Goal: Information Seeking & Learning: Learn about a topic

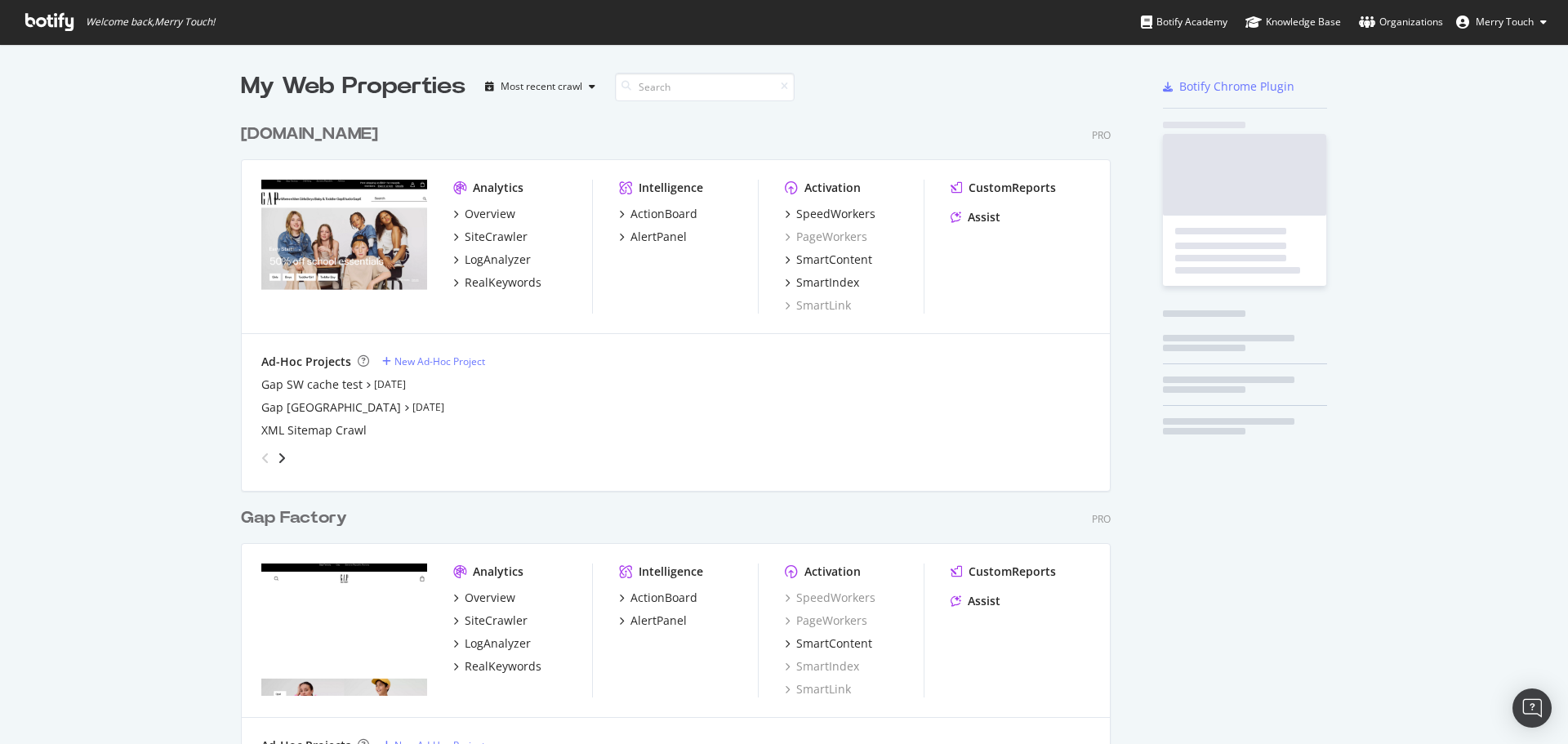
scroll to position [1869, 871]
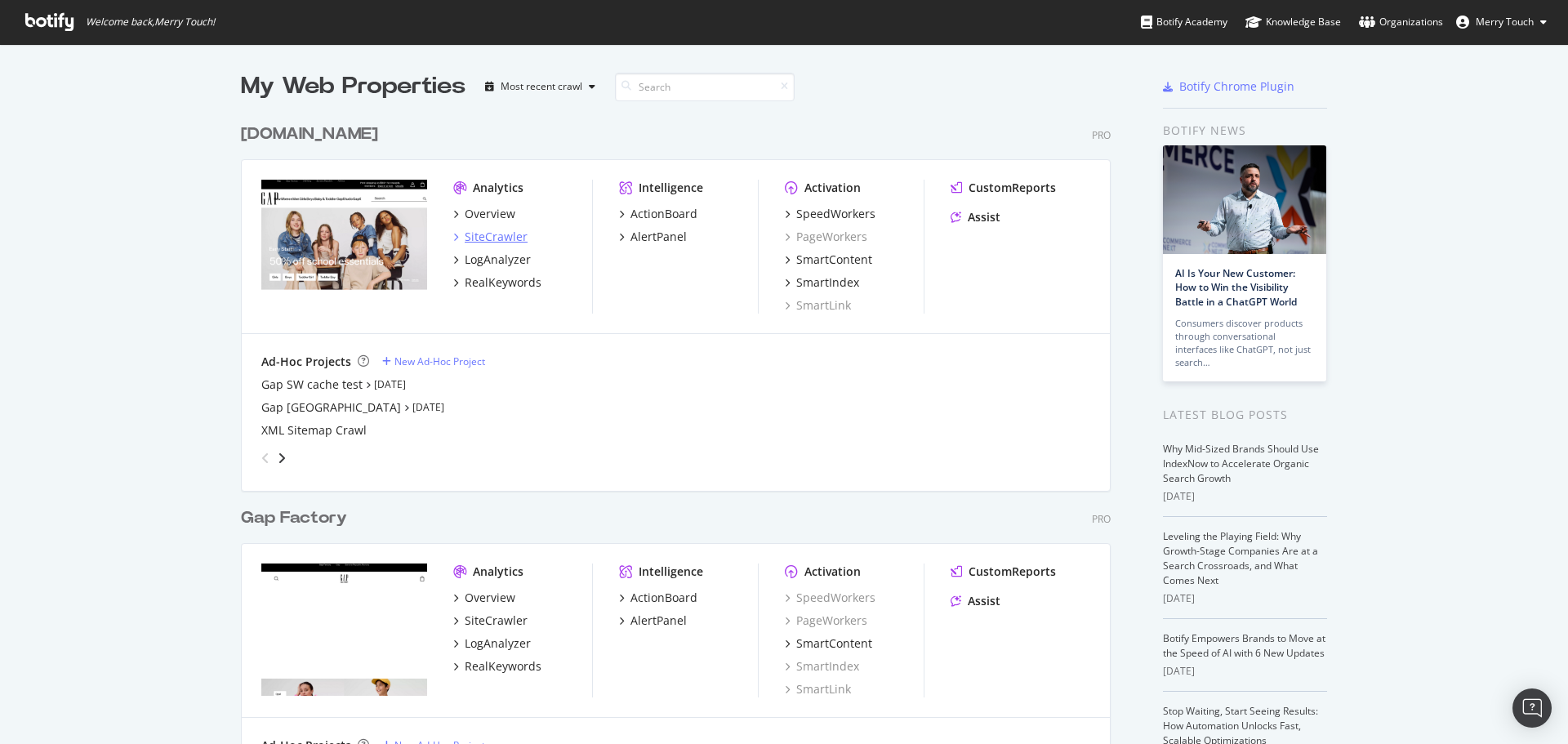
click at [503, 239] on div "SiteCrawler" at bounding box center [496, 237] width 63 height 17
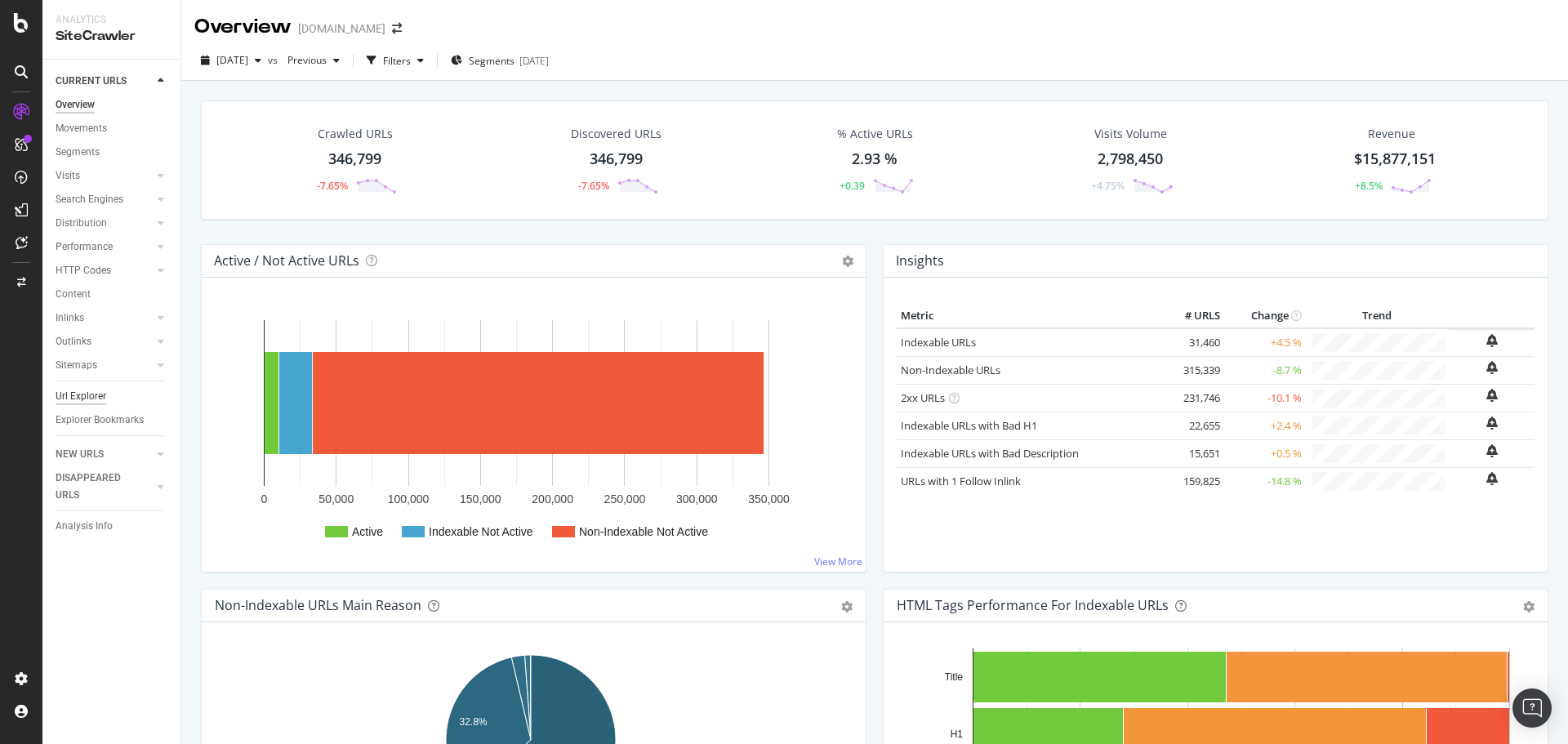
click at [94, 395] on div "Url Explorer" at bounding box center [81, 397] width 51 height 17
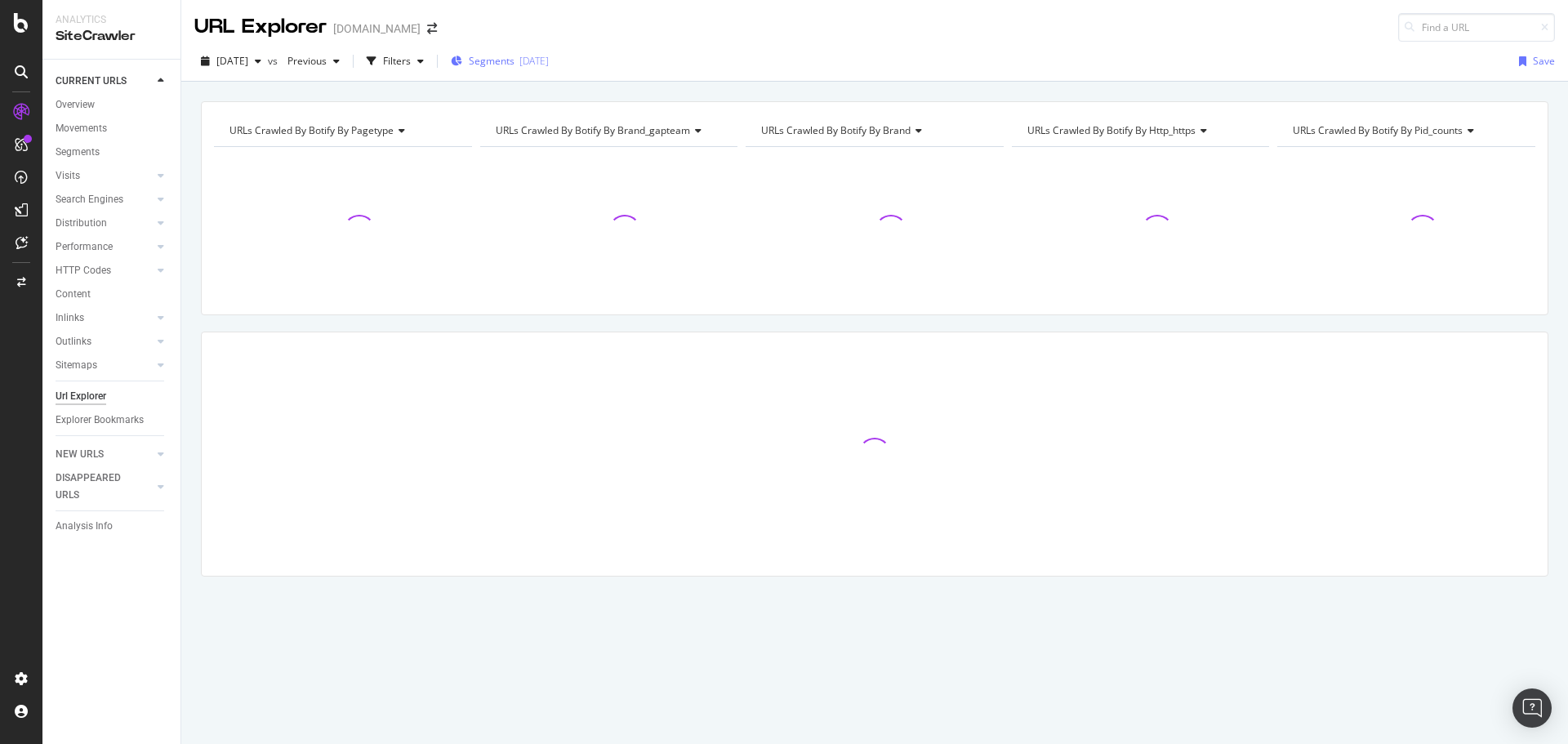
click at [549, 63] on div "[DATE]" at bounding box center [534, 61] width 30 height 14
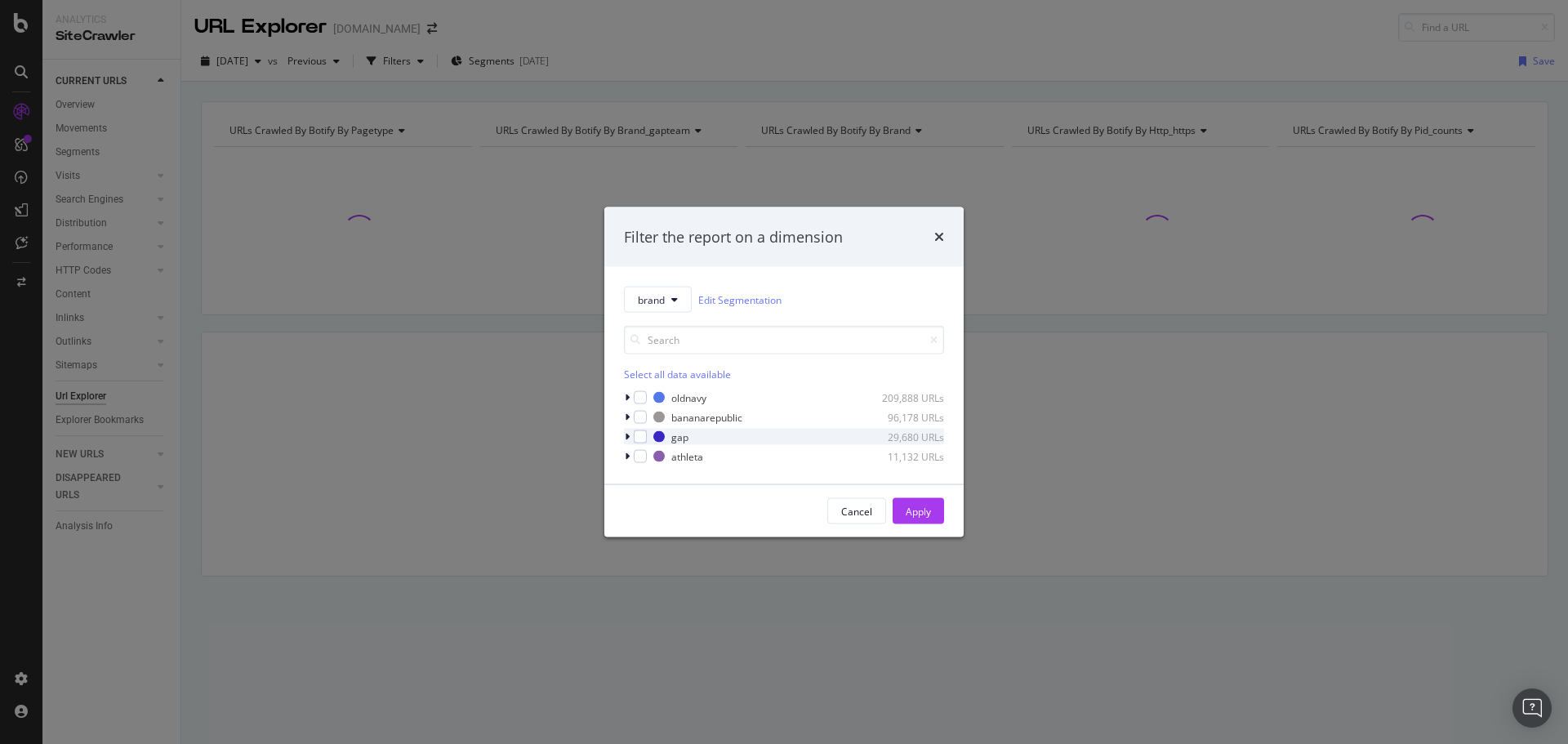
click at [626, 437] on icon "modal" at bounding box center [628, 436] width 5 height 10
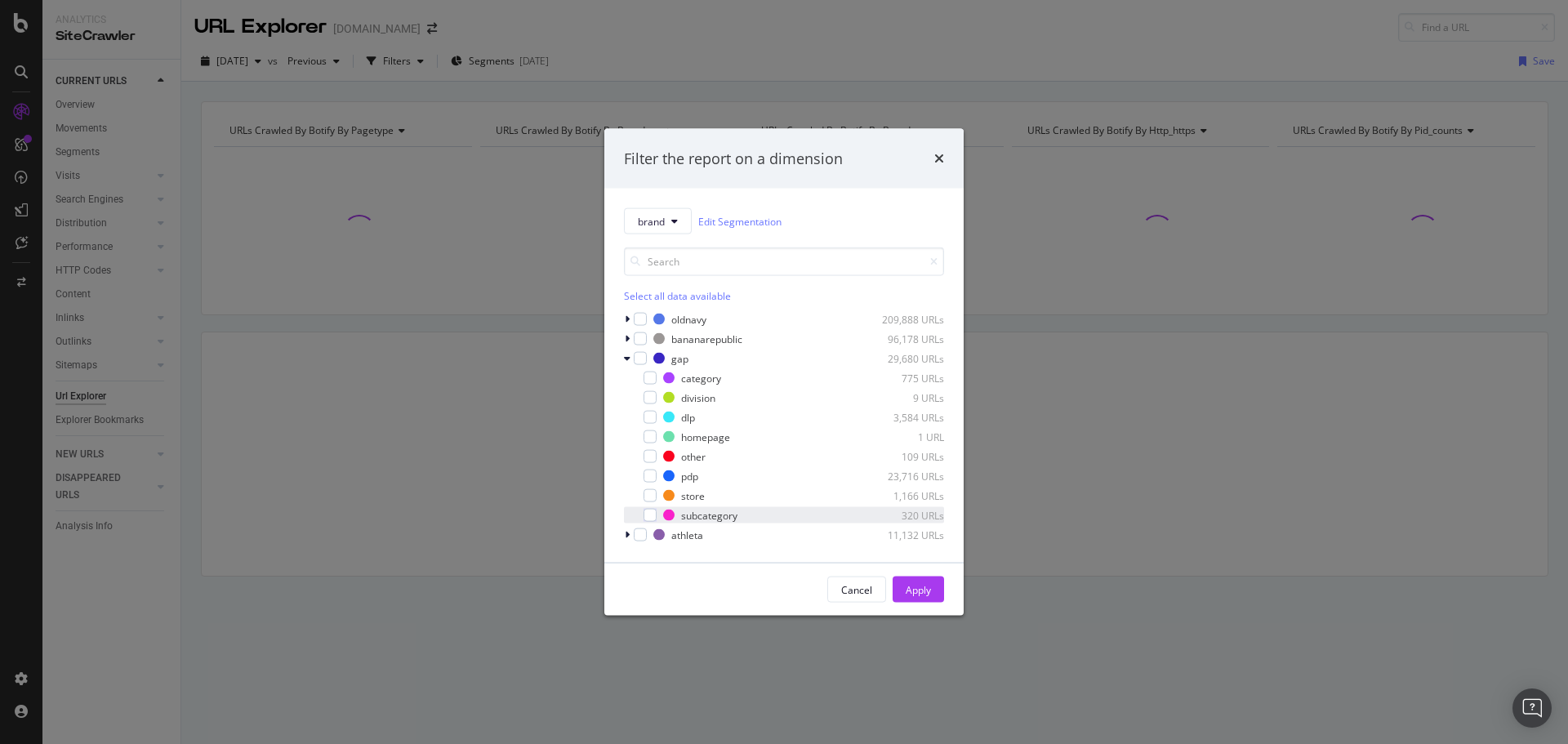
click at [658, 518] on div "subcategory 320 URLs" at bounding box center [784, 515] width 320 height 17
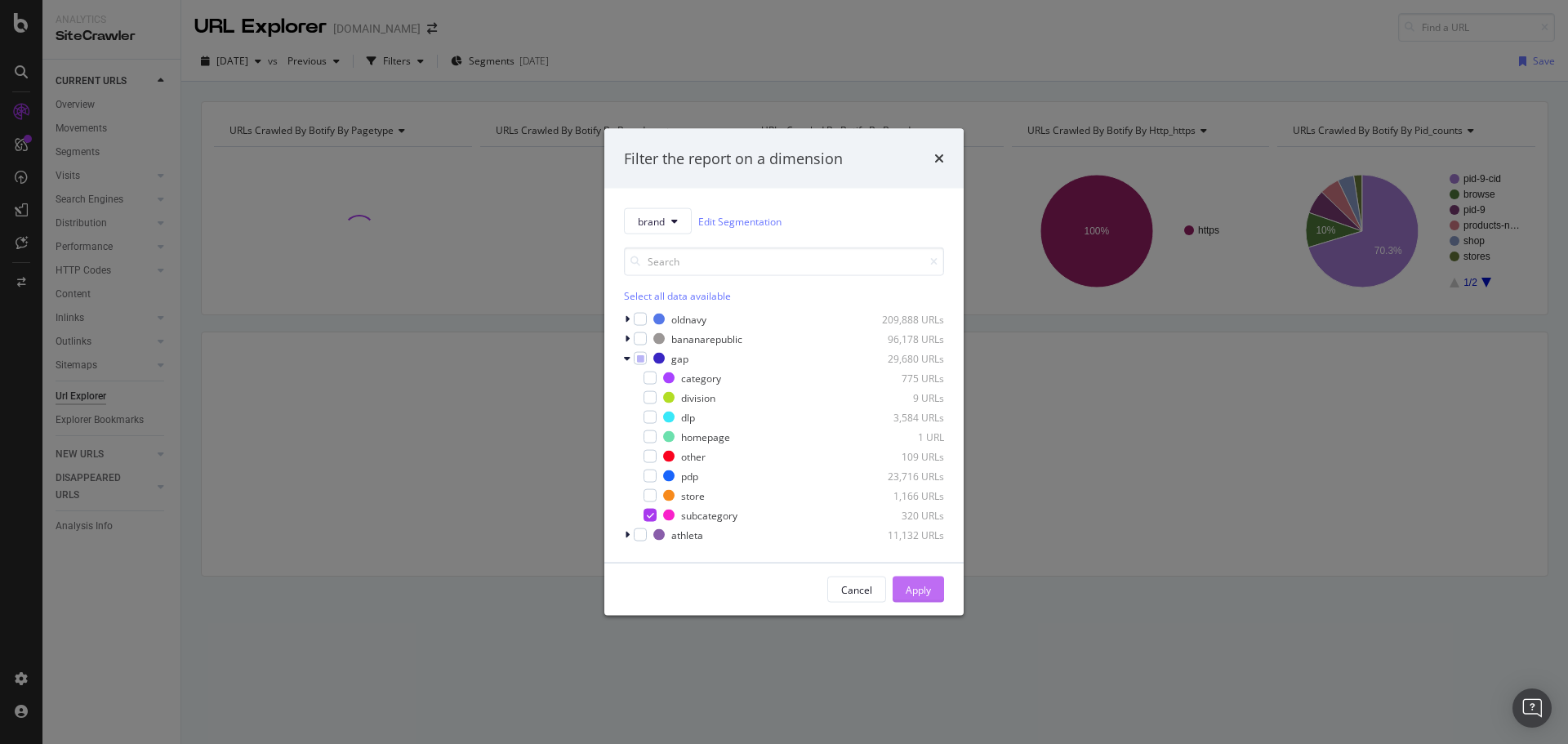
click at [931, 583] on button "Apply" at bounding box center [918, 589] width 52 height 26
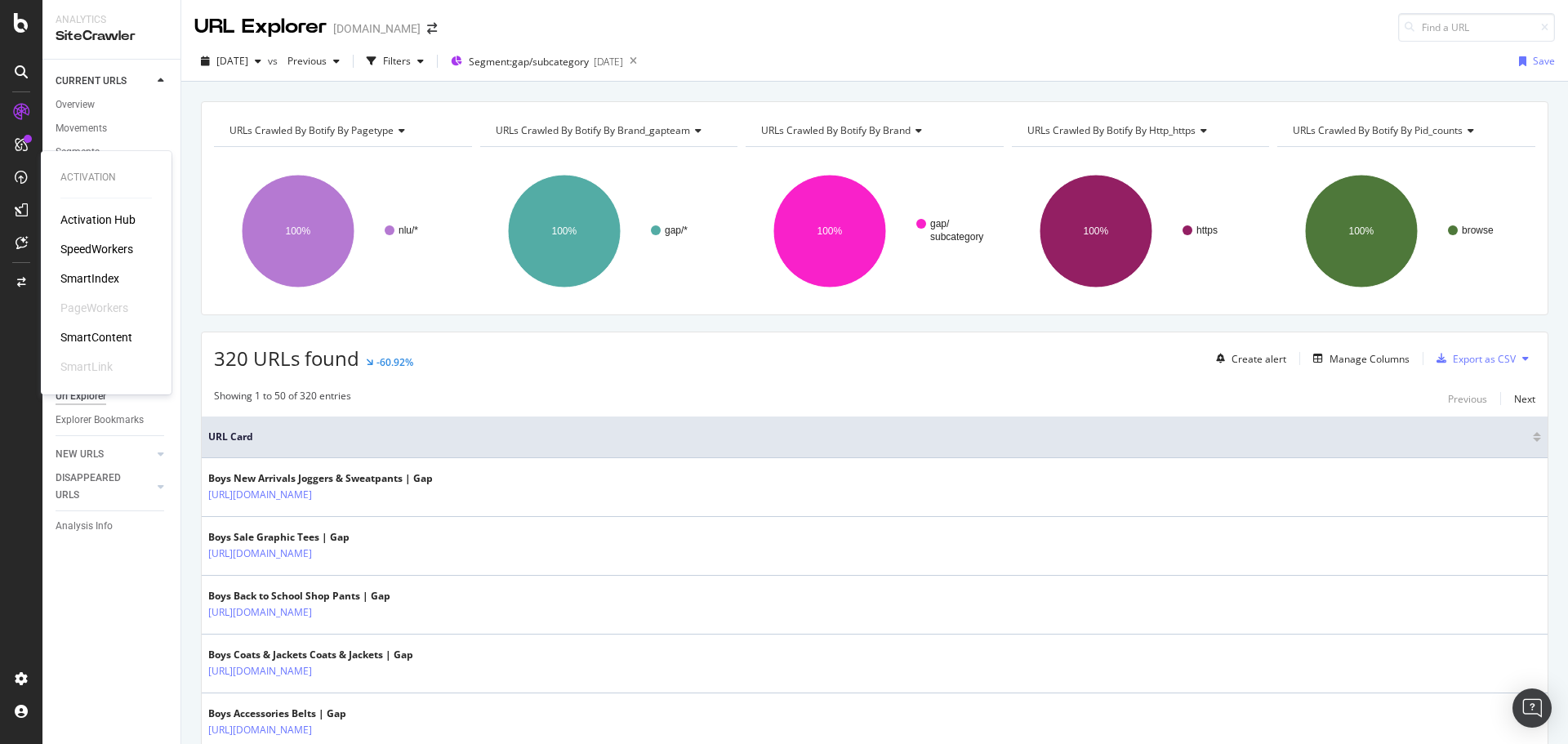
click at [105, 248] on div "SpeedWorkers" at bounding box center [96, 249] width 73 height 17
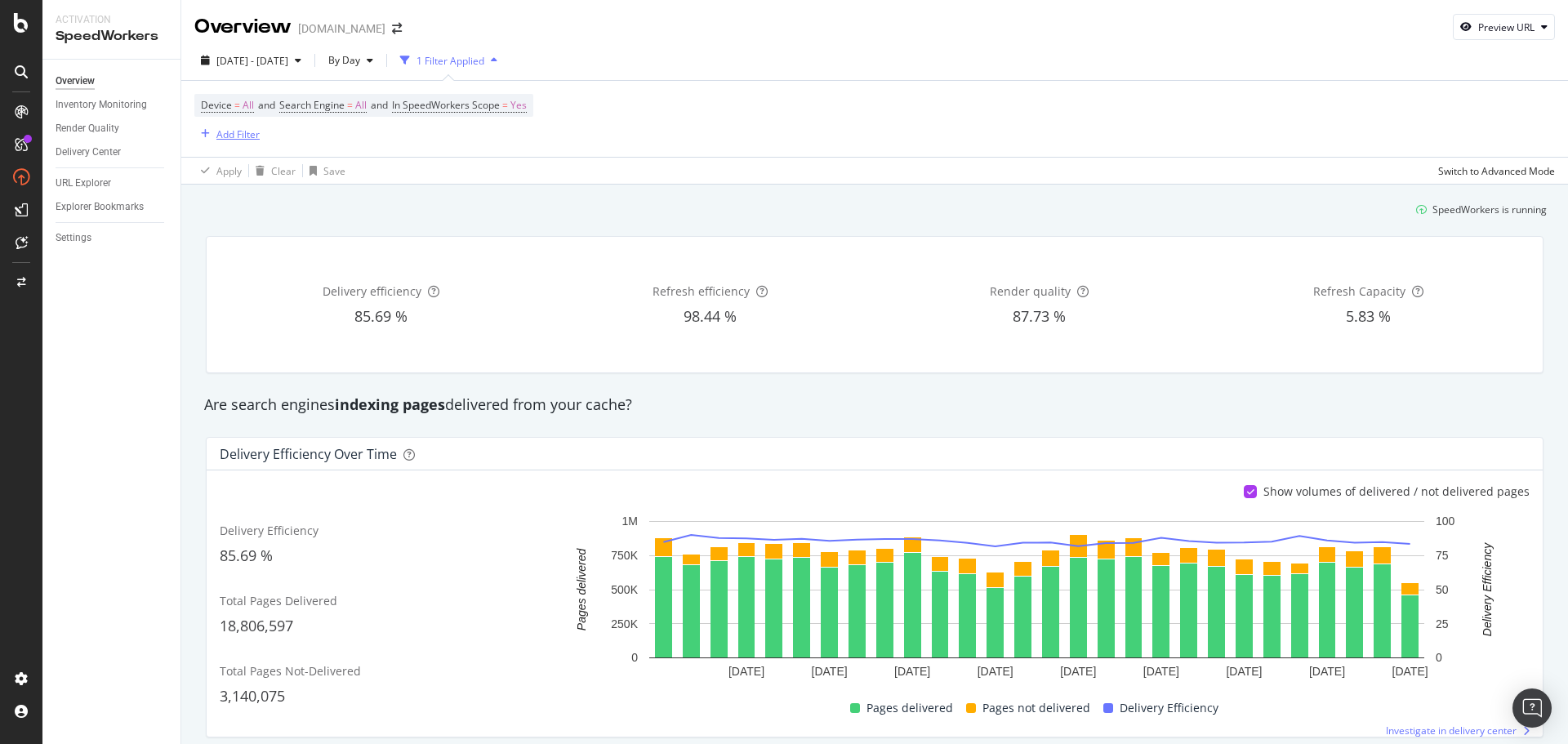
click at [254, 136] on div "Add Filter" at bounding box center [239, 135] width 44 height 14
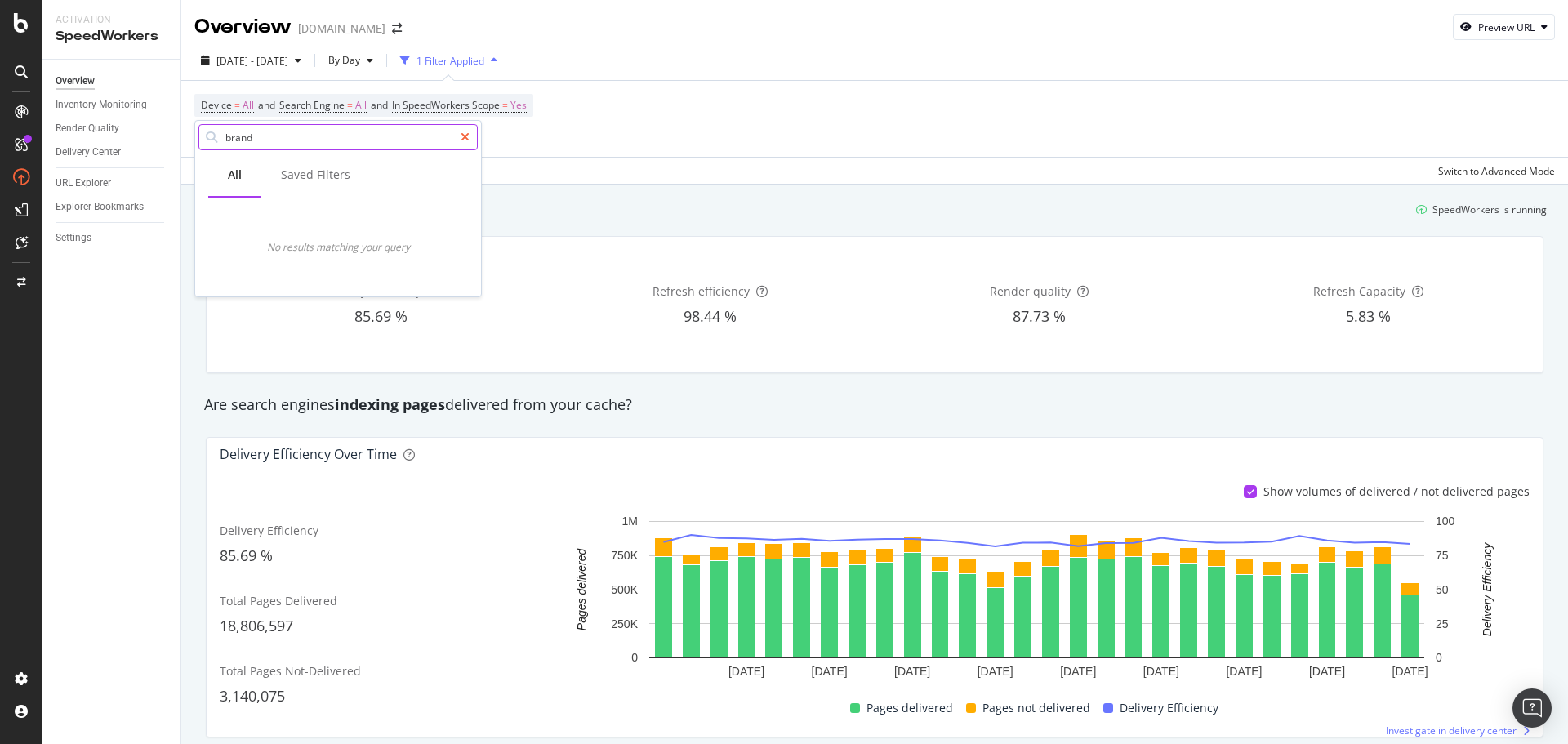
type input "brand"
click at [472, 138] on div at bounding box center [464, 137] width 24 height 26
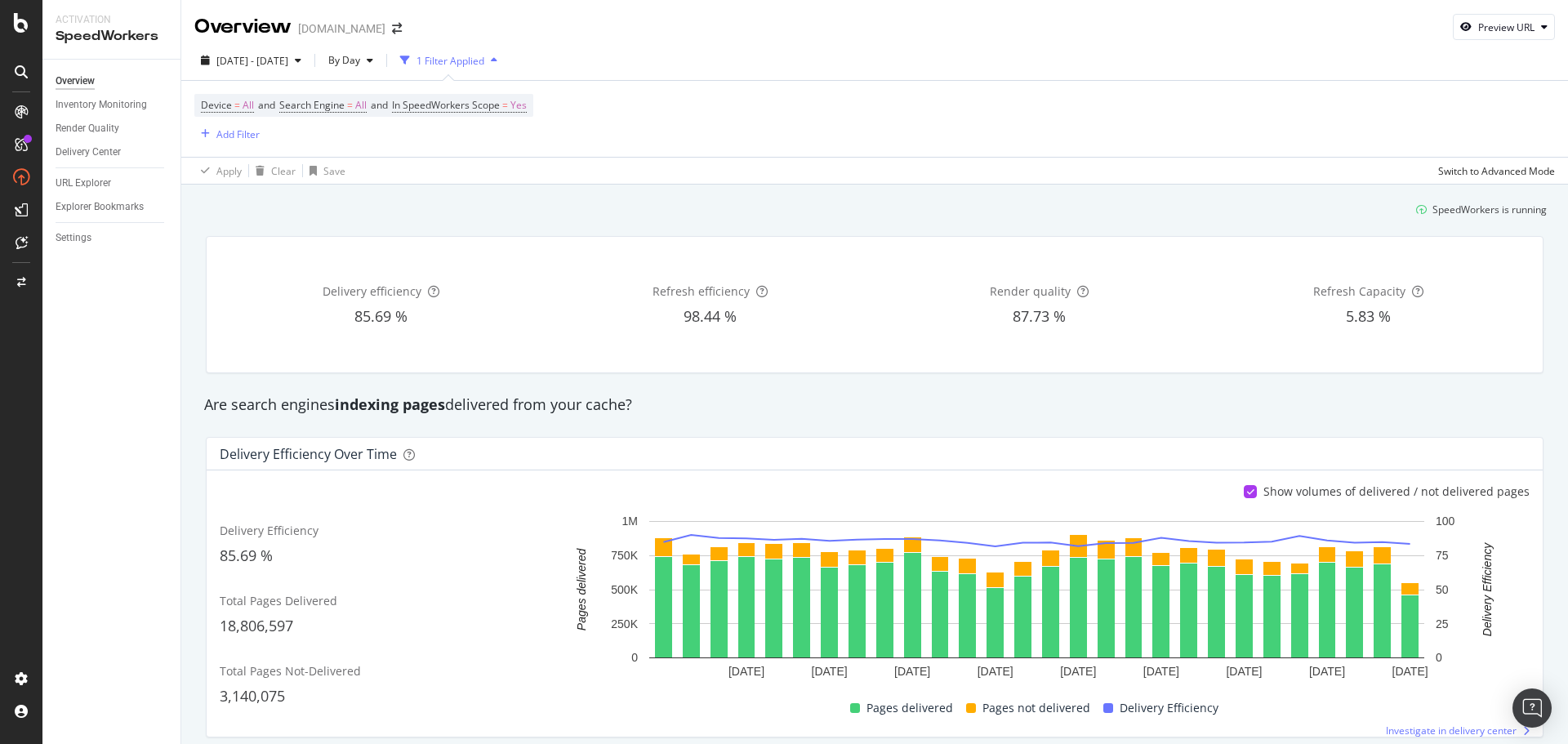
click at [69, 378] on div "Overview Inventory Monitoring Render Quality Delivery Center URL Explorer Explo…" at bounding box center [112, 401] width 138 height 685
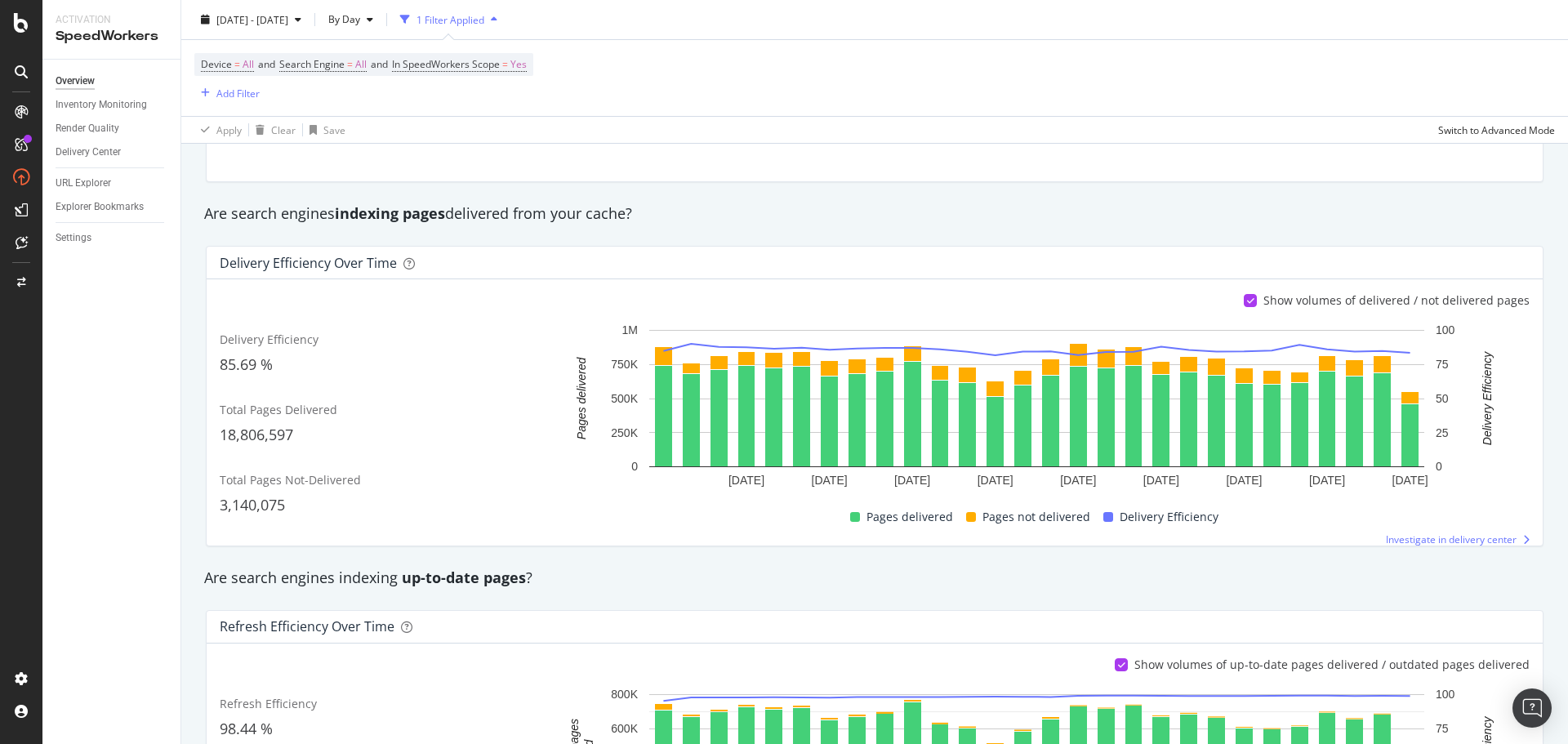
scroll to position [163, 0]
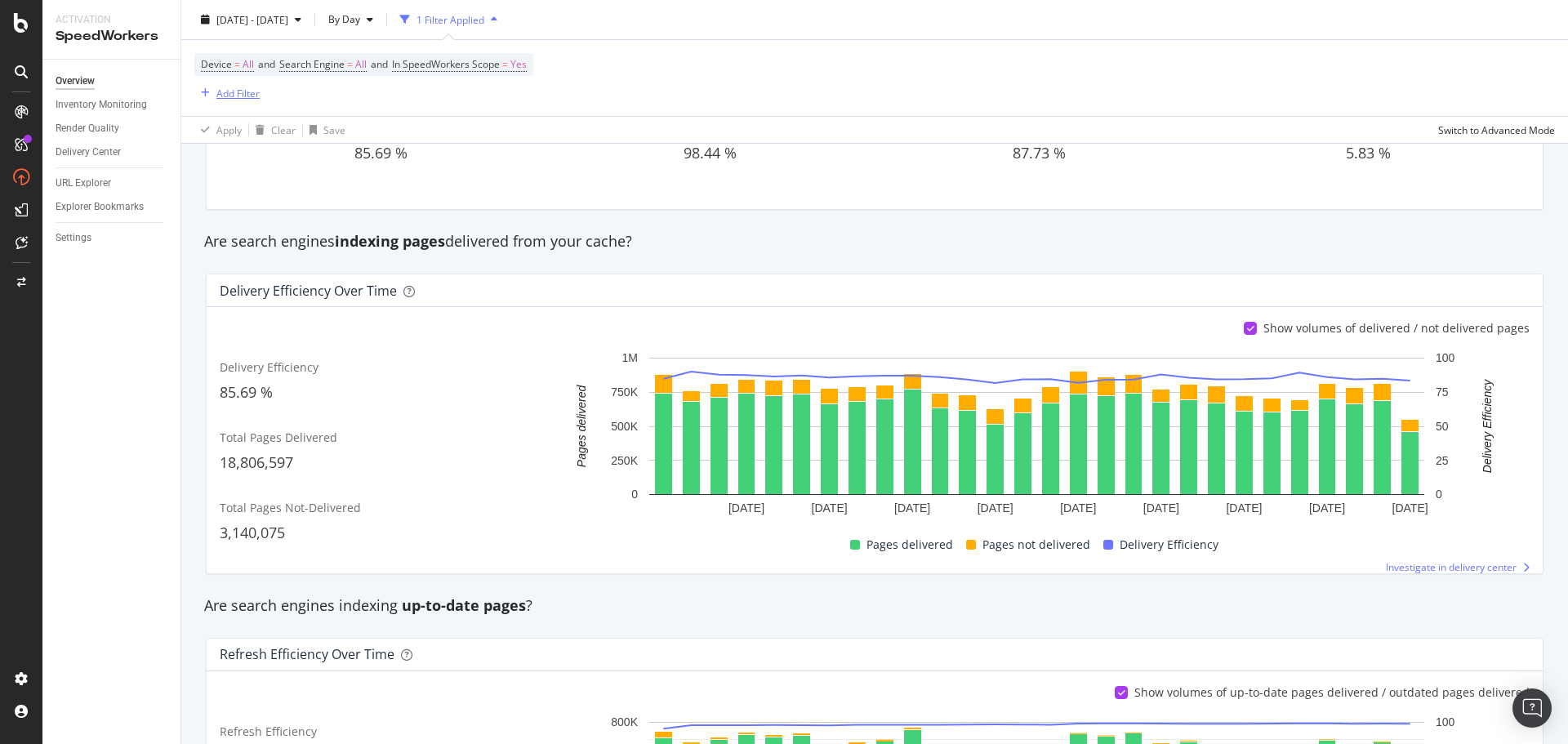
click at [240, 94] on div "Add Filter" at bounding box center [239, 93] width 44 height 14
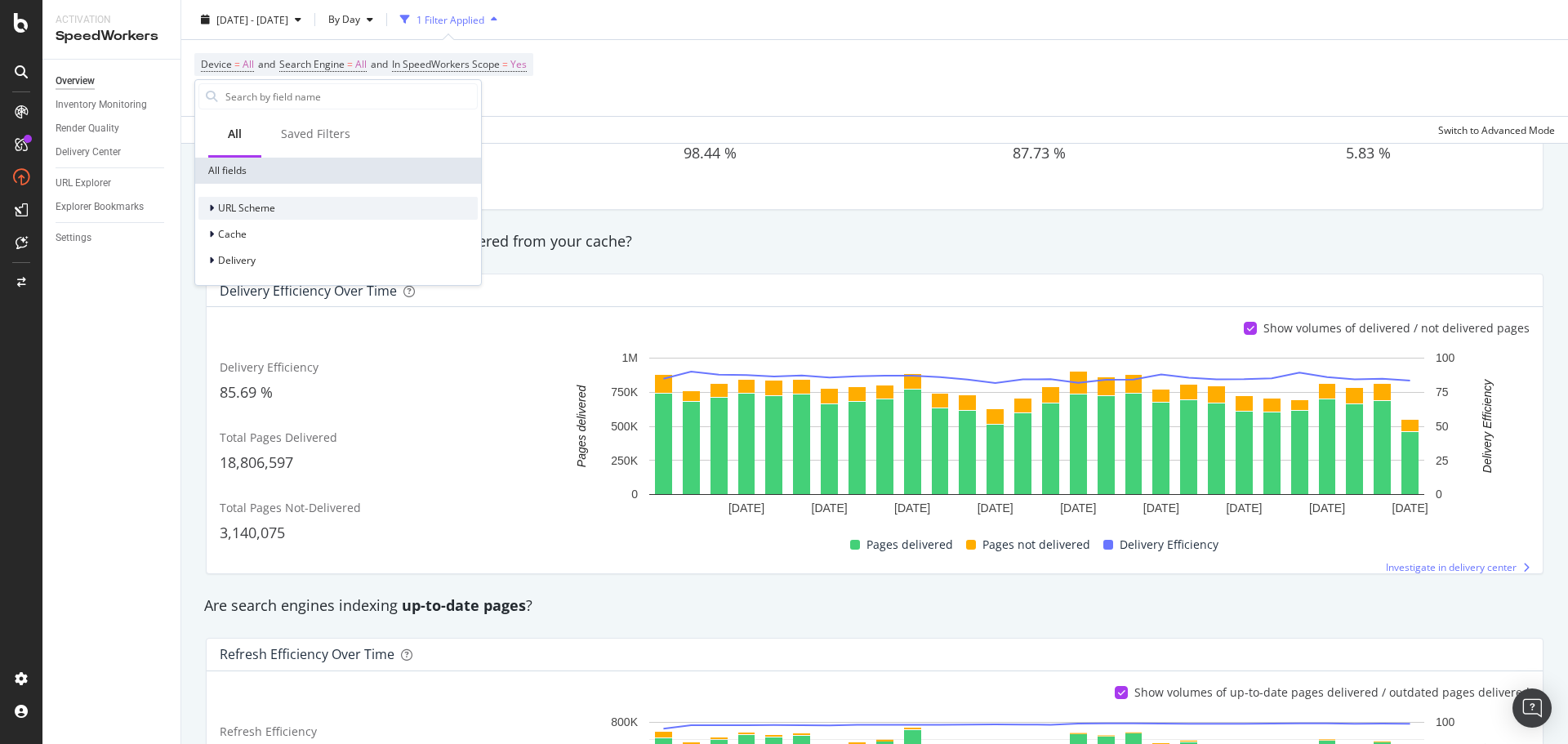
click at [209, 212] on icon at bounding box center [212, 208] width 5 height 10
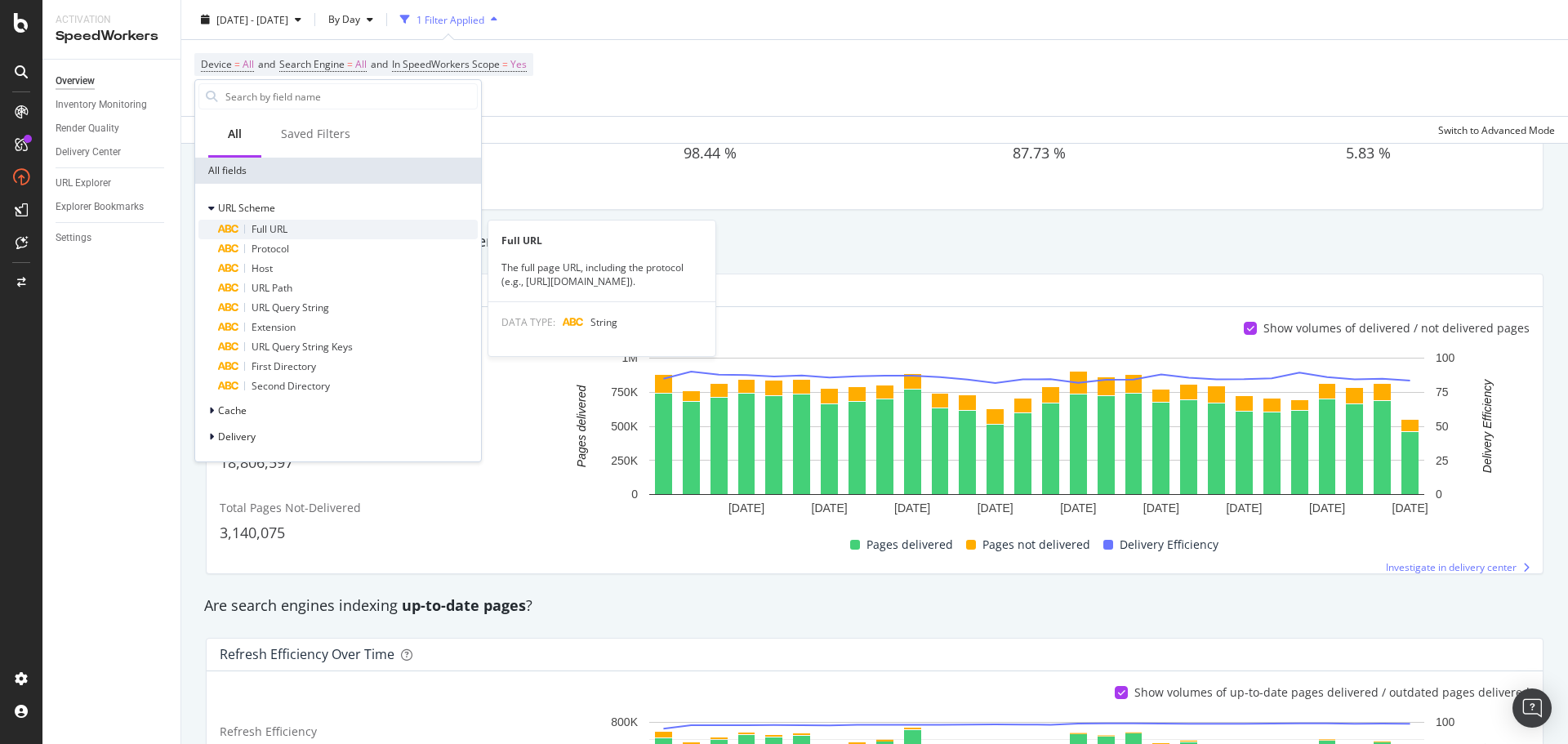
click at [275, 229] on span "Full URL" at bounding box center [269, 229] width 36 height 14
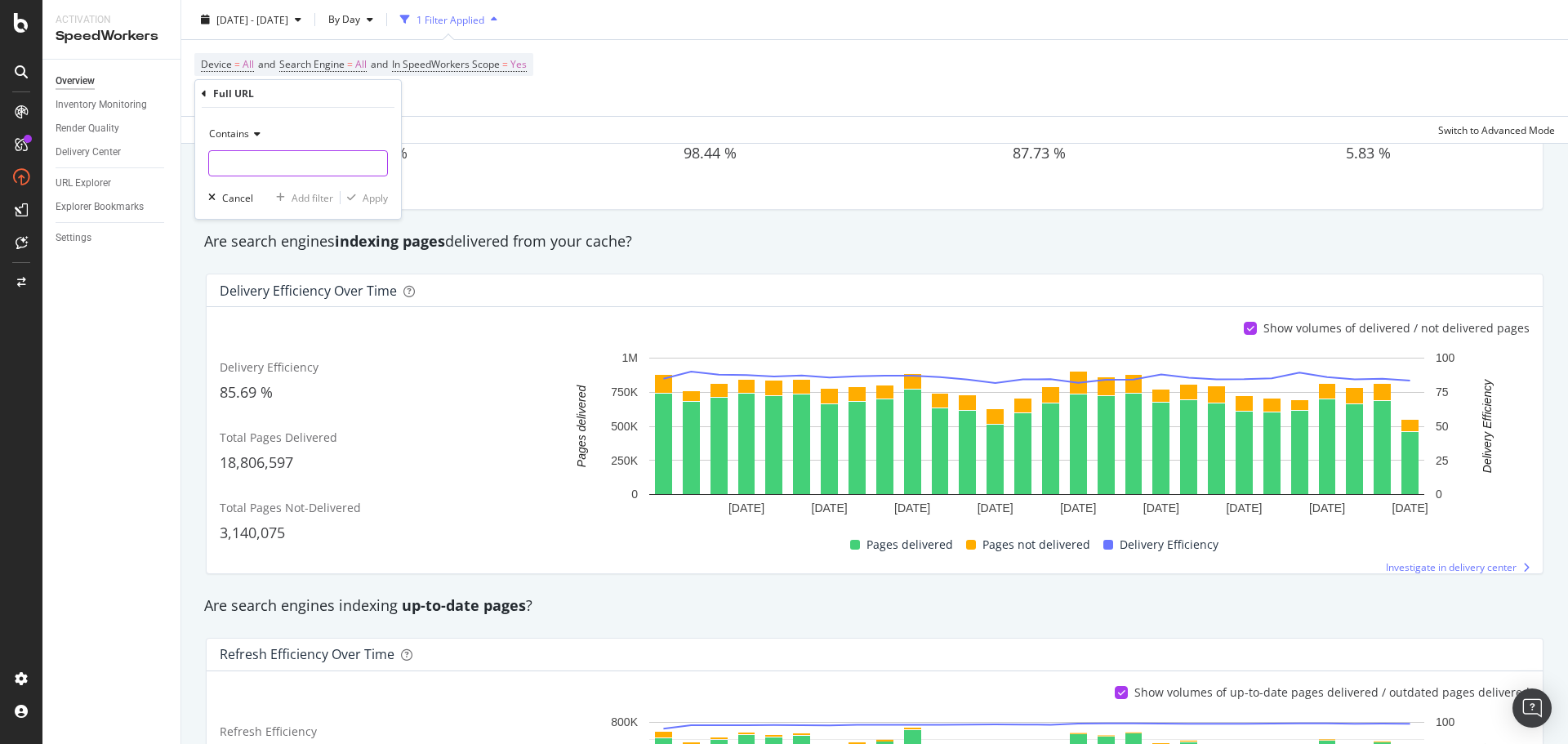
click at [254, 157] on input "text" at bounding box center [298, 163] width 178 height 26
type input "style="
click at [369, 202] on div "Apply" at bounding box center [375, 198] width 25 height 14
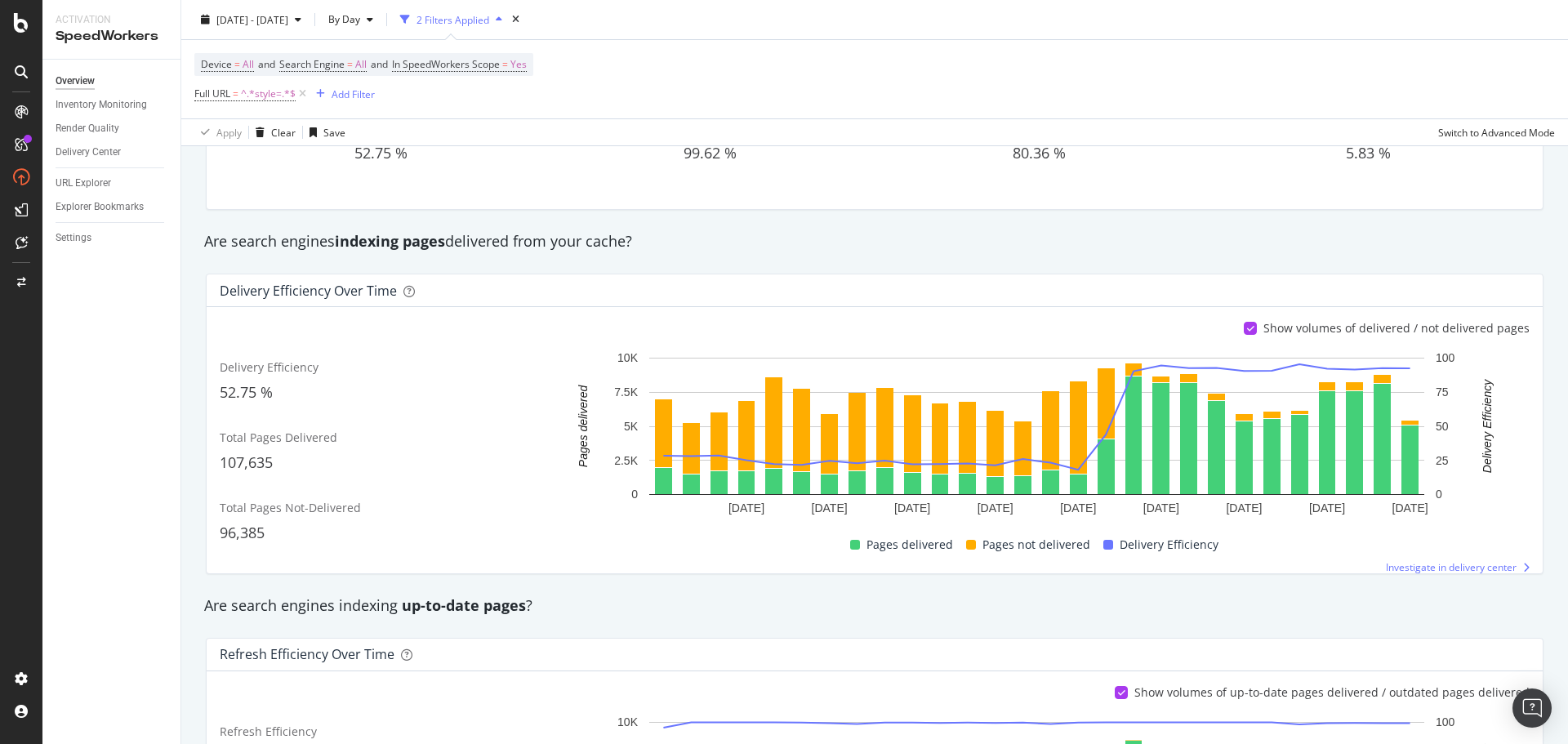
scroll to position [247, 0]
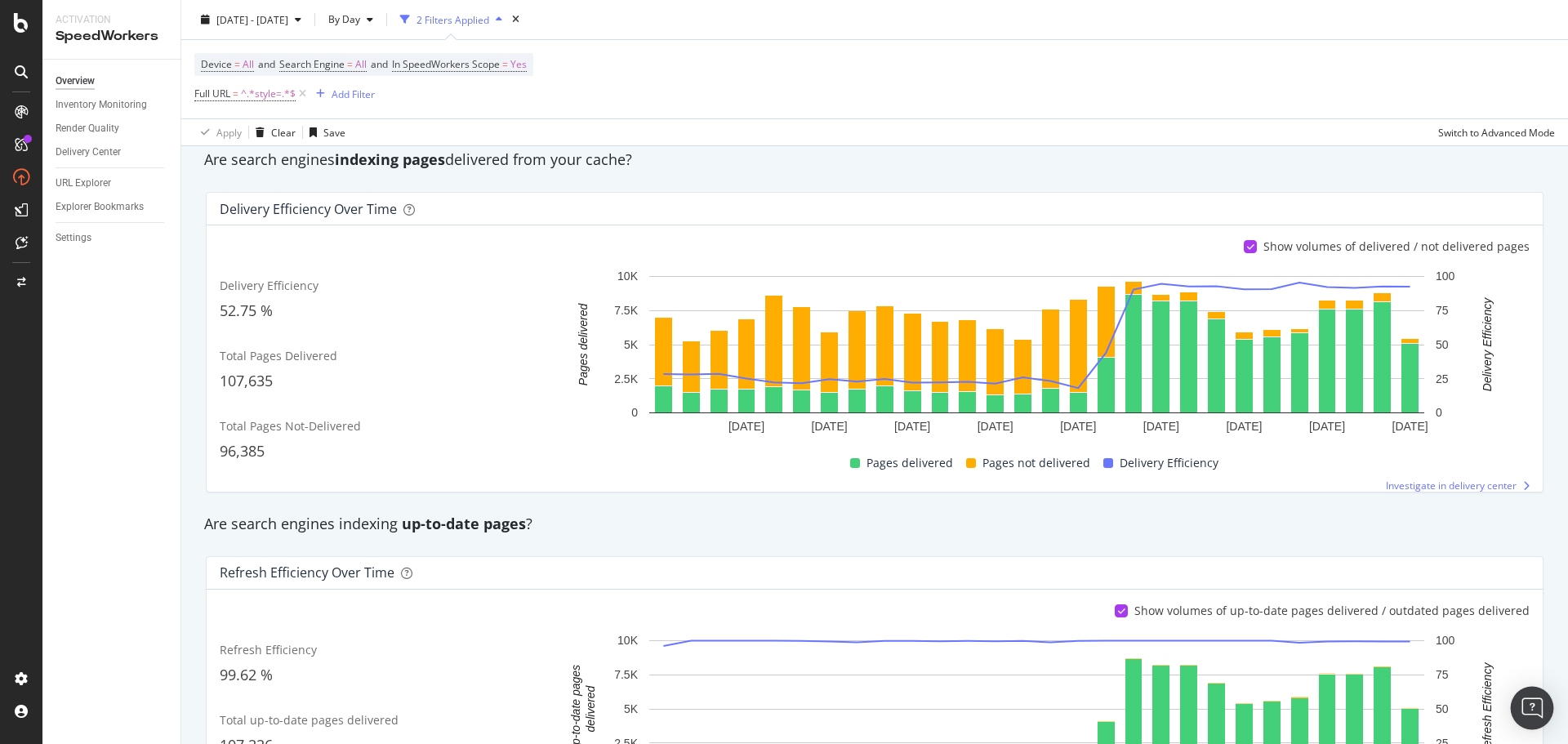
click at [1534, 705] on div "Open Intercom Messenger" at bounding box center [1533, 709] width 44 height 44
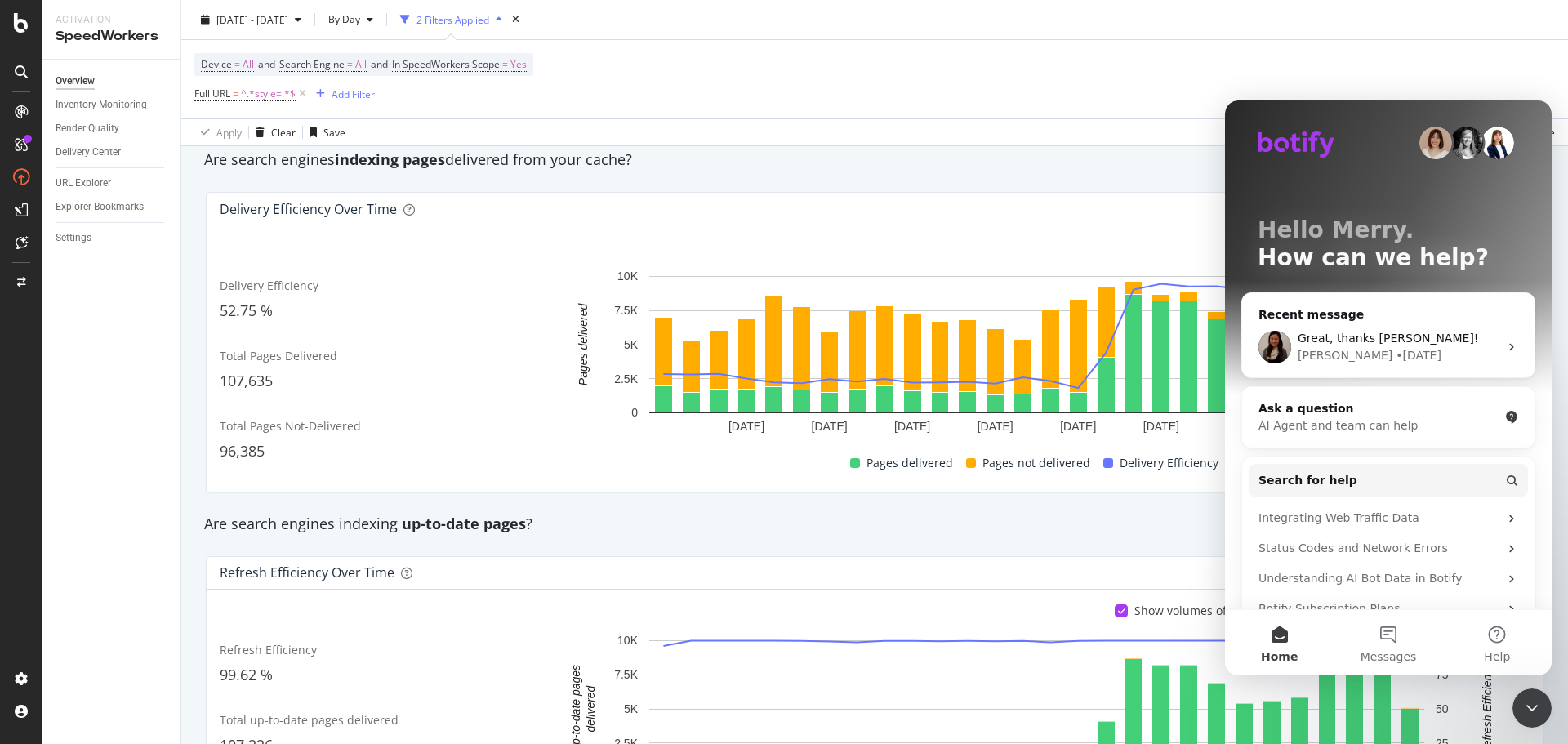
scroll to position [0, 0]
click at [1382, 642] on button "Messages" at bounding box center [1388, 643] width 108 height 66
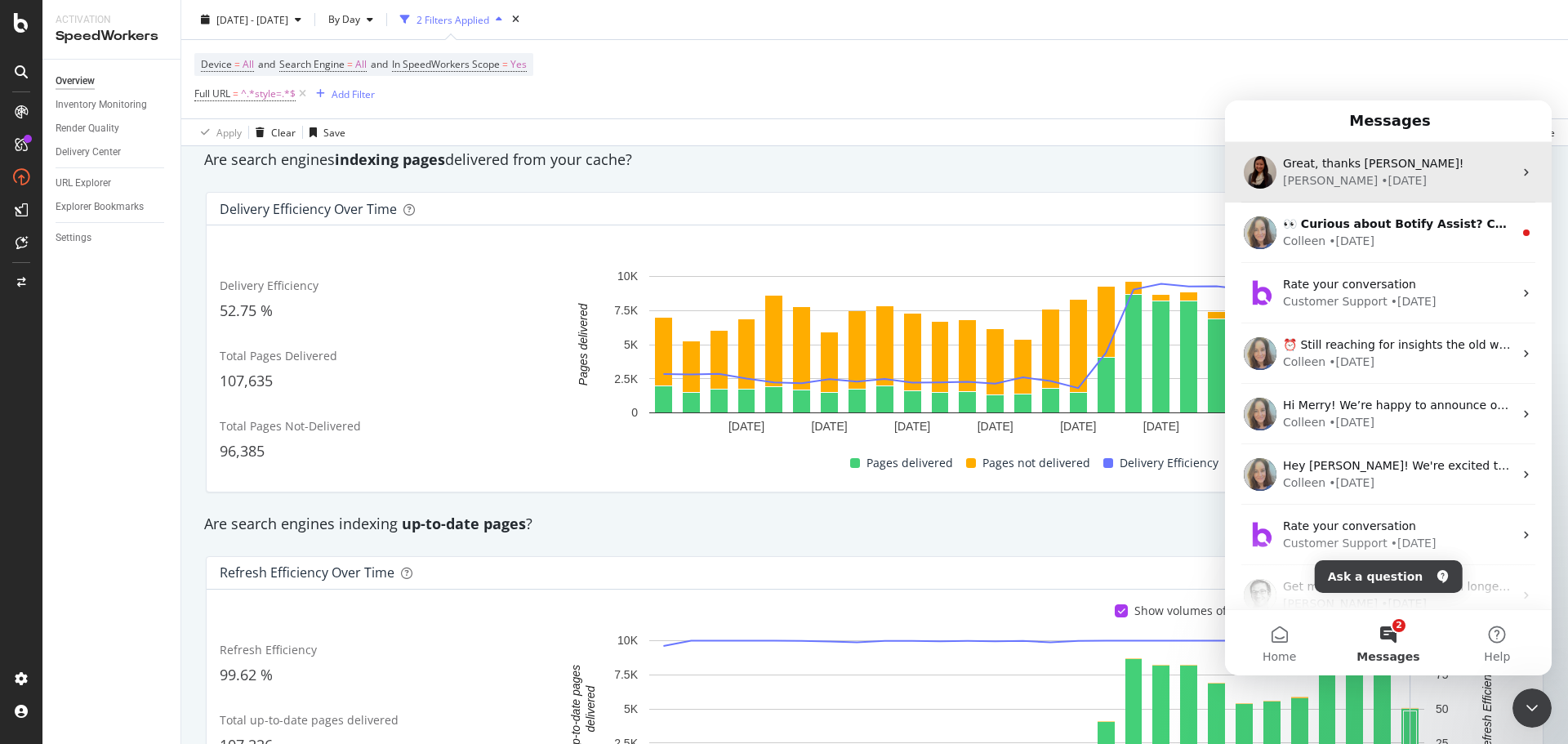
click at [1372, 180] on div "[PERSON_NAME] • [DATE]" at bounding box center [1397, 181] width 230 height 17
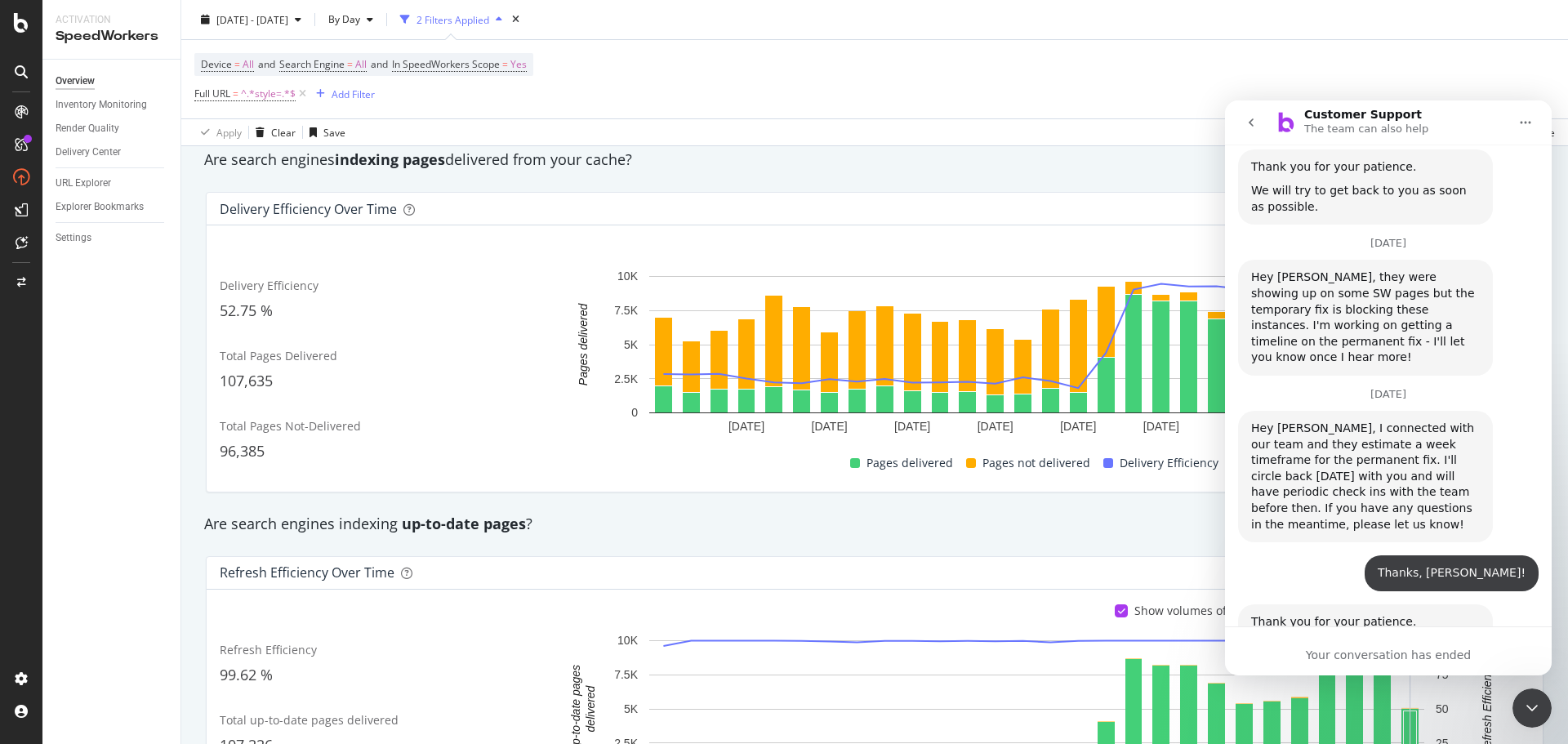
scroll to position [2413, 0]
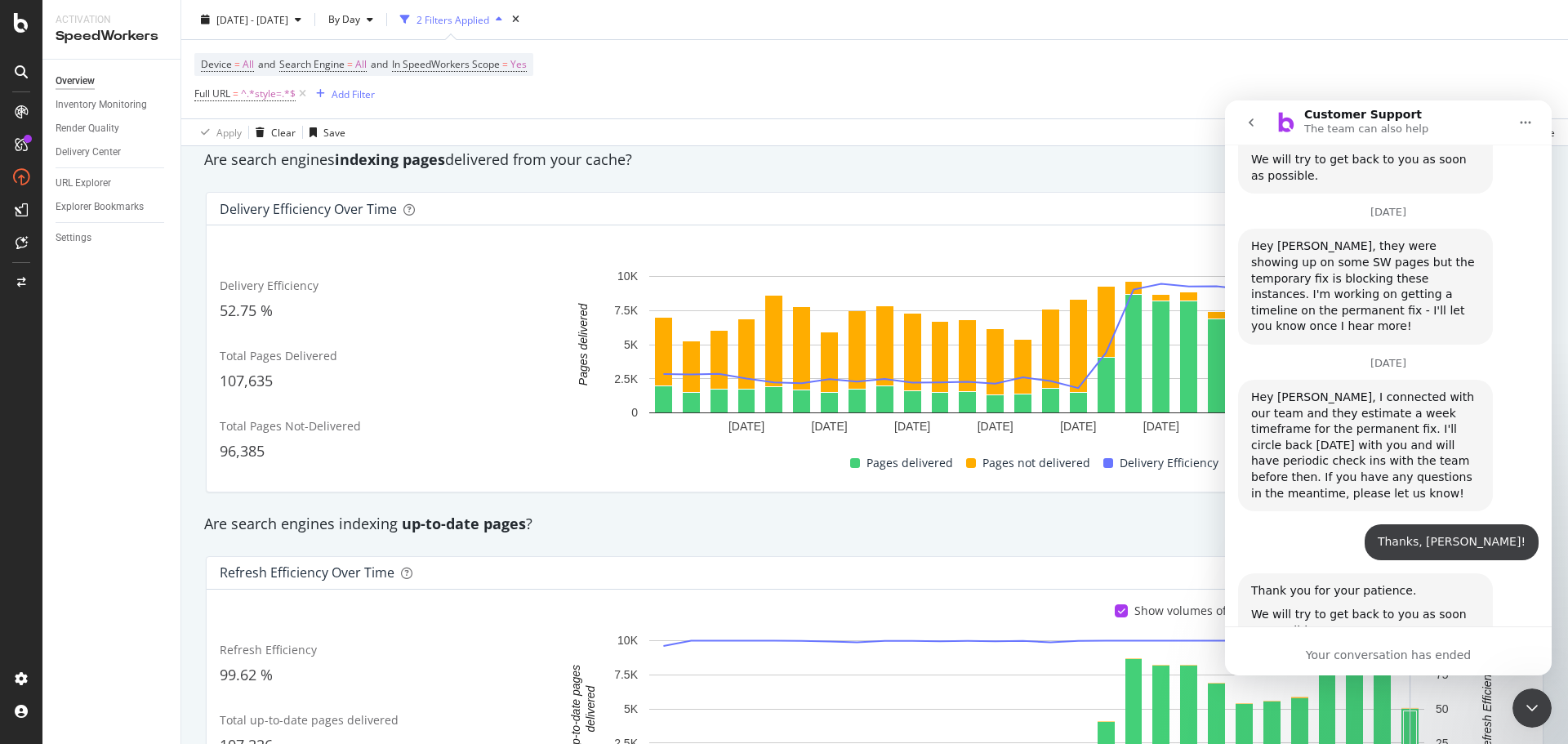
click at [1535, 719] on div "Close Intercom Messenger" at bounding box center [1532, 707] width 39 height 39
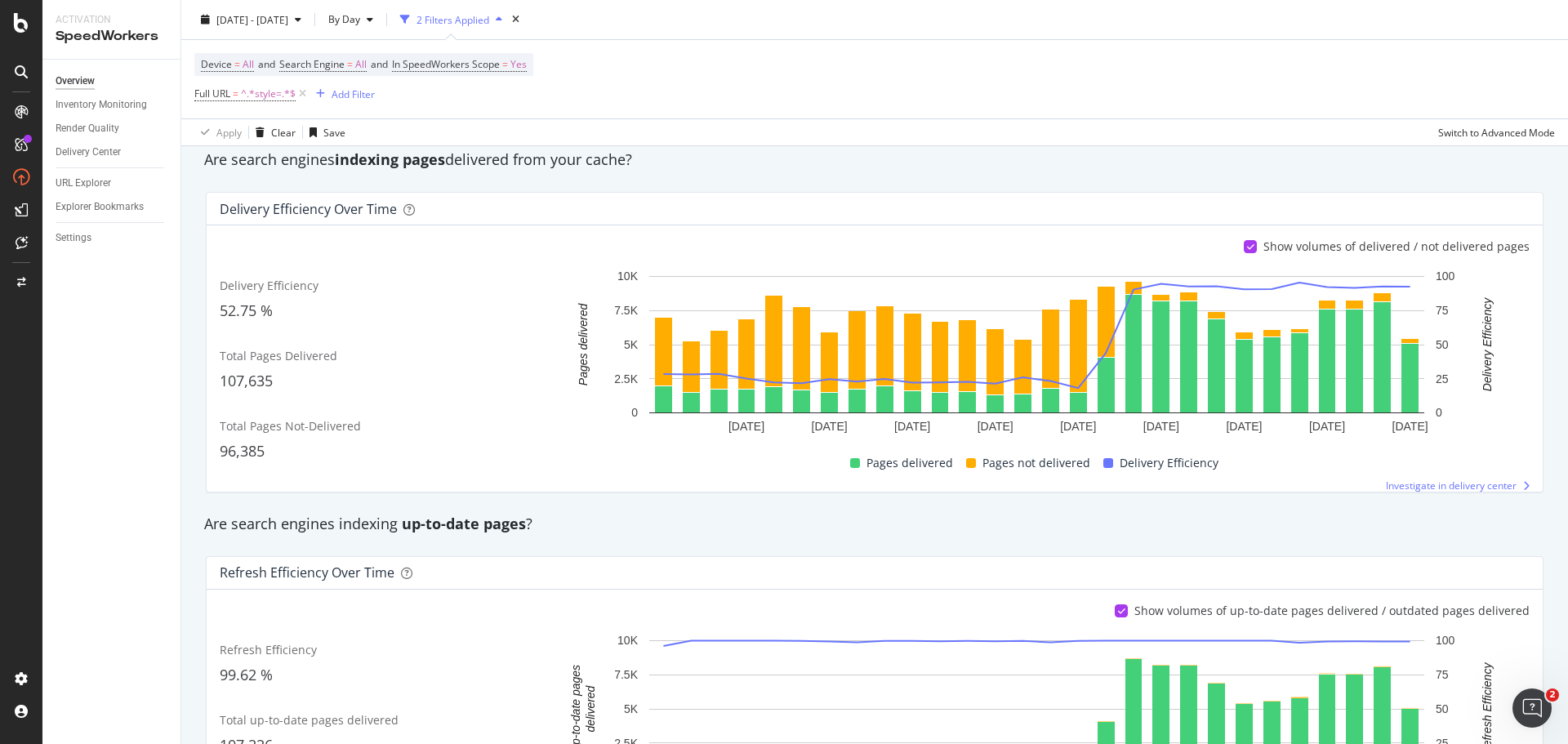
click at [1537, 708] on icon "Open Intercom Messenger" at bounding box center [1532, 708] width 27 height 27
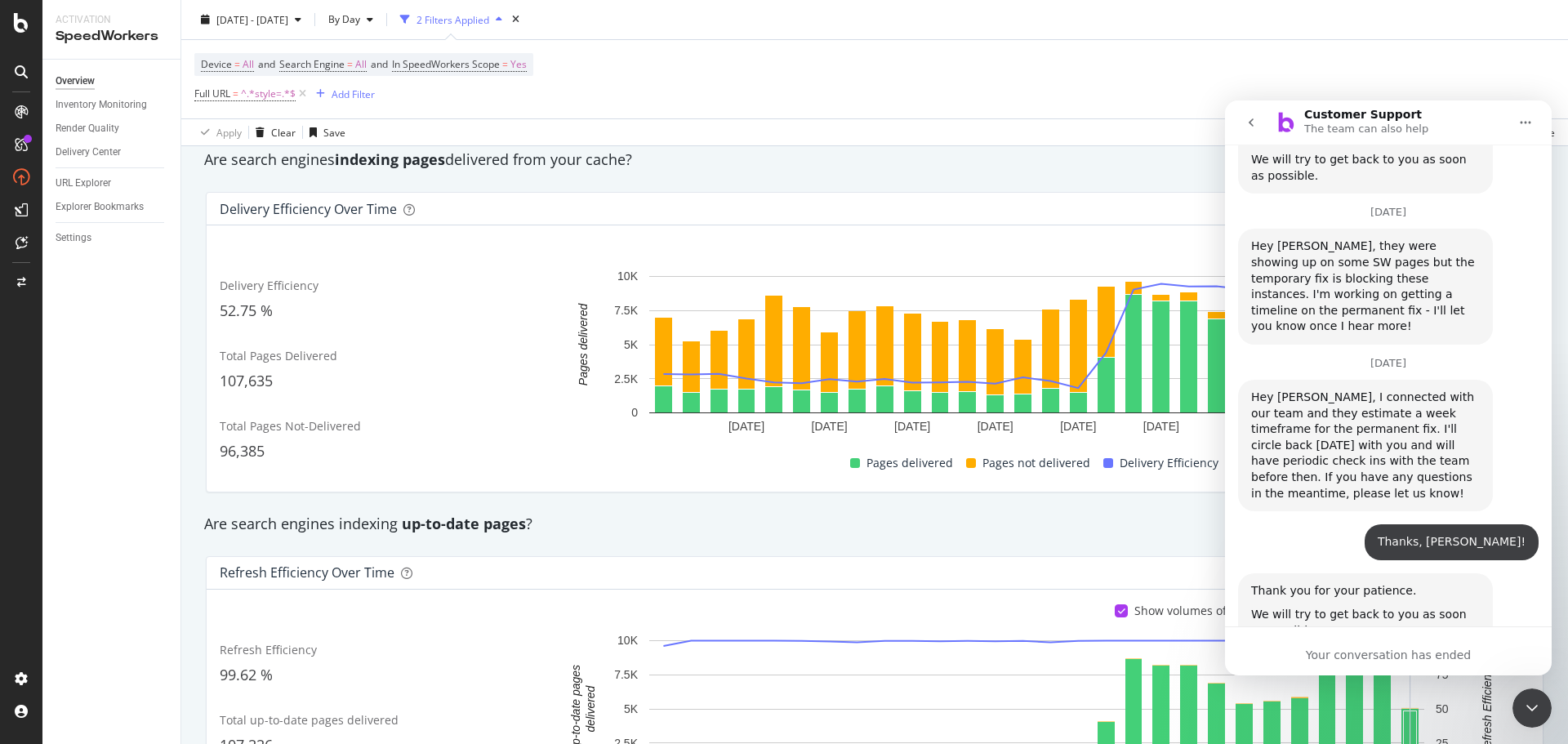
click at [914, 65] on div "Device = All and Search Engine = All and In SpeedWorkers Scope = Yes Full URL =…" at bounding box center [875, 80] width 1361 height 79
click at [1535, 700] on icon "Close Intercom Messenger" at bounding box center [1532, 708] width 19 height 19
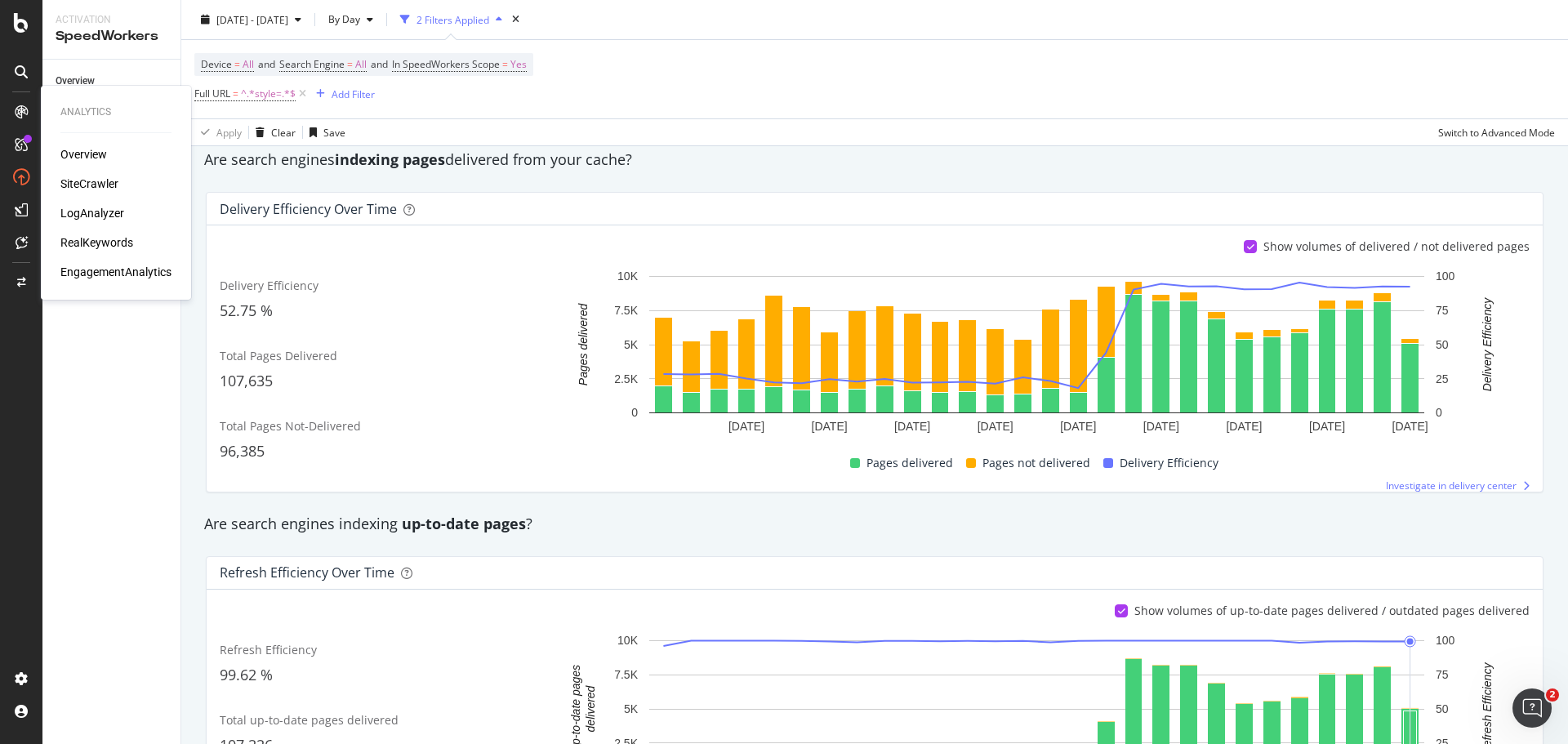
click at [100, 242] on div "RealKeywords" at bounding box center [96, 242] width 73 height 17
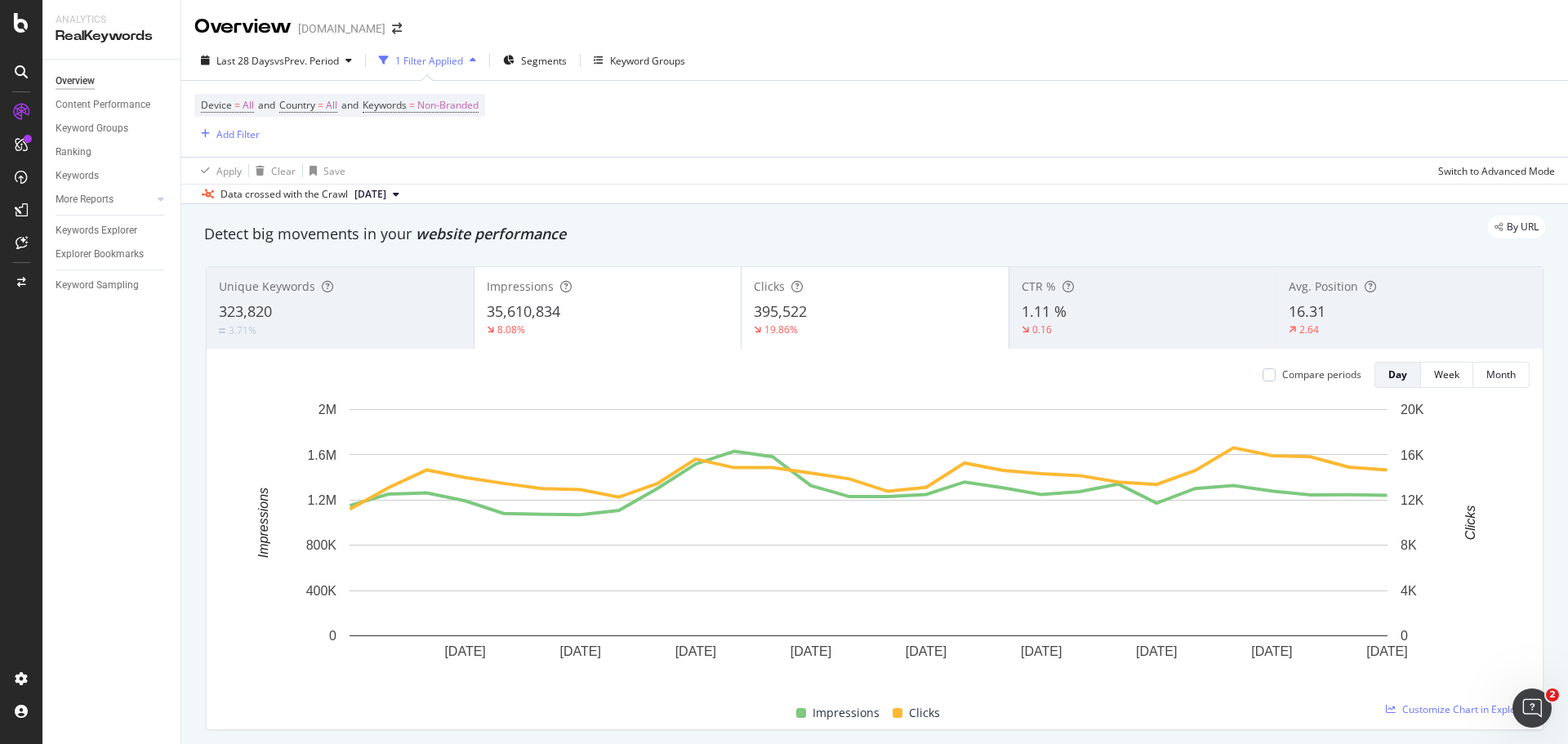
click at [947, 40] on div "Overview [DOMAIN_NAME]" at bounding box center [875, 20] width 1387 height 41
click at [1110, 101] on div "Device = All and Country = All and Keywords = Non-Branded Add Filter" at bounding box center [875, 118] width 1361 height 76
click at [456, 108] on span "Non-Branded" at bounding box center [448, 105] width 61 height 23
click at [906, 122] on div "Device = All and Country = All and Keywords = Non-Branded Add Filter" at bounding box center [875, 118] width 1361 height 76
click at [108, 227] on div "Keywords Explorer" at bounding box center [96, 231] width 81 height 17
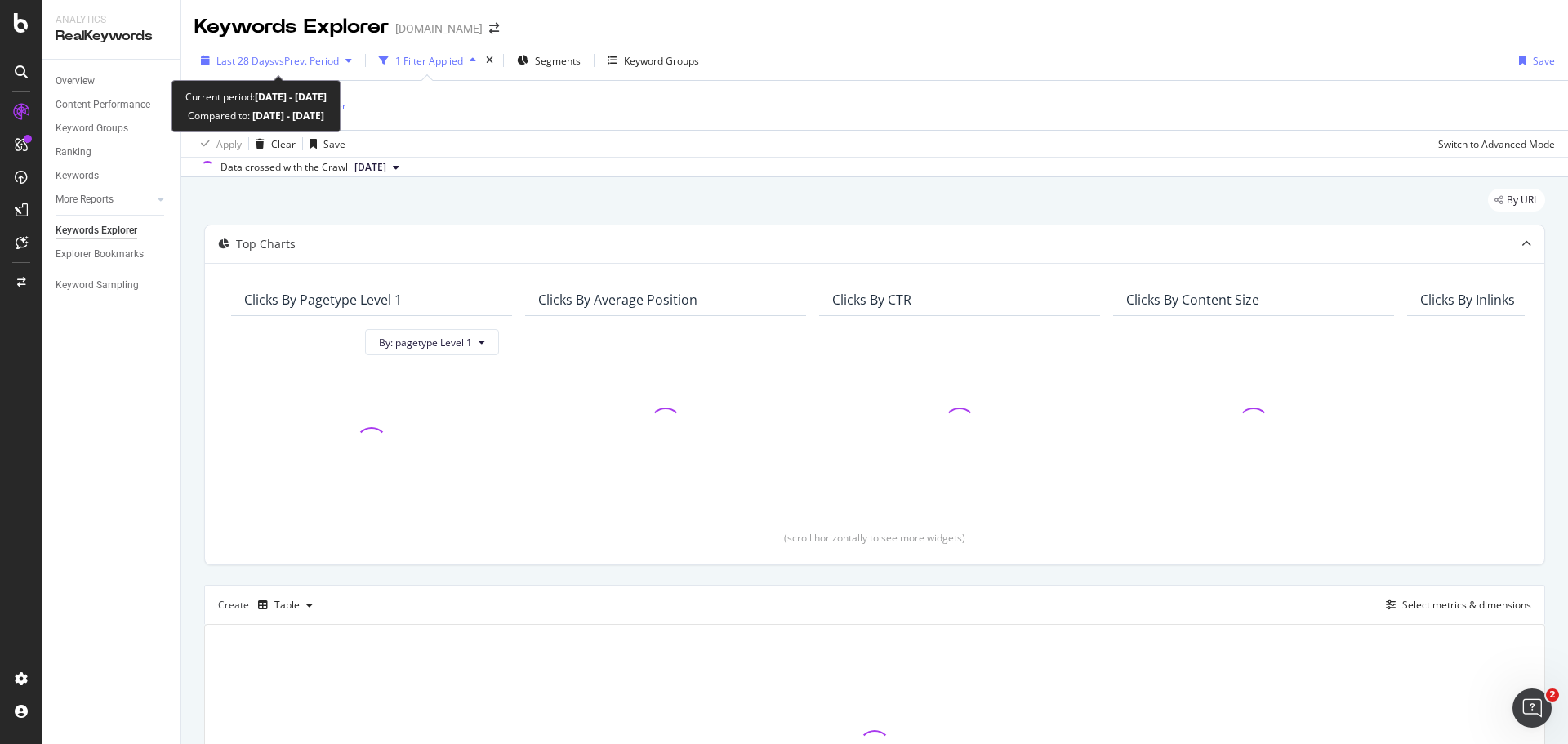
click at [306, 56] on span "vs Prev. Period" at bounding box center [307, 61] width 65 height 14
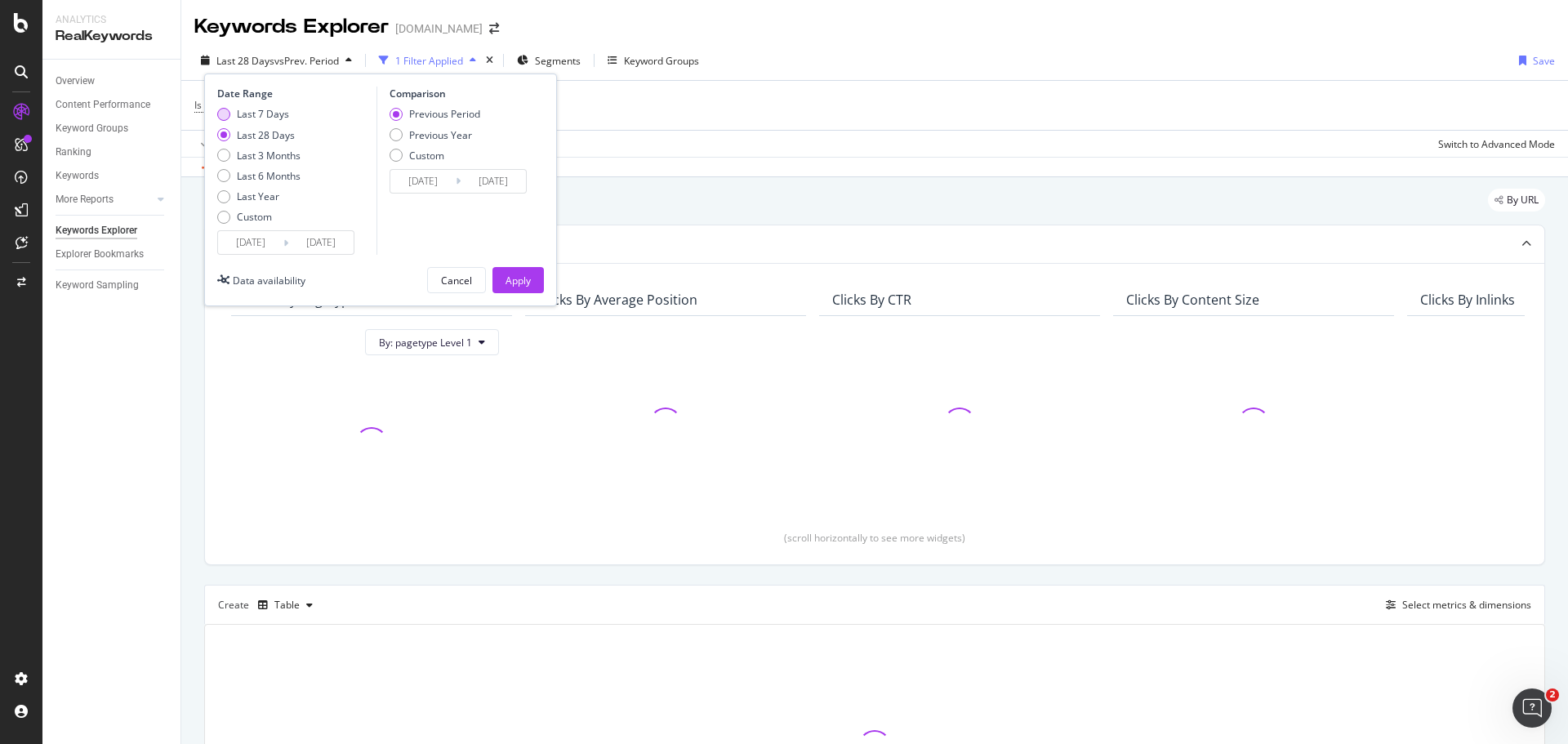
click at [259, 112] on div "Last 7 Days" at bounding box center [263, 114] width 52 height 14
type input "[DATE]"
click at [430, 131] on div "Previous Year" at bounding box center [441, 136] width 63 height 14
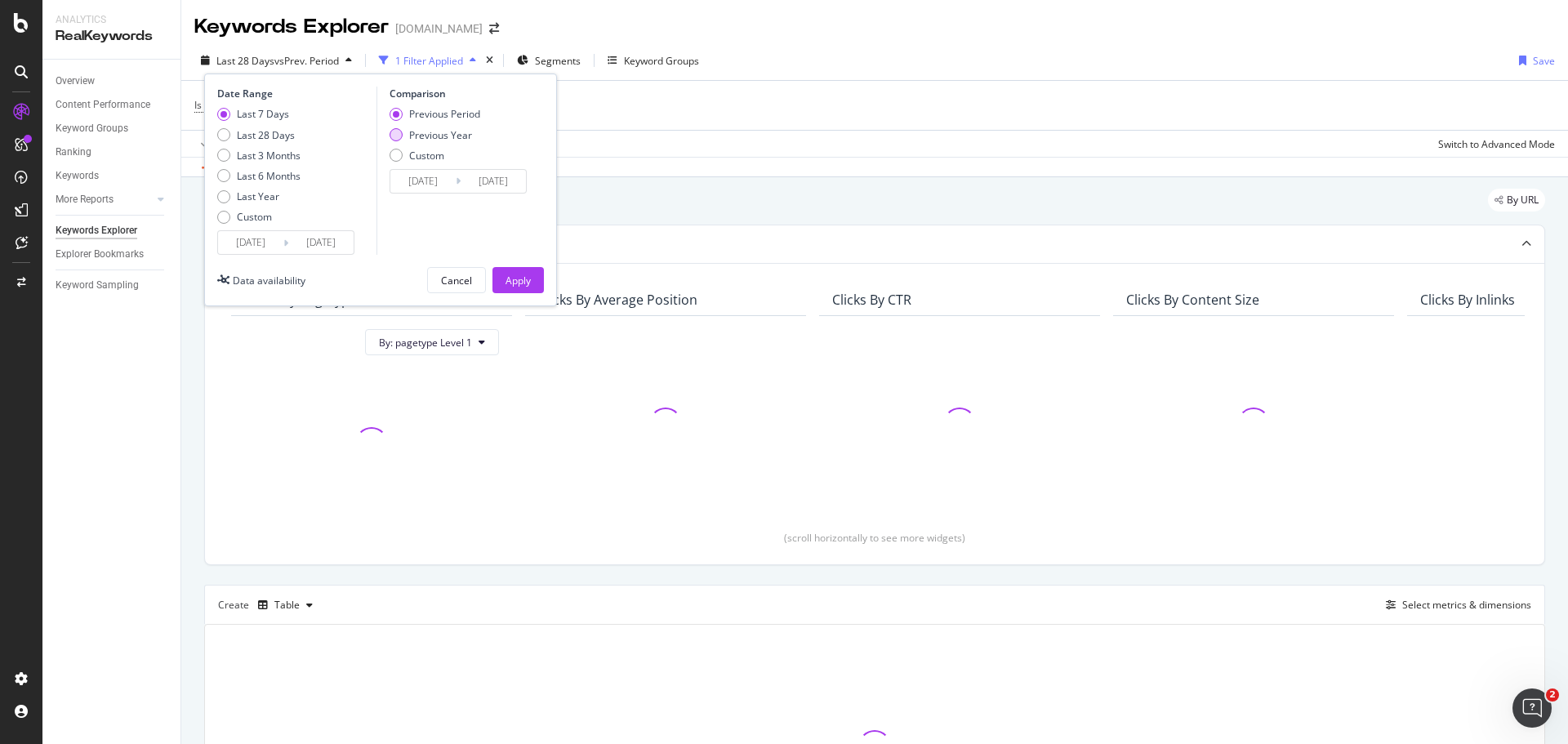
type input "[DATE]"
drag, startPoint x: 517, startPoint y: 261, endPoint x: 517, endPoint y: 277, distance: 16.0
click at [517, 268] on div "Date Range Last 7 Days Last 28 Days Last 3 Months Last 6 Months Last Year Custo…" at bounding box center [381, 190] width 353 height 233
click at [517, 277] on div "Apply" at bounding box center [518, 281] width 25 height 14
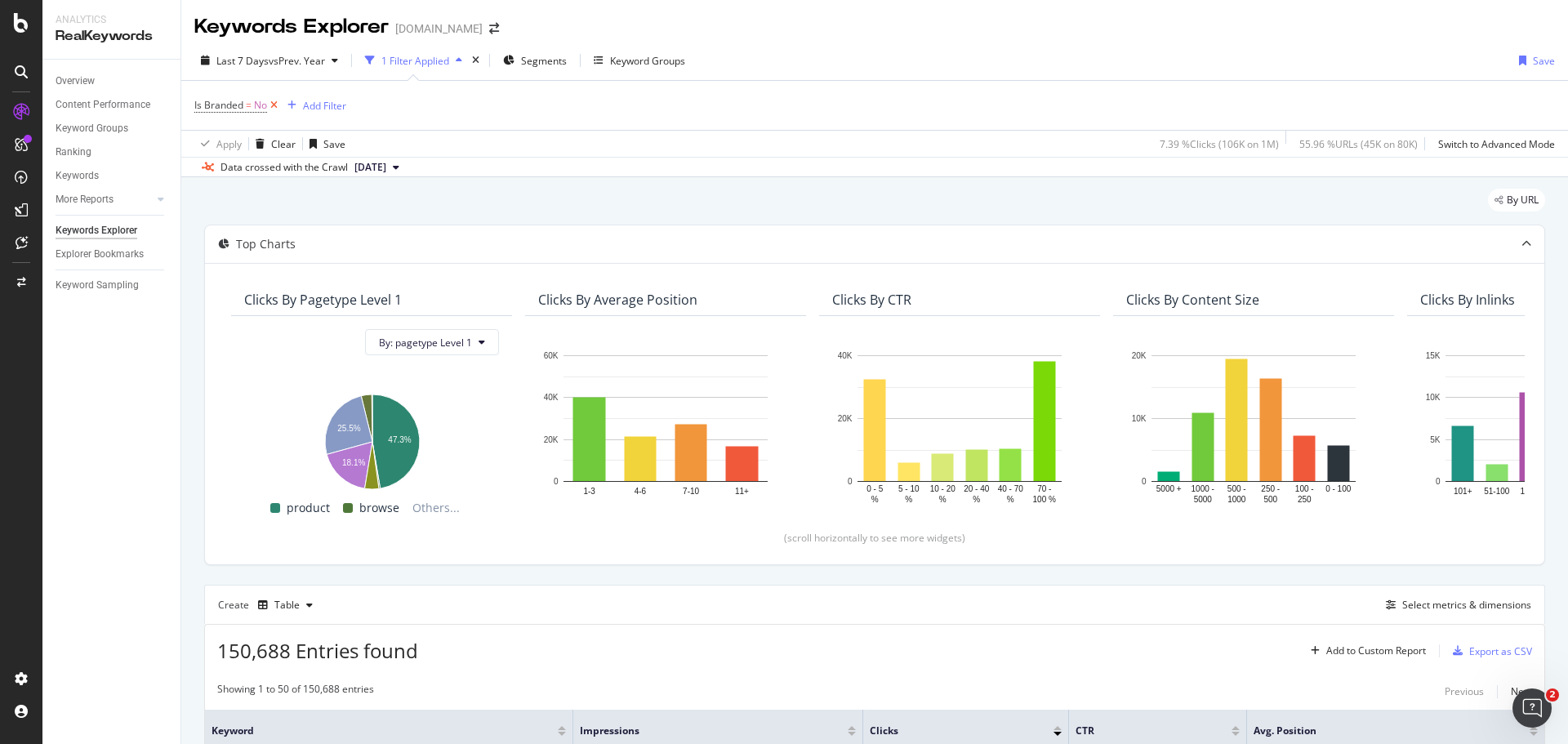
click at [275, 107] on icon at bounding box center [274, 105] width 14 height 17
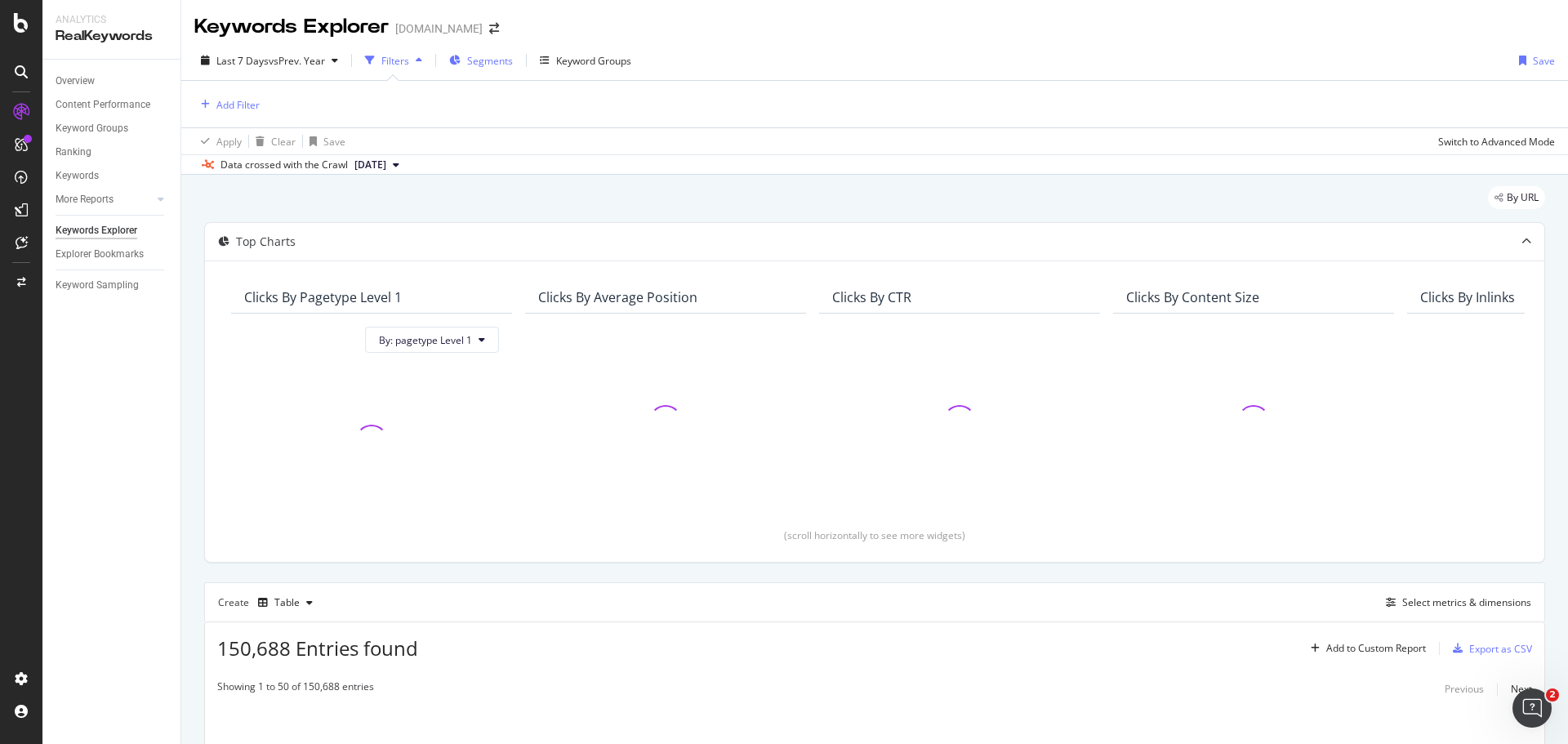
click at [503, 66] on span "Segments" at bounding box center [490, 61] width 45 height 14
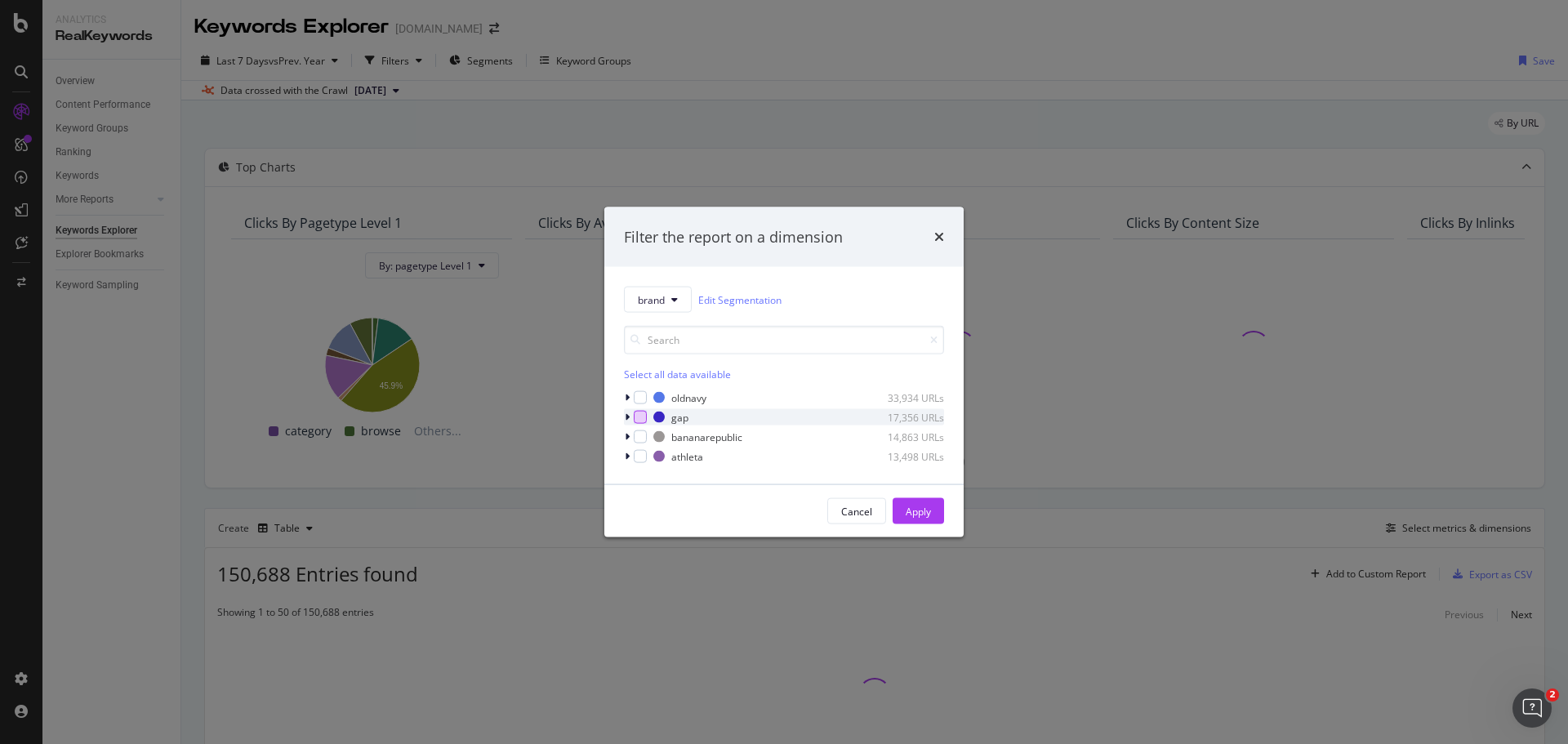
click at [637, 414] on div "modal" at bounding box center [640, 417] width 13 height 13
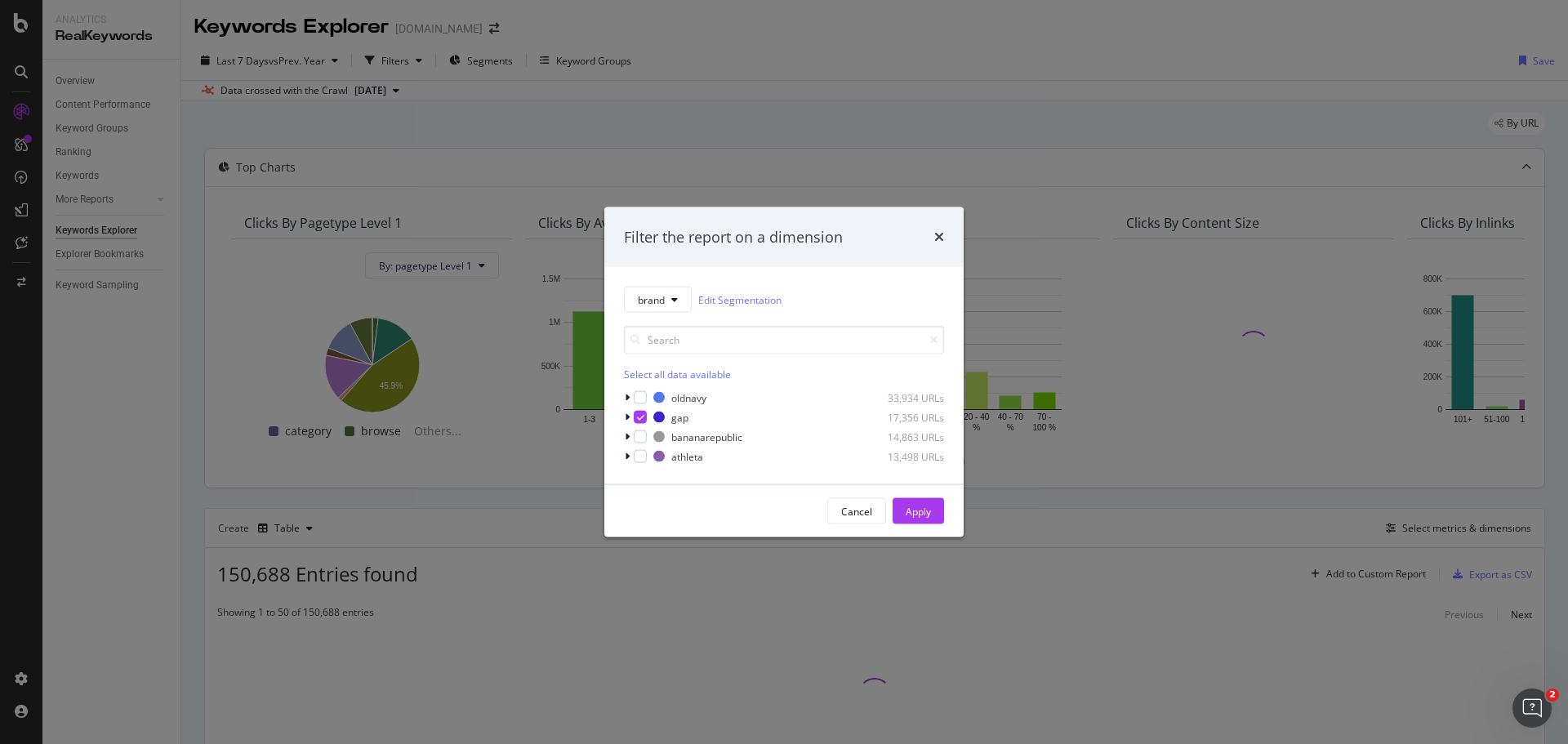
click at [926, 514] on div "Apply" at bounding box center [918, 511] width 25 height 14
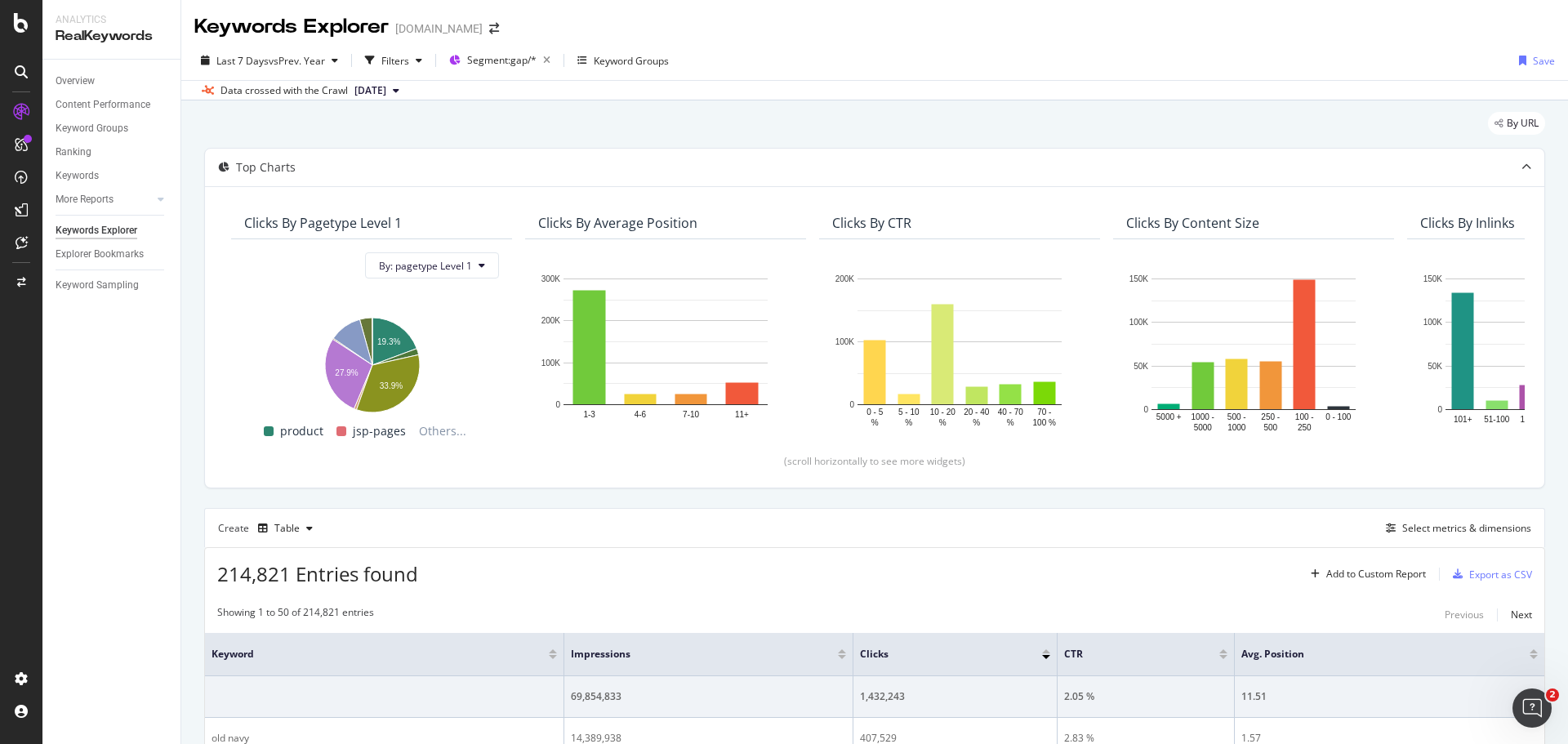
click at [867, 36] on div "Keywords Explorer [DOMAIN_NAME]" at bounding box center [875, 20] width 1387 height 41
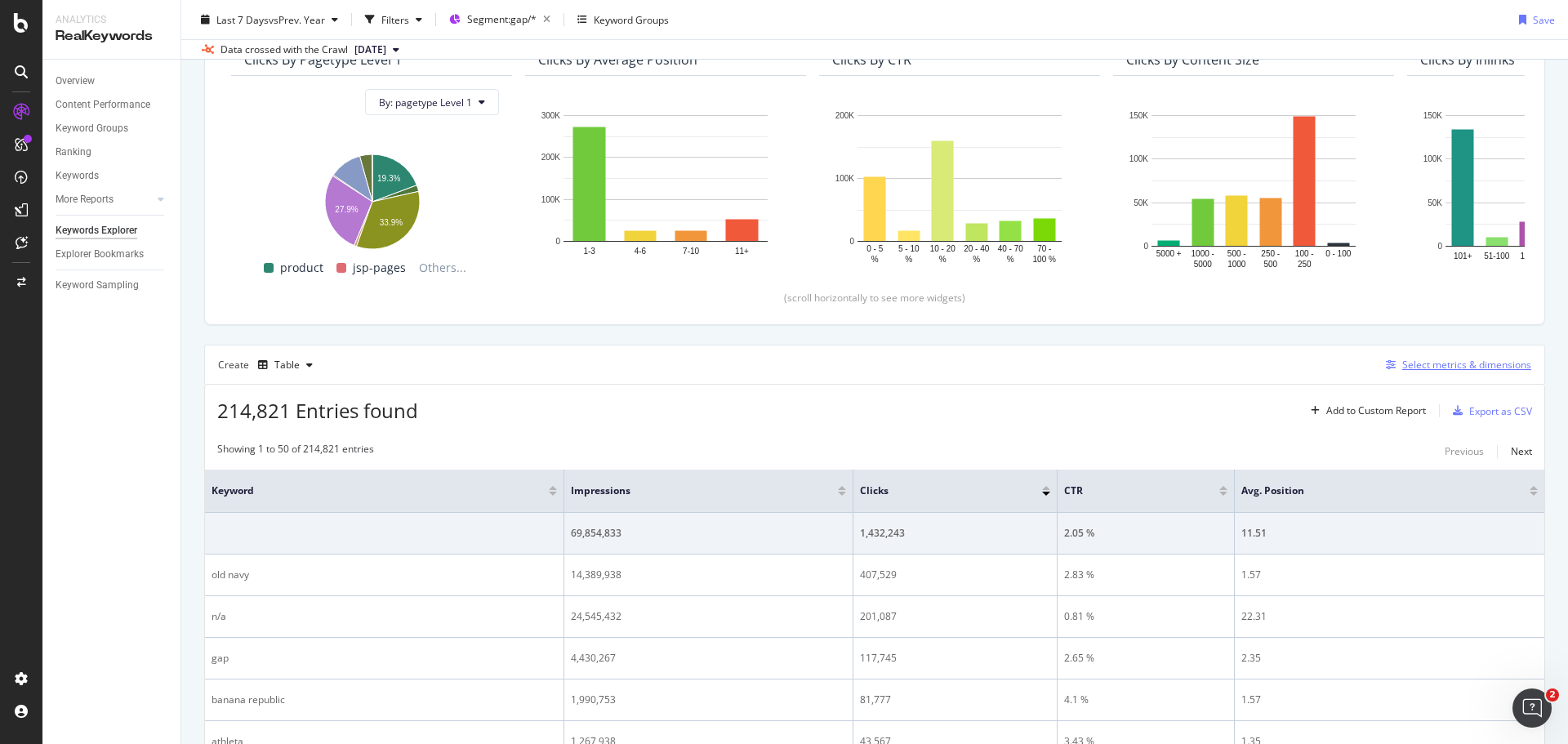
click at [1403, 365] on div "Select metrics & dimensions" at bounding box center [1467, 365] width 129 height 14
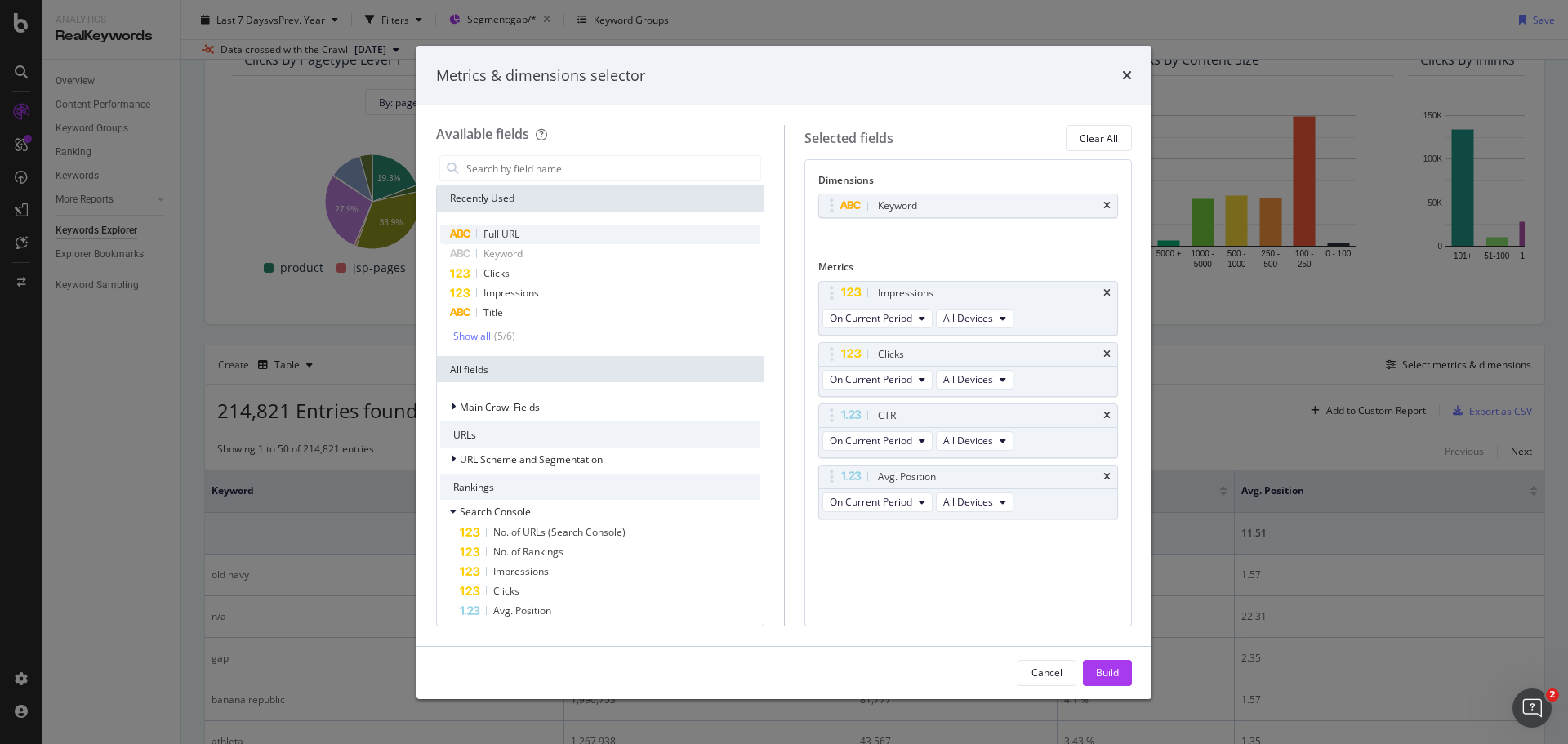
click at [512, 236] on span "Full URL" at bounding box center [501, 234] width 36 height 14
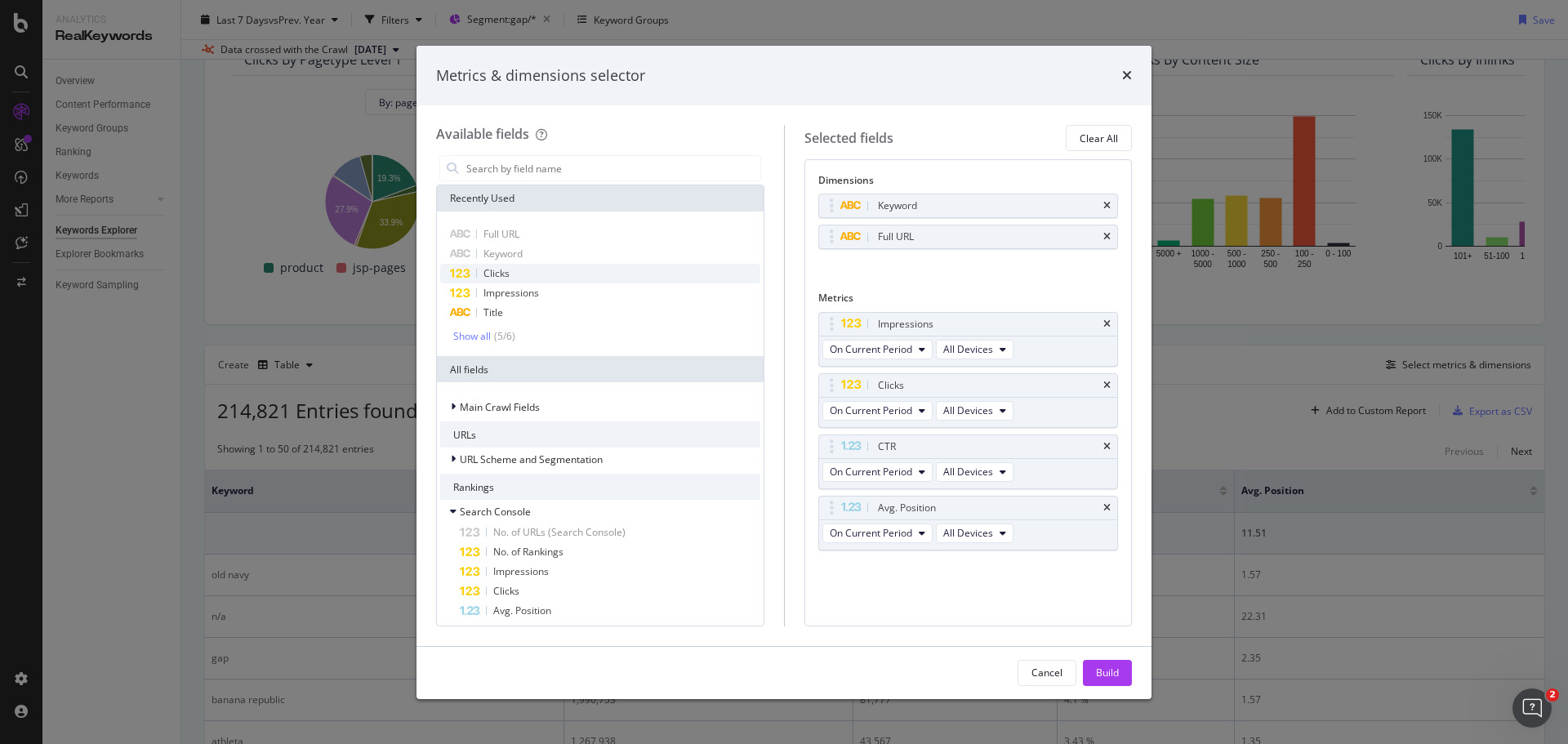
click at [521, 279] on div "Clicks" at bounding box center [600, 274] width 320 height 19
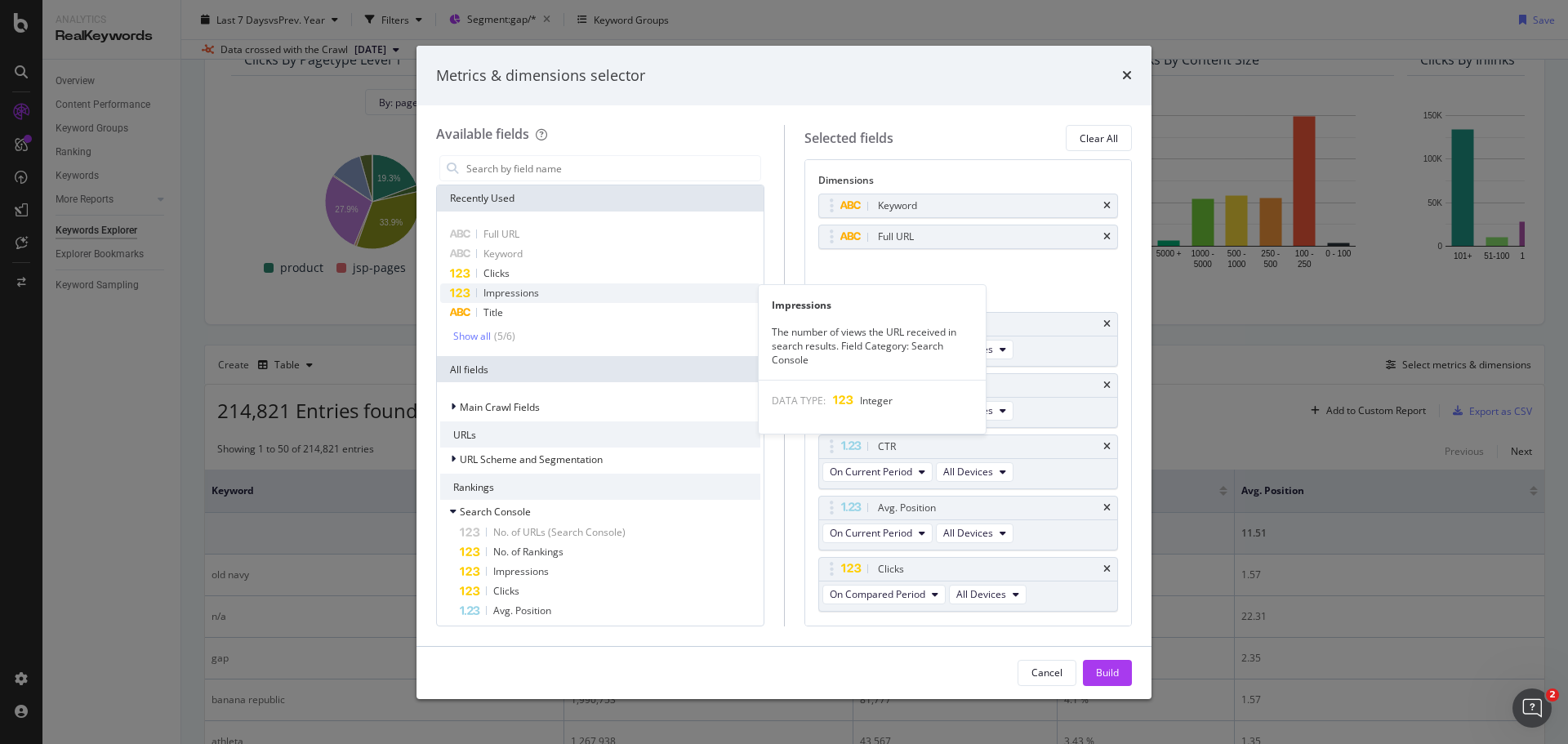
click at [521, 296] on span "Impressions" at bounding box center [512, 293] width 56 height 14
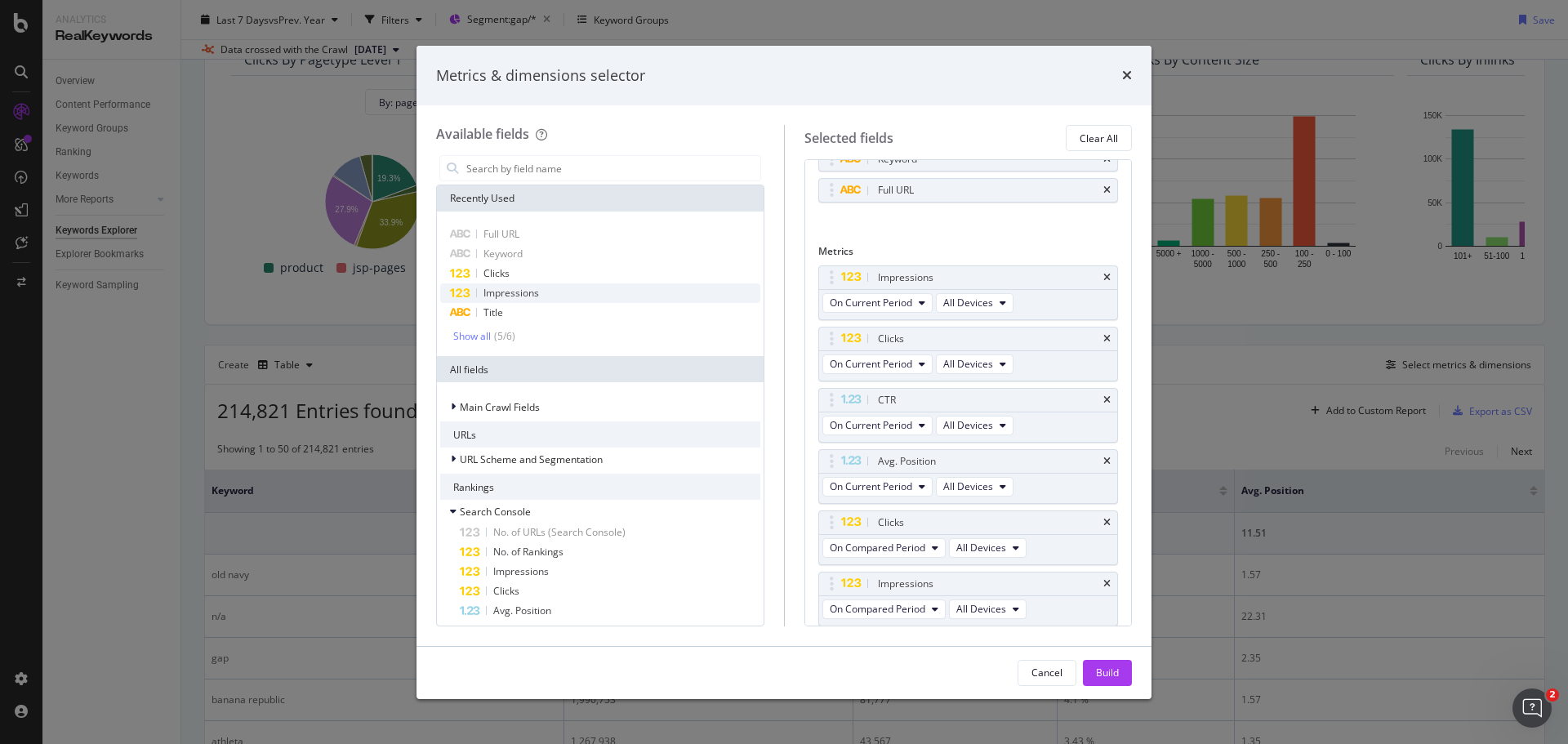
scroll to position [47, 0]
click at [536, 171] on input "modal" at bounding box center [612, 168] width 296 height 24
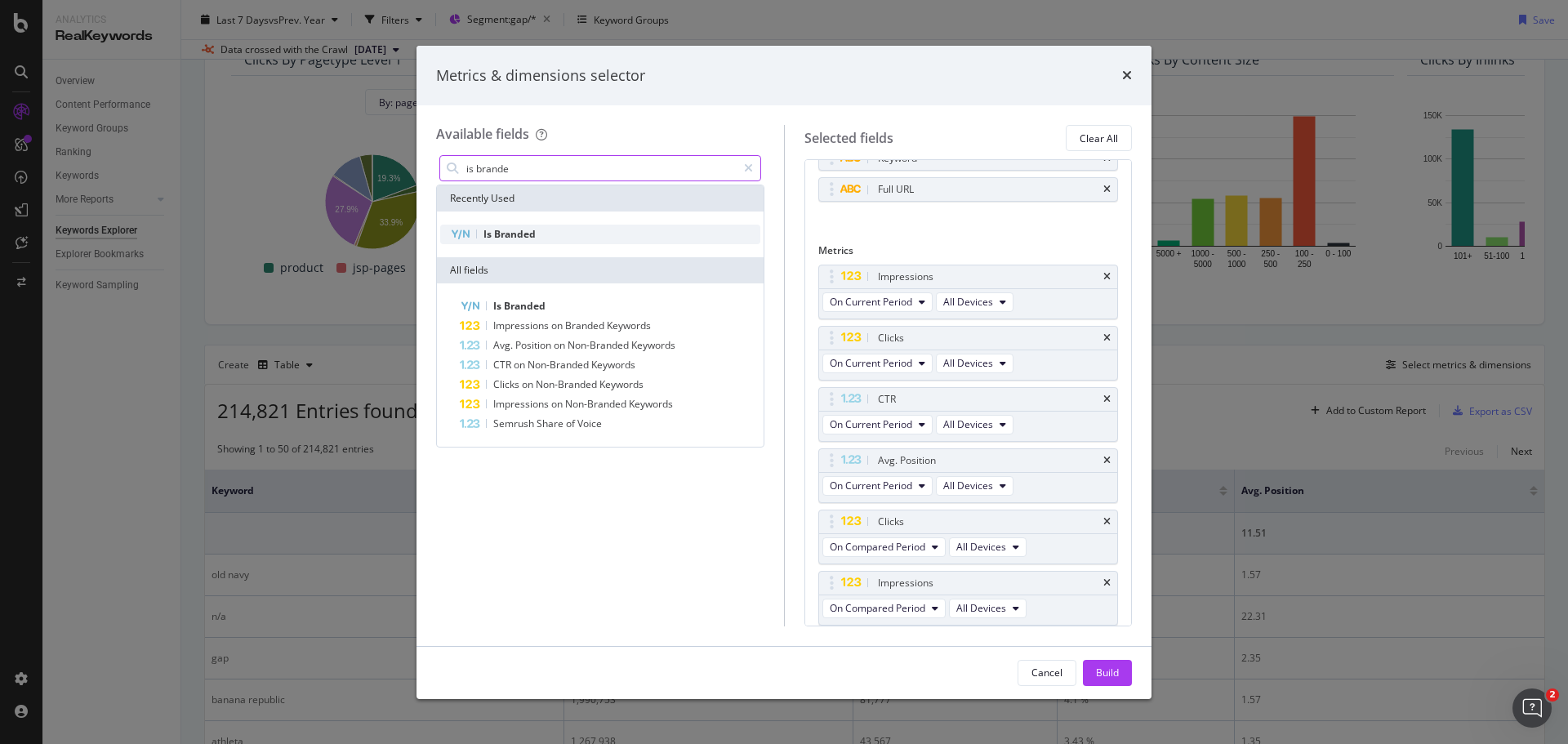
type input "is brande"
click at [526, 233] on span "Branded" at bounding box center [515, 234] width 42 height 14
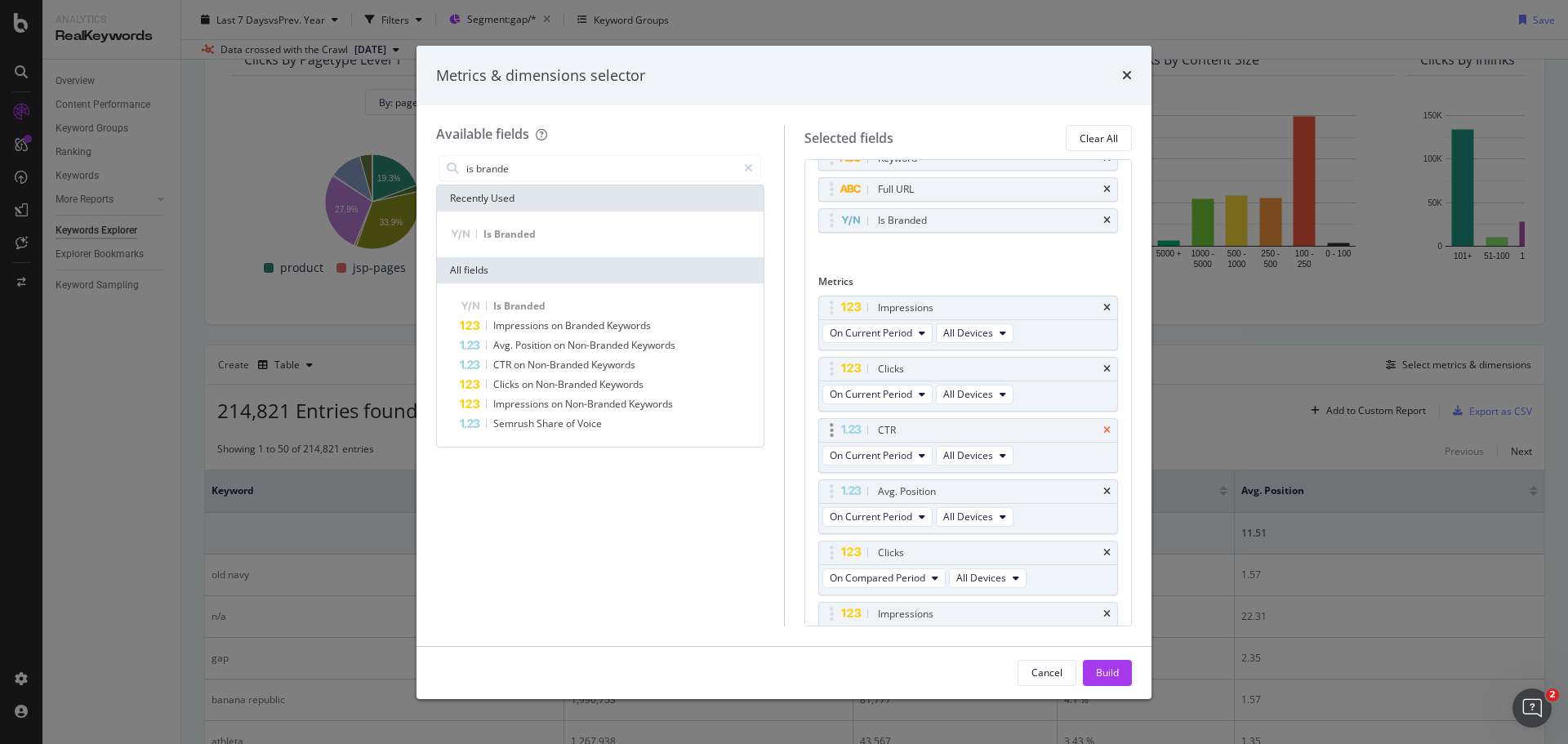
click at [1104, 428] on icon "times" at bounding box center [1107, 430] width 7 height 10
click at [1104, 431] on icon "times" at bounding box center [1107, 430] width 7 height 10
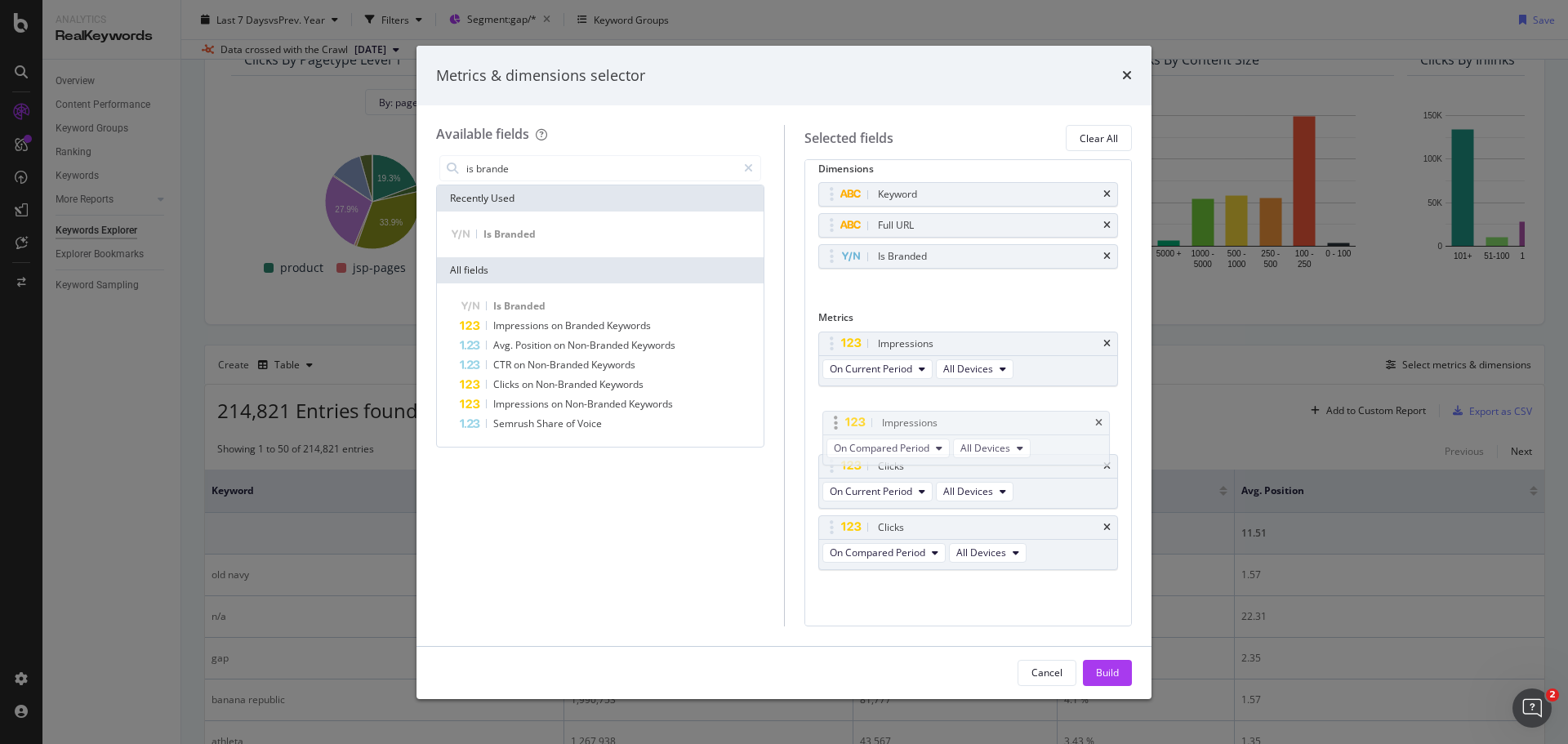
drag, startPoint x: 834, startPoint y: 529, endPoint x: 854, endPoint y: 408, distance: 122.6
click at [840, 409] on body "Analytics RealKeywords Overview Content Performance Keyword Groups Ranking Keyw…" at bounding box center [784, 372] width 1568 height 744
click at [909, 428] on span "On Compared Period" at bounding box center [877, 430] width 95 height 14
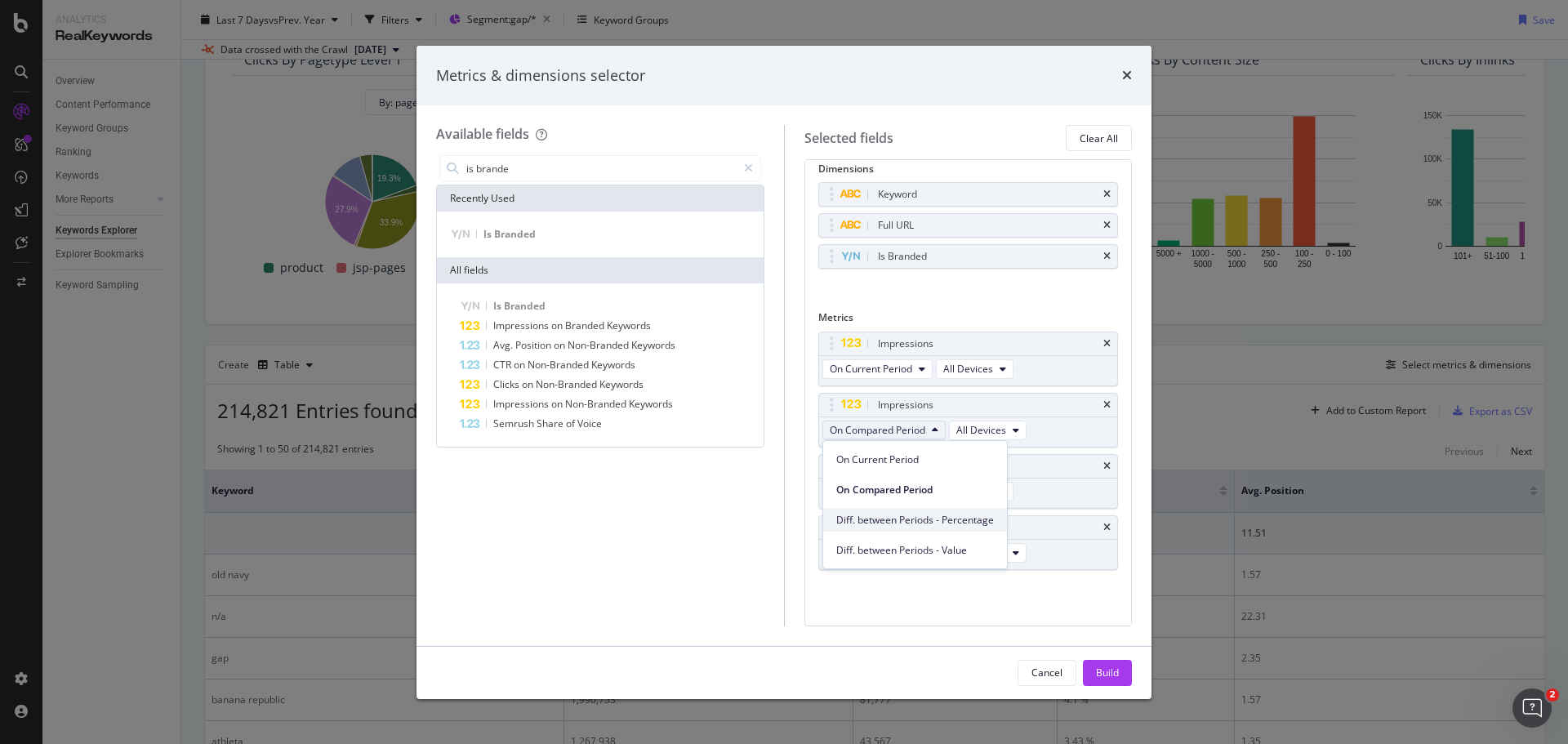
click at [952, 516] on span "Diff. between Periods - Percentage" at bounding box center [915, 520] width 157 height 15
click at [926, 551] on button "On Compared Period" at bounding box center [884, 553] width 123 height 19
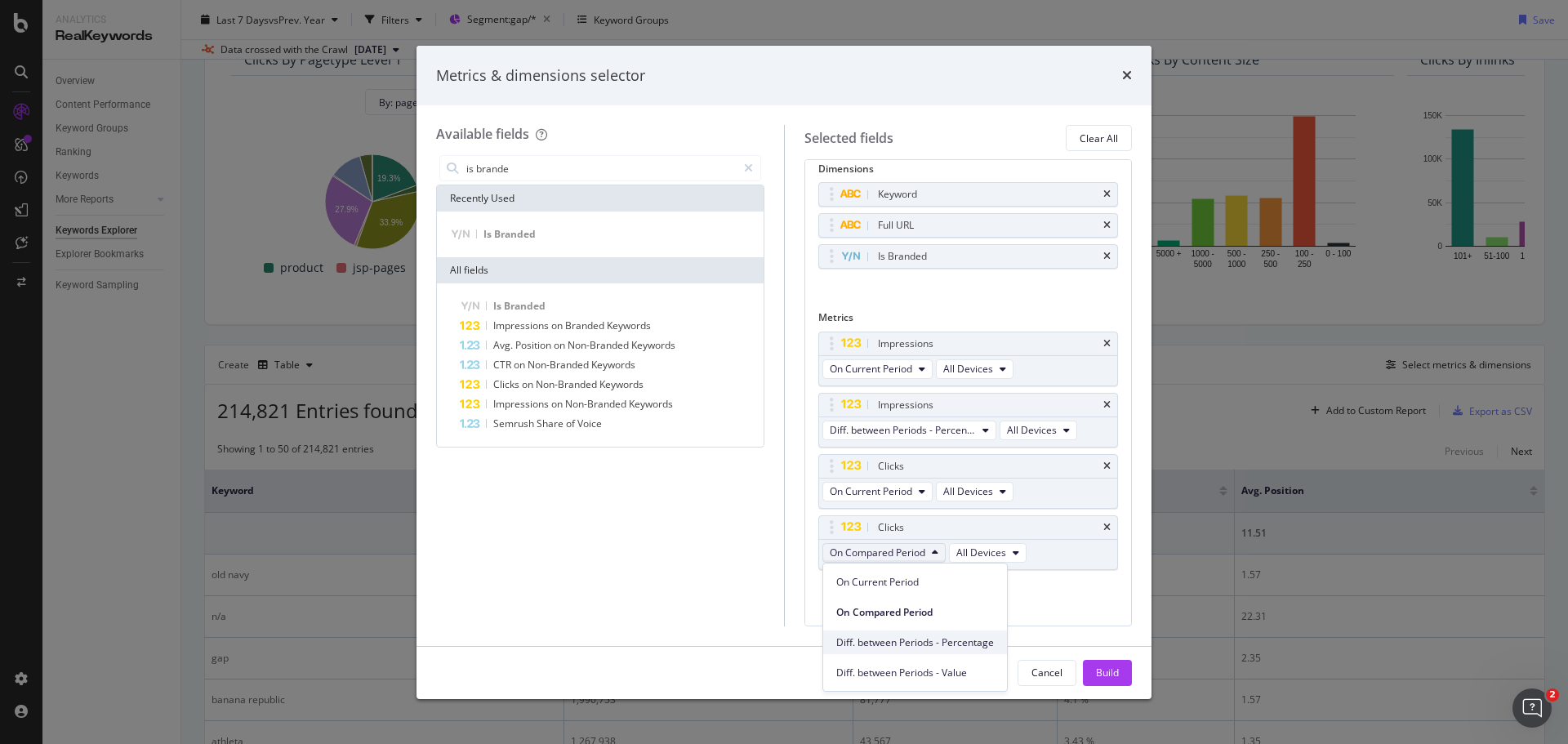
click at [946, 636] on span "Diff. between Periods - Percentage" at bounding box center [915, 643] width 157 height 15
click at [1120, 675] on button "Build" at bounding box center [1108, 673] width 49 height 26
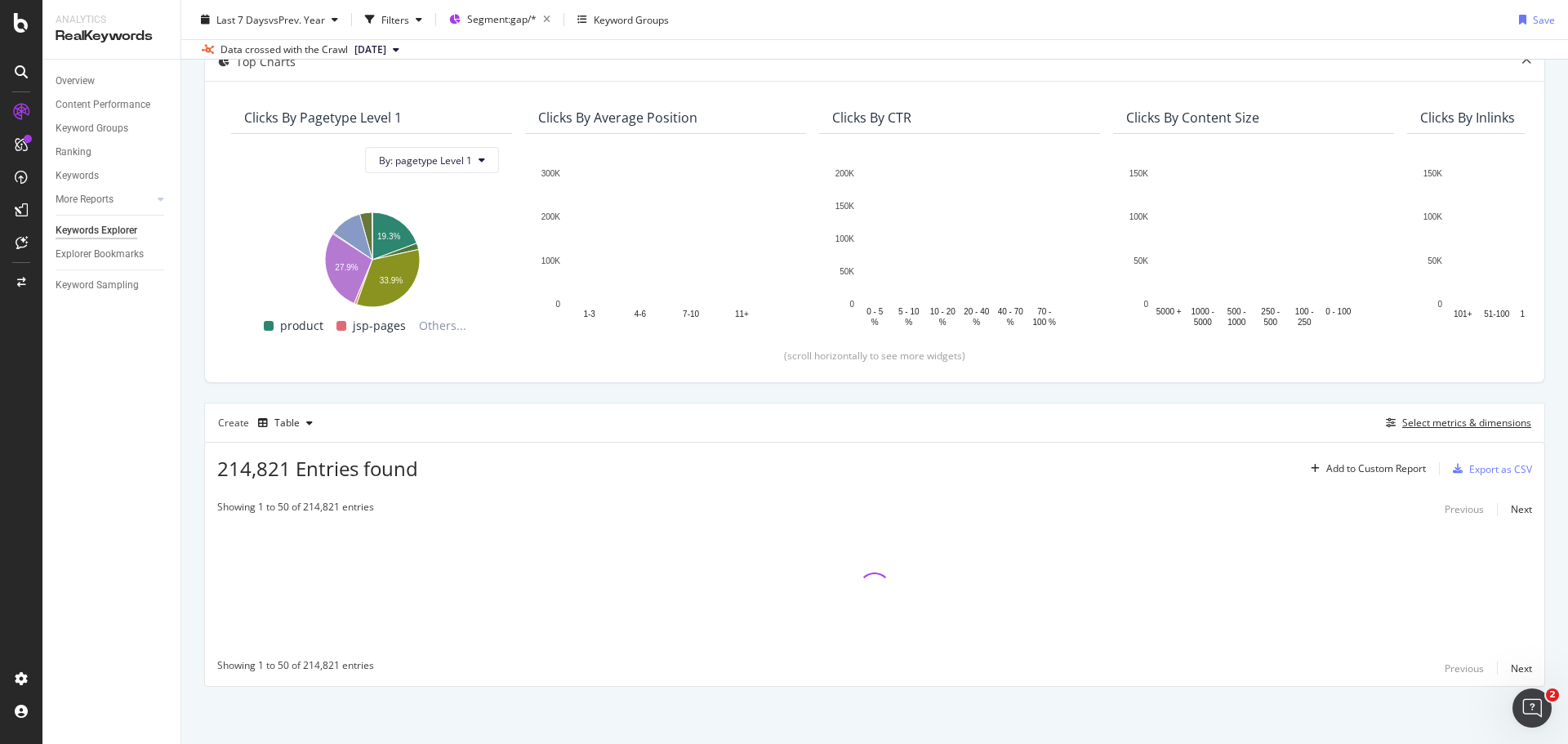
scroll to position [105, 0]
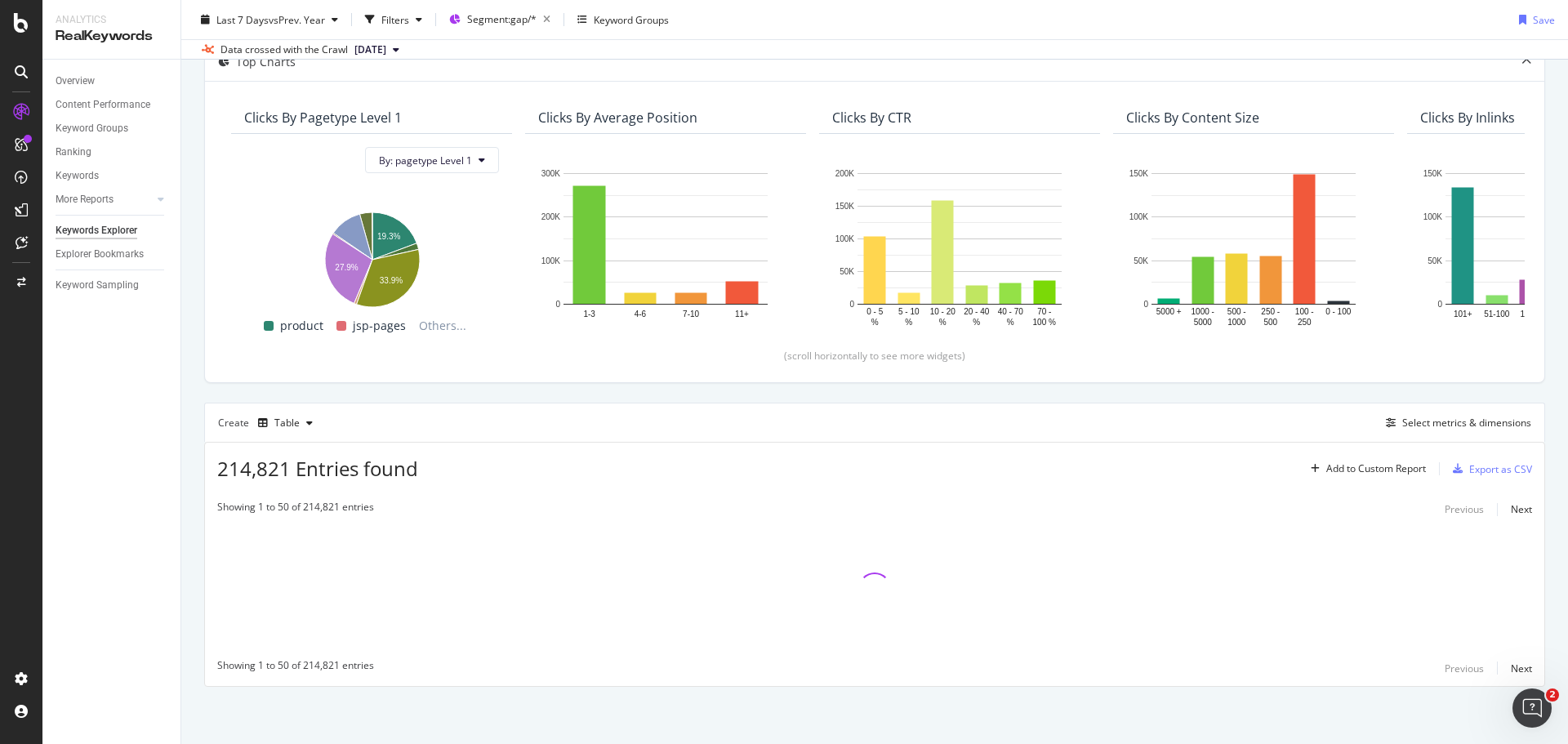
click at [194, 508] on div "By URL Top Charts Clicks By pagetype Level 1 By: pagetype Level 1 Hold CTRL whi…" at bounding box center [875, 369] width 1387 height 749
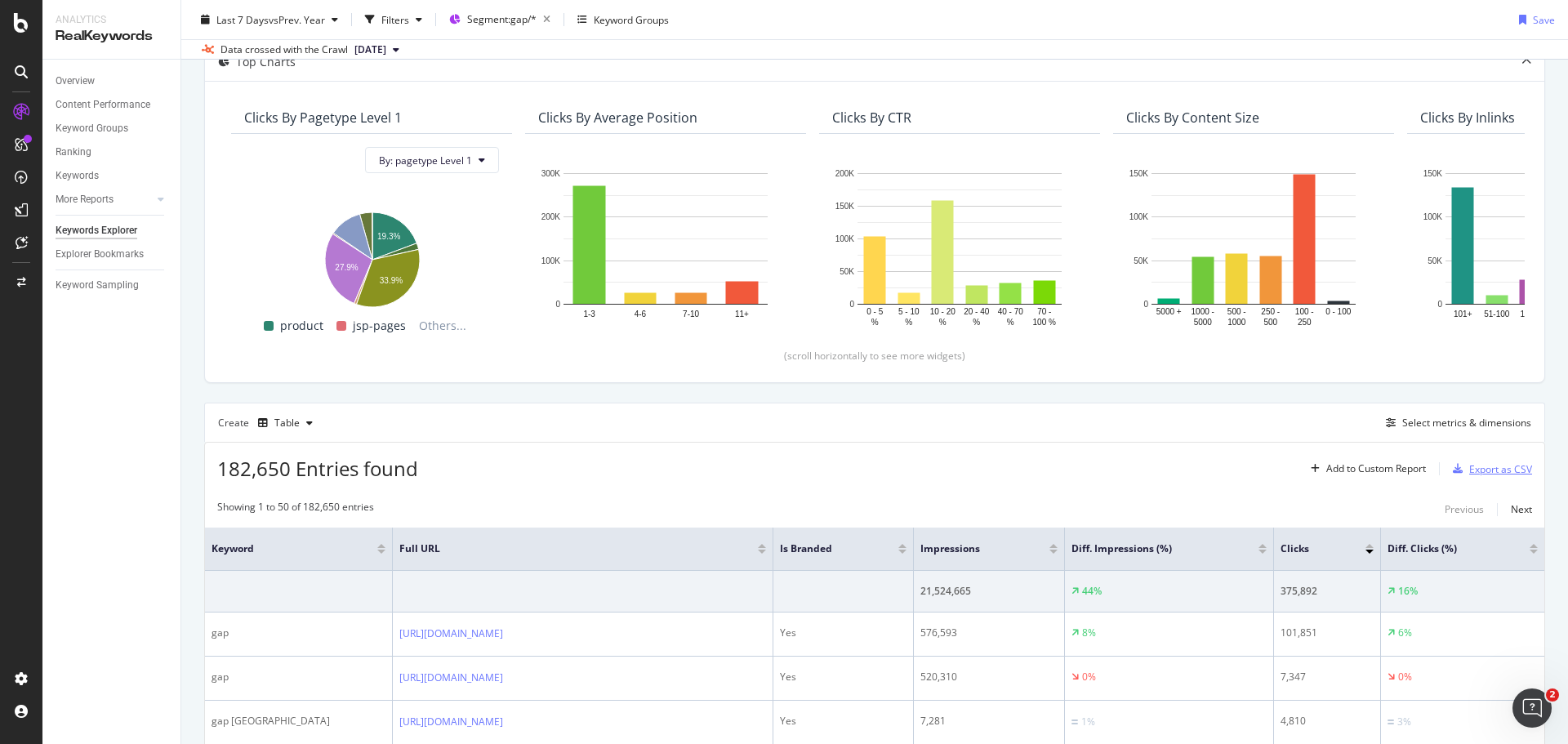
click at [1472, 464] on div "Export as CSV" at bounding box center [1501, 469] width 63 height 14
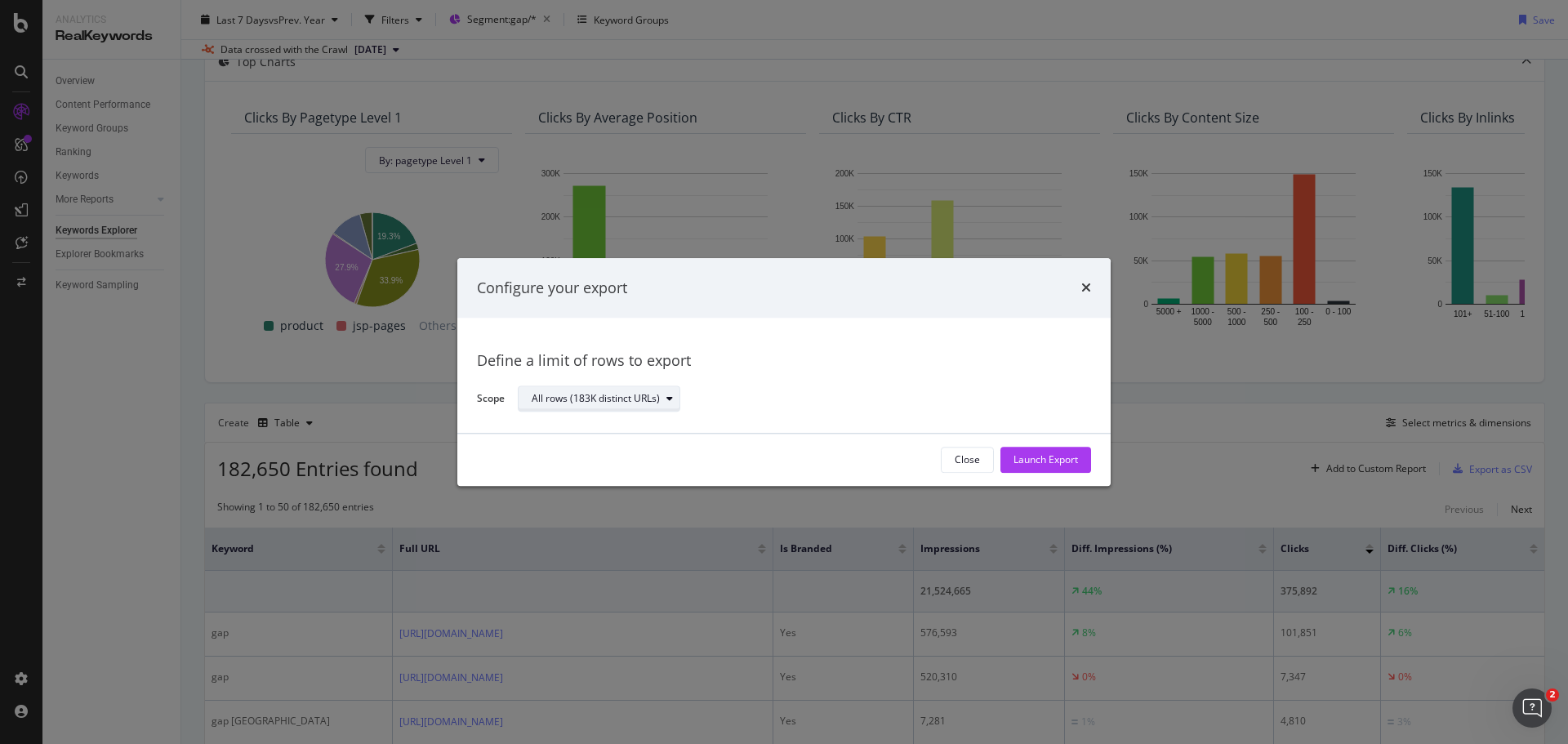
click at [578, 396] on div "All rows (183K distinct URLs)" at bounding box center [596, 399] width 129 height 10
click at [563, 452] on div "Define a limit" at bounding box center [568, 454] width 60 height 14
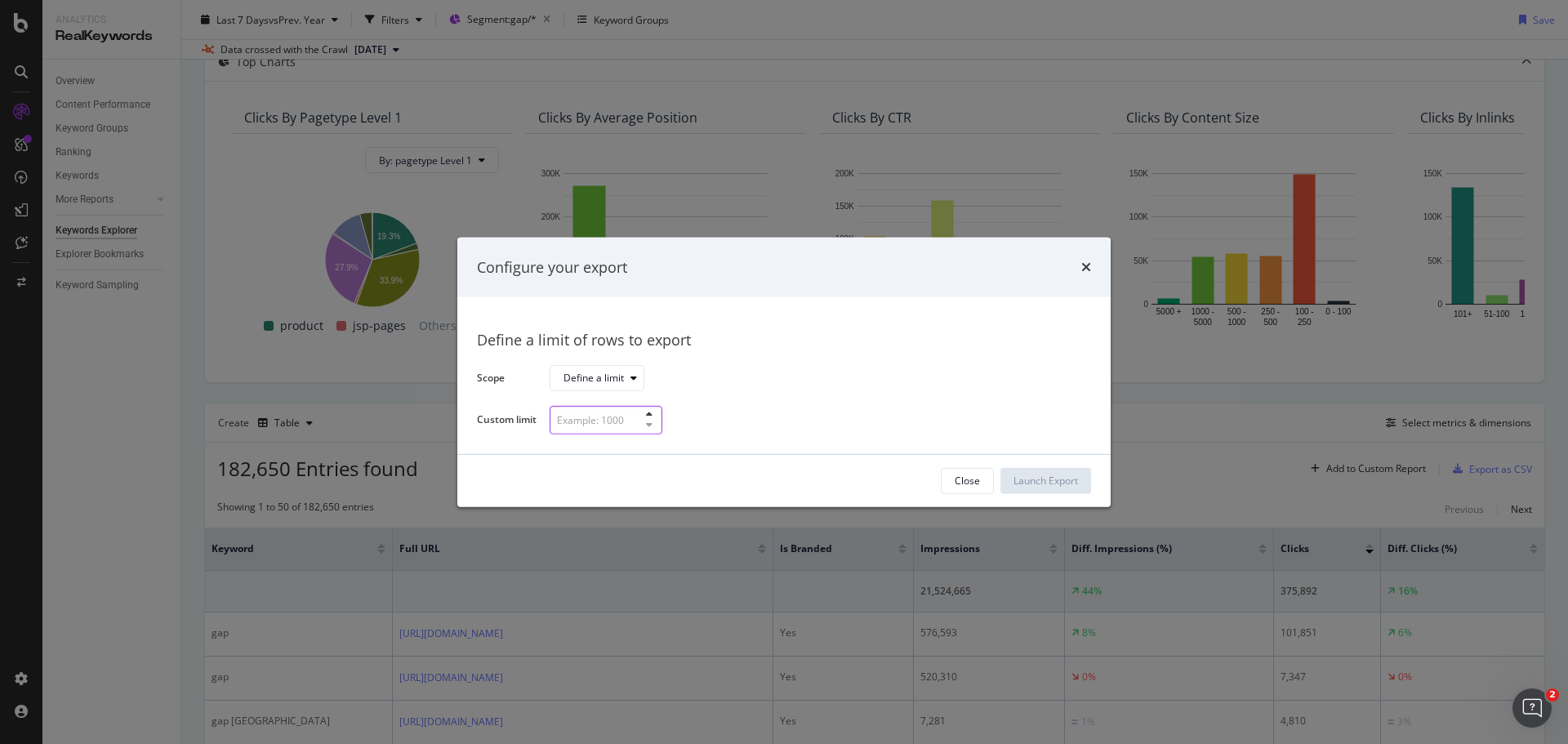
click at [577, 422] on input "modal" at bounding box center [606, 420] width 113 height 29
type input "300"
click at [1056, 483] on div "Launch Export" at bounding box center [1046, 481] width 65 height 14
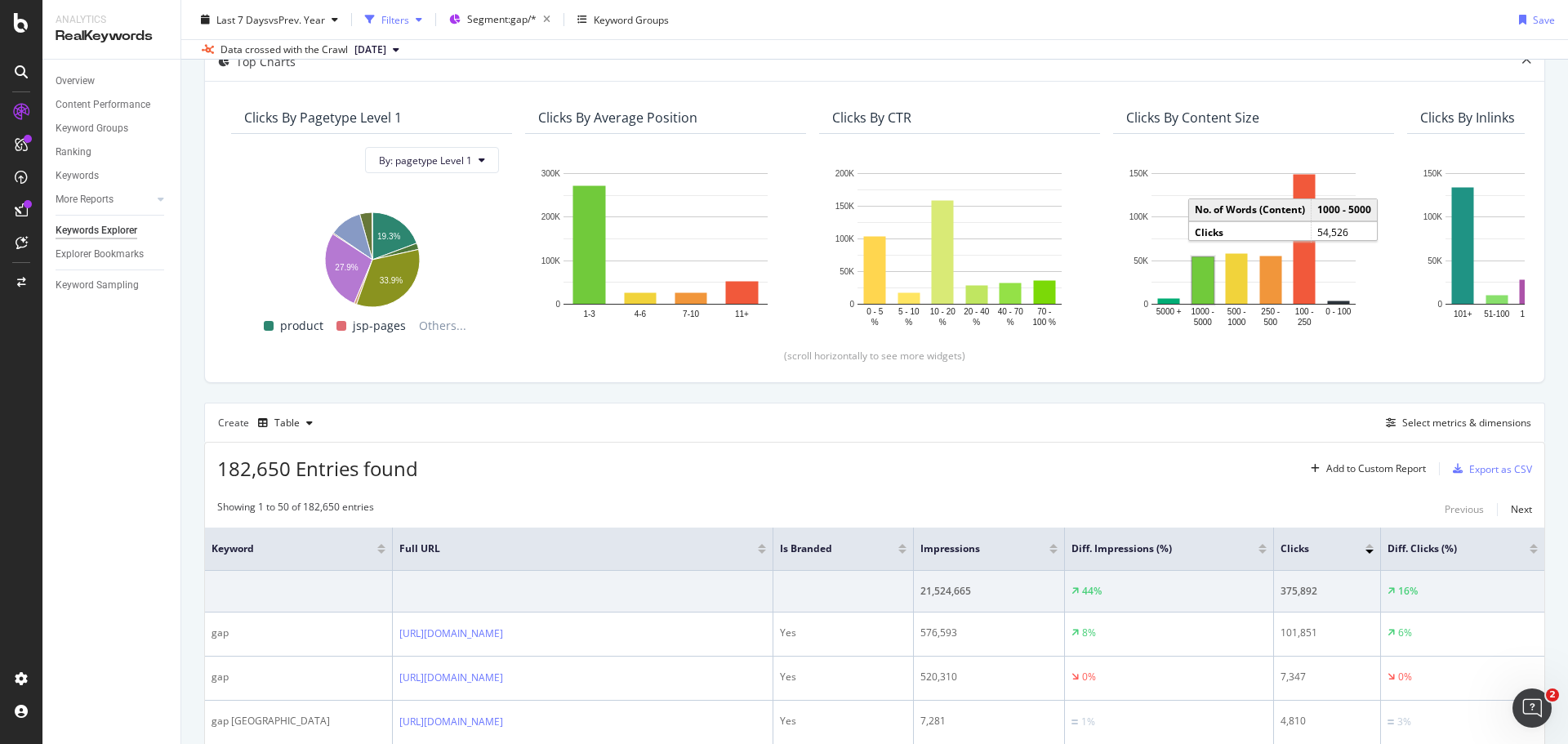
click at [402, 19] on div "Filters" at bounding box center [395, 19] width 28 height 14
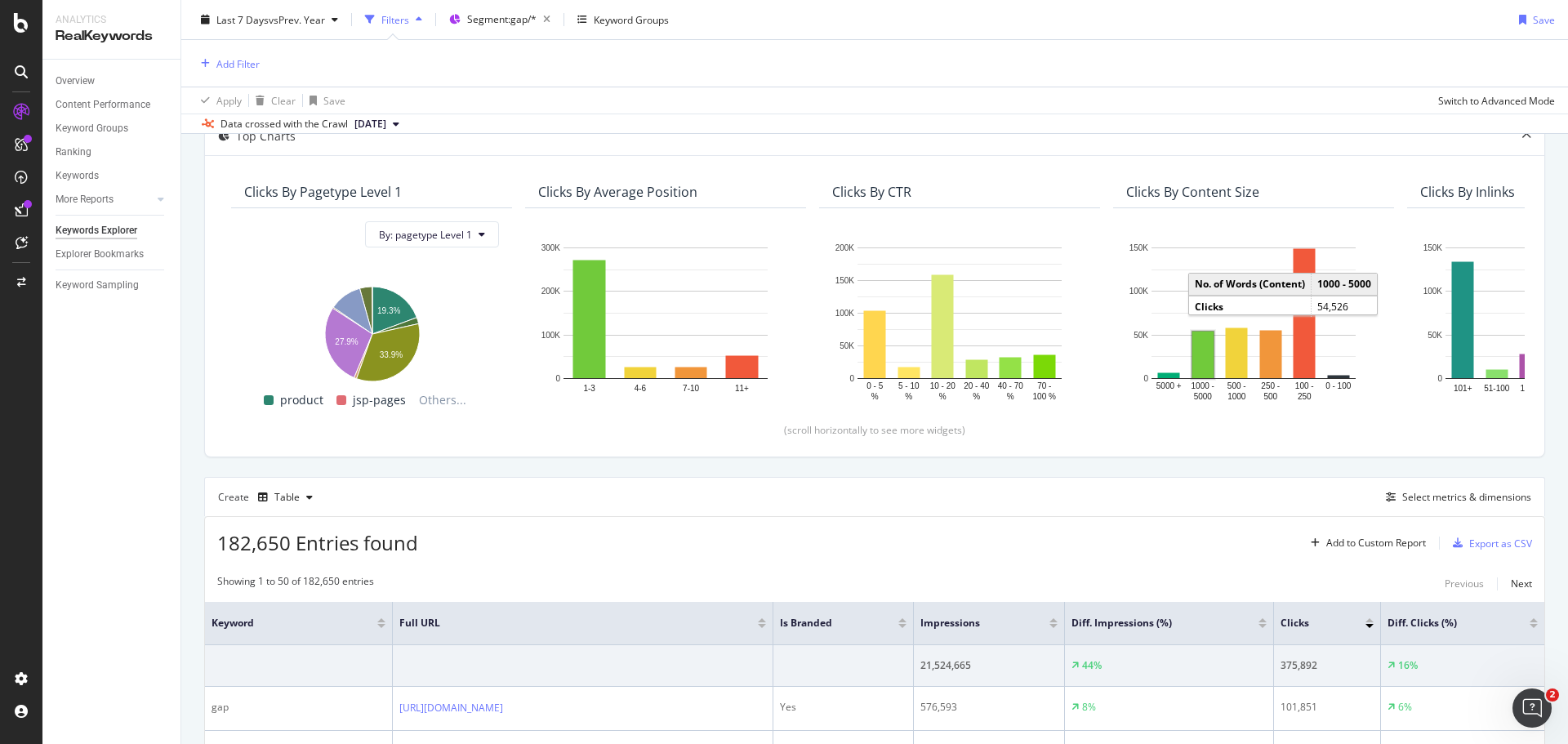
scroll to position [179, 0]
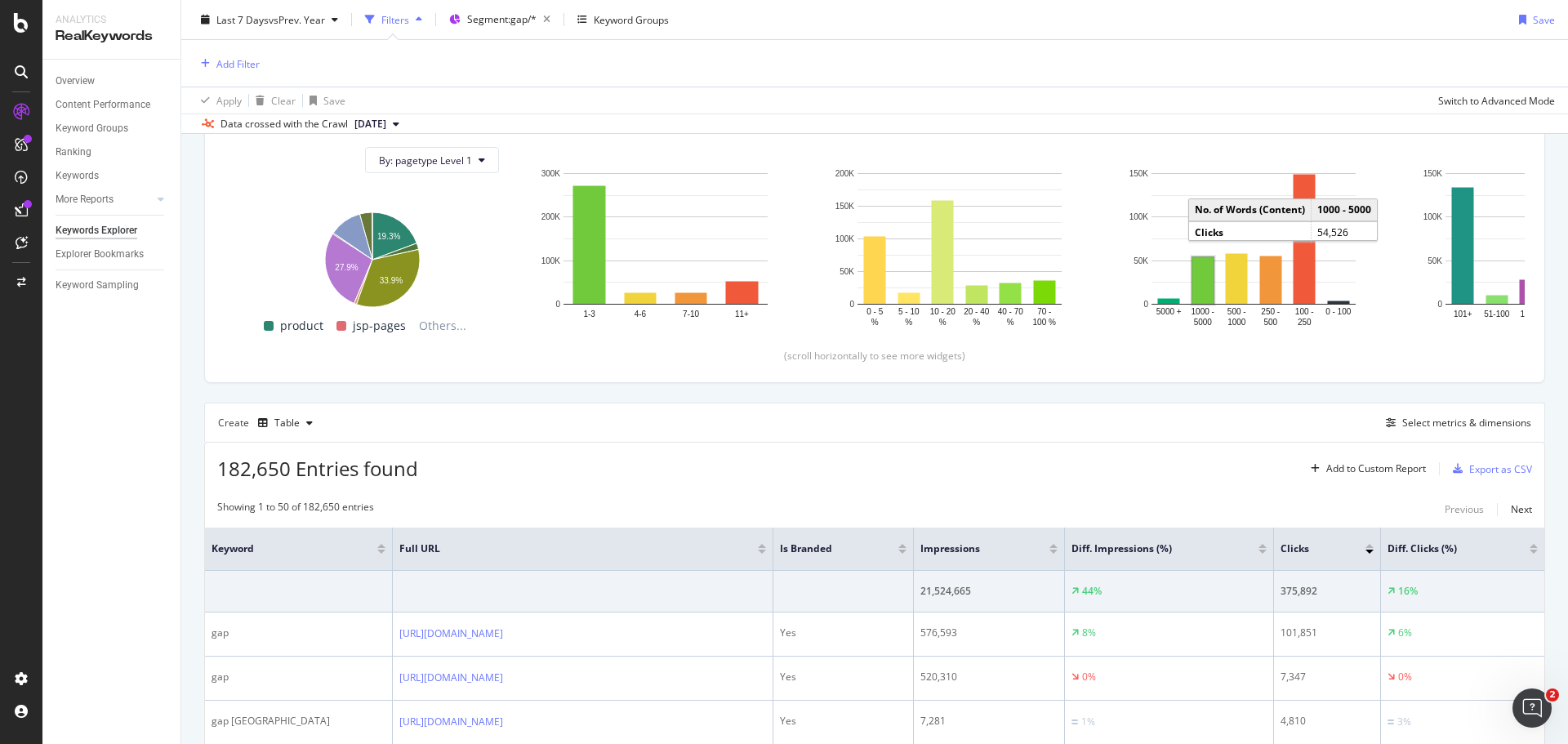
click at [233, 51] on div "Add Filter" at bounding box center [875, 63] width 1361 height 46
click at [232, 63] on div "Add Filter" at bounding box center [239, 63] width 44 height 14
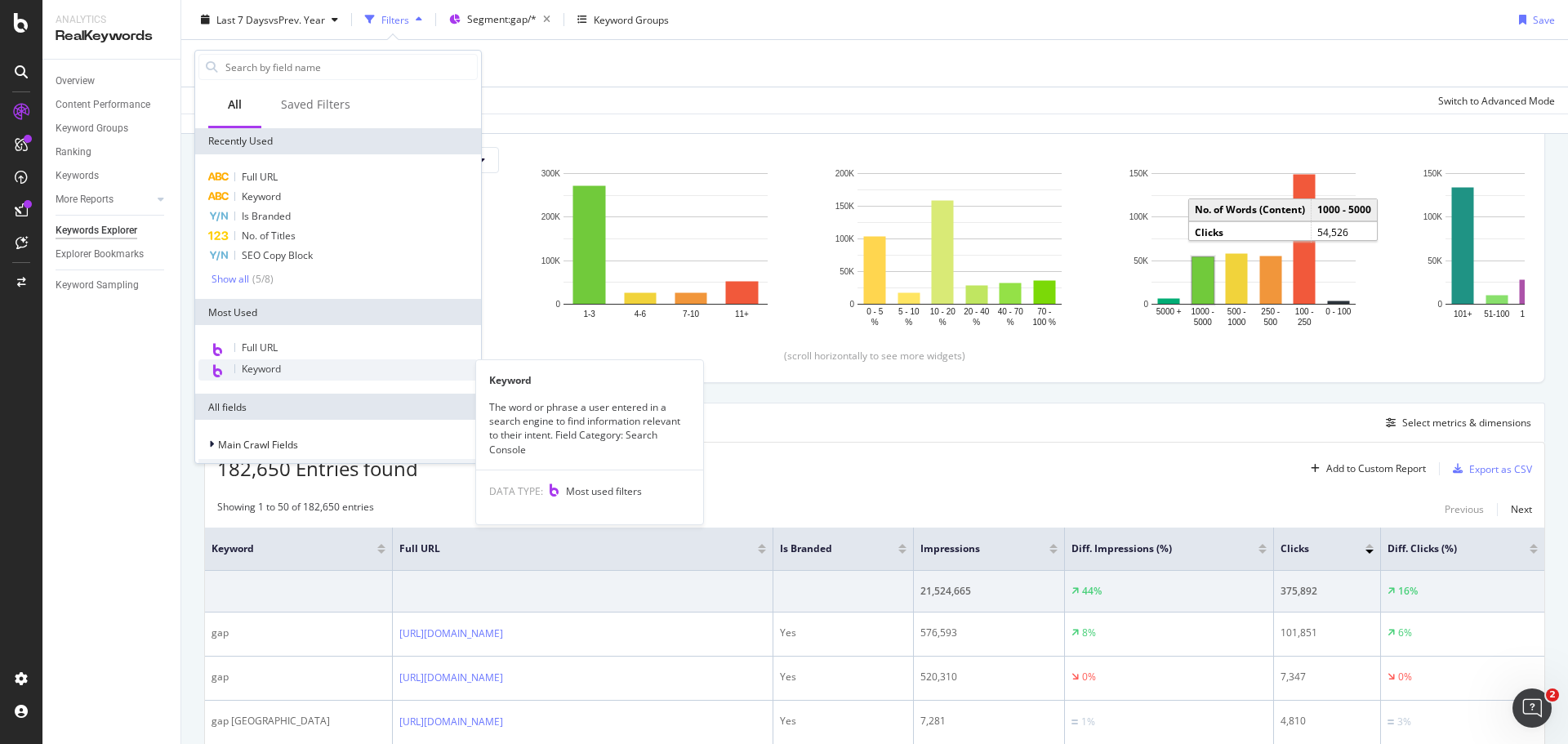
click at [267, 362] on span "Keyword" at bounding box center [261, 369] width 39 height 14
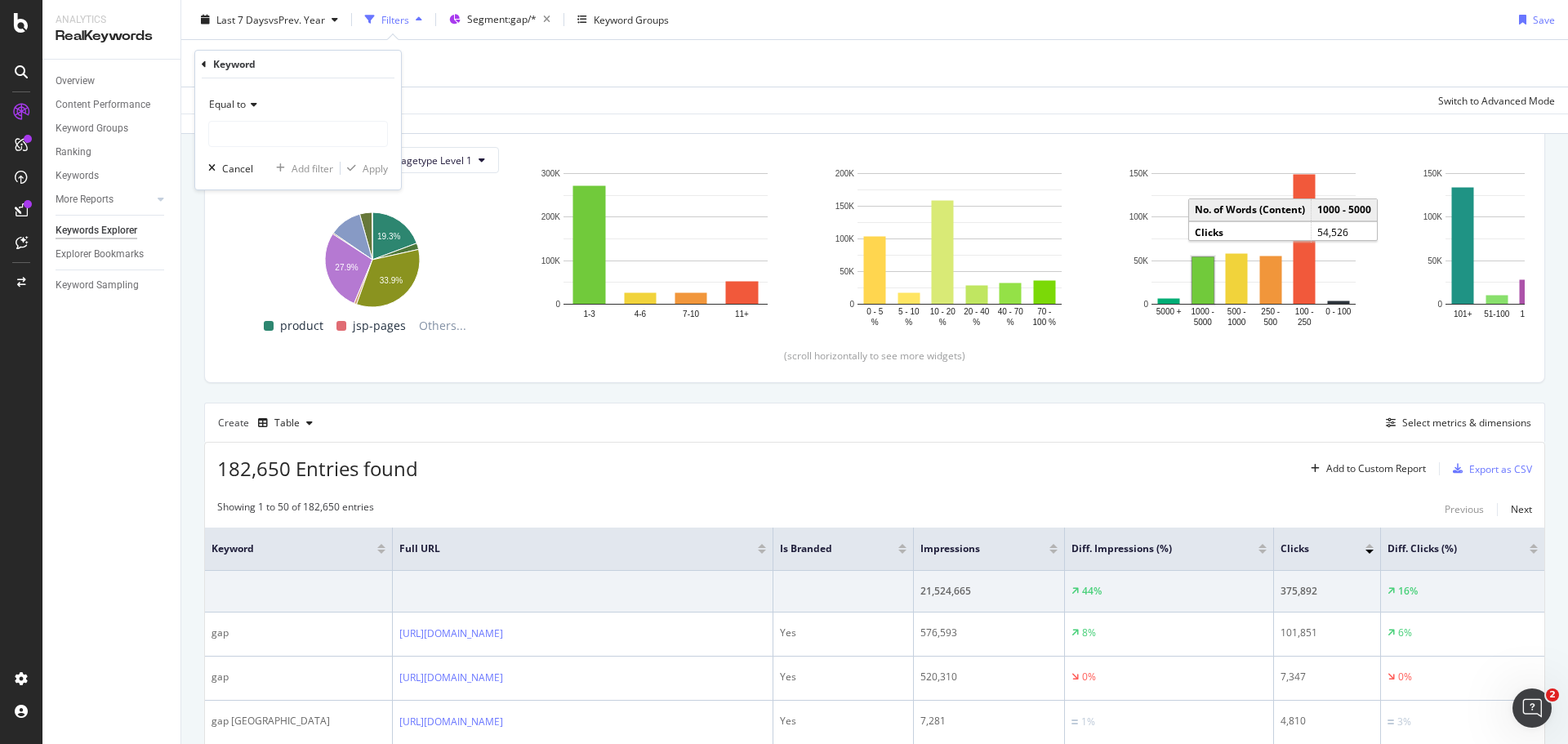
click at [204, 68] on icon at bounding box center [205, 64] width 5 height 10
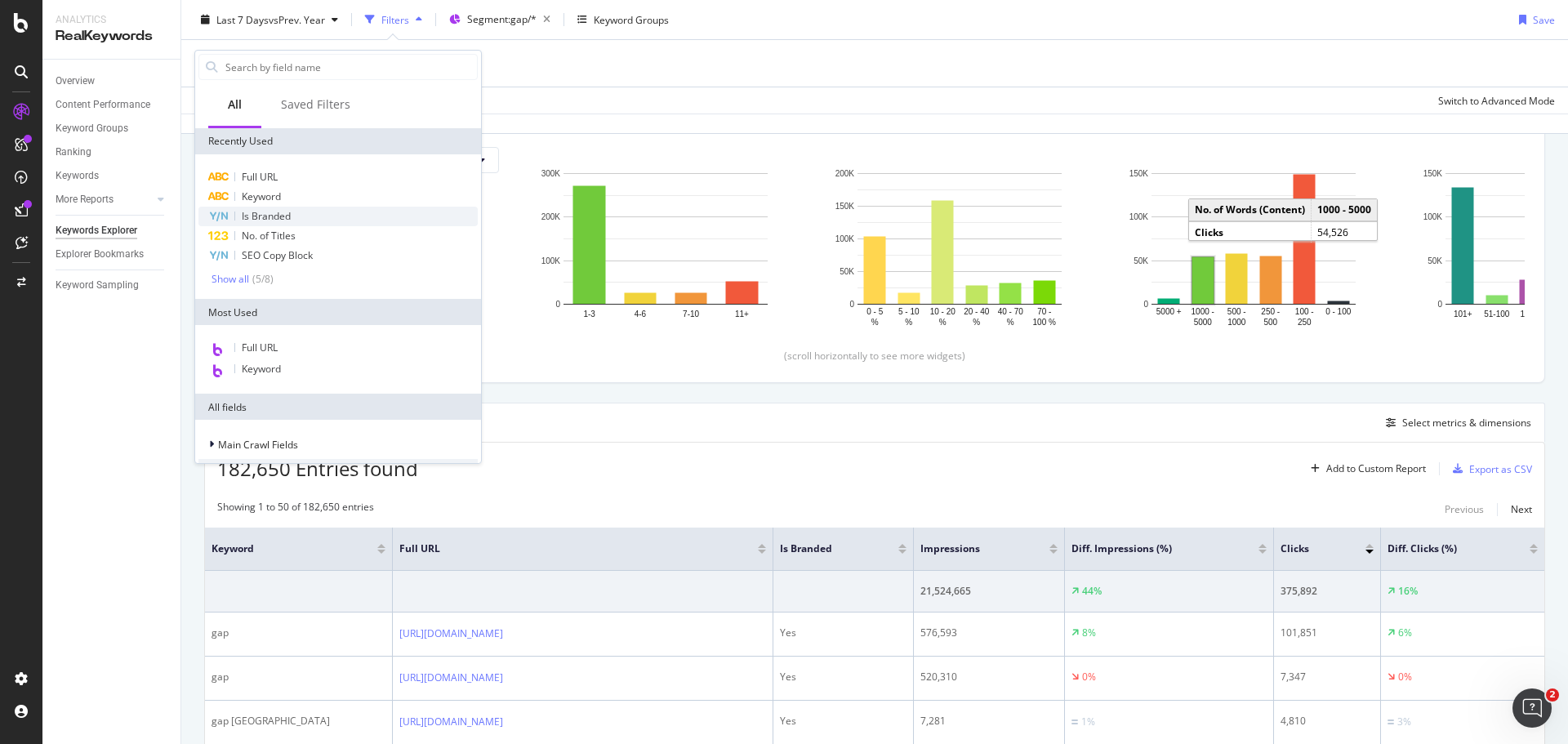
click at [278, 219] on span "Is Branded" at bounding box center [266, 216] width 49 height 14
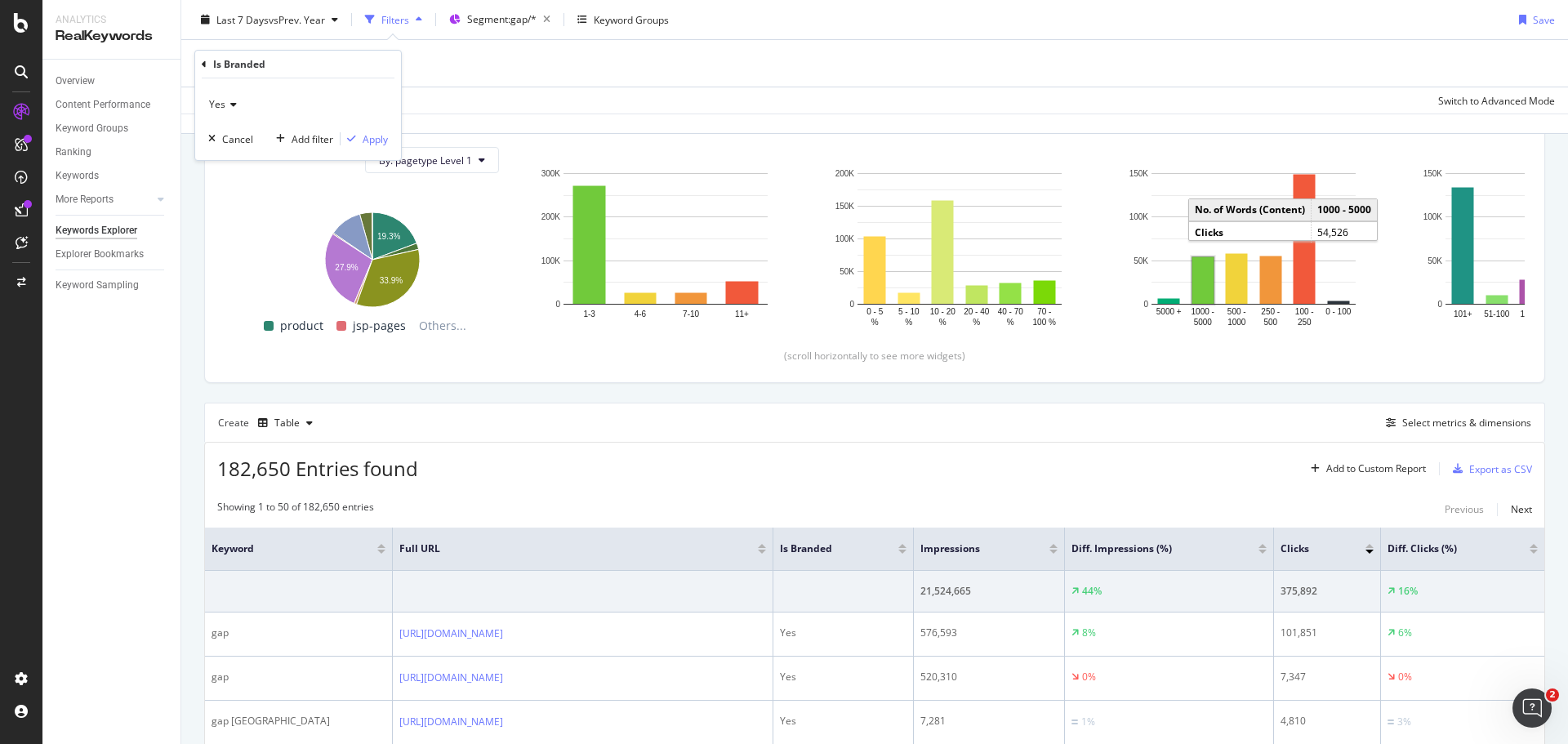
click at [231, 105] on icon at bounding box center [231, 104] width 11 height 10
click at [244, 158] on div "No" at bounding box center [300, 159] width 175 height 21
click at [378, 143] on div "Apply" at bounding box center [375, 139] width 25 height 14
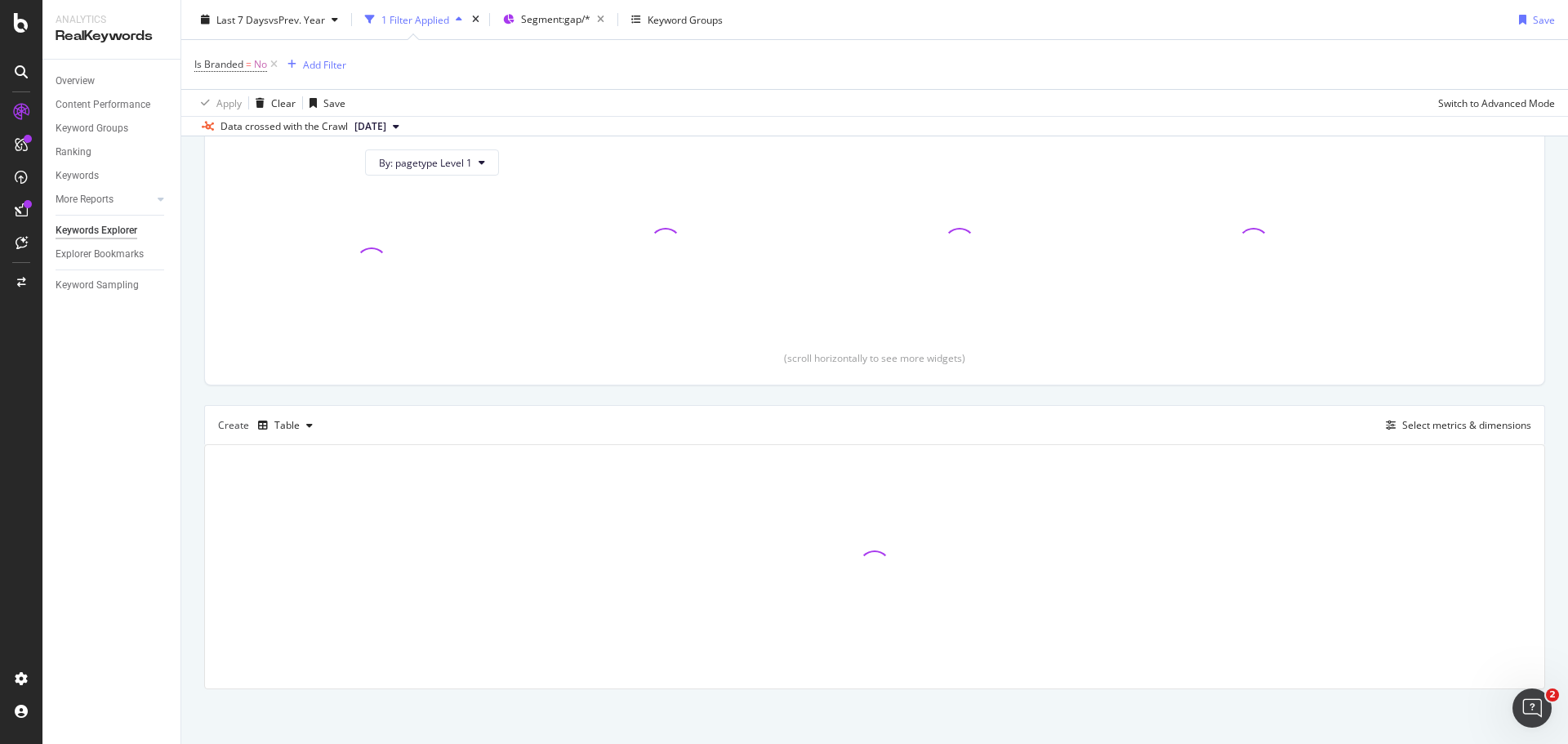
scroll to position [182, 0]
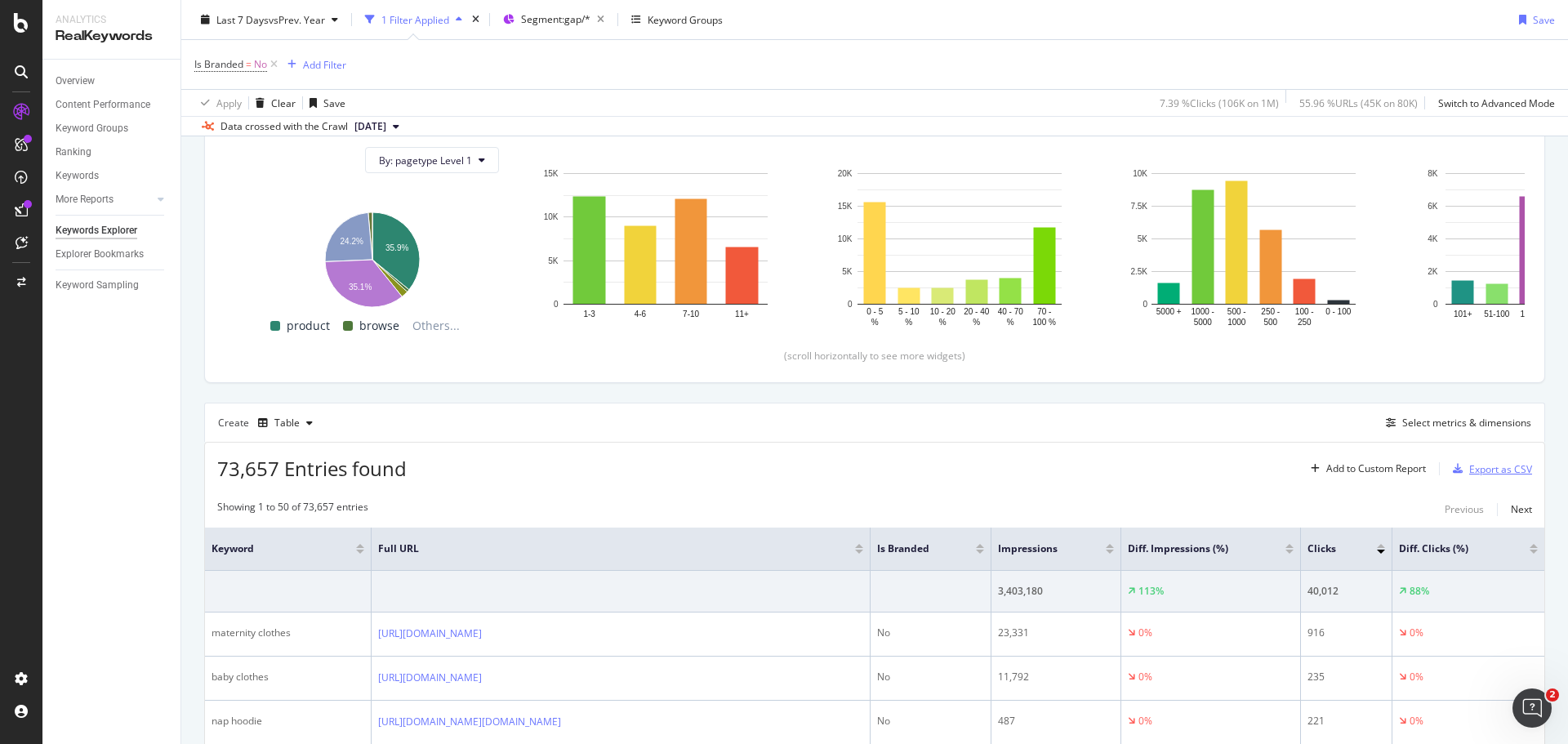
click at [1472, 468] on div "Export as CSV" at bounding box center [1501, 469] width 63 height 14
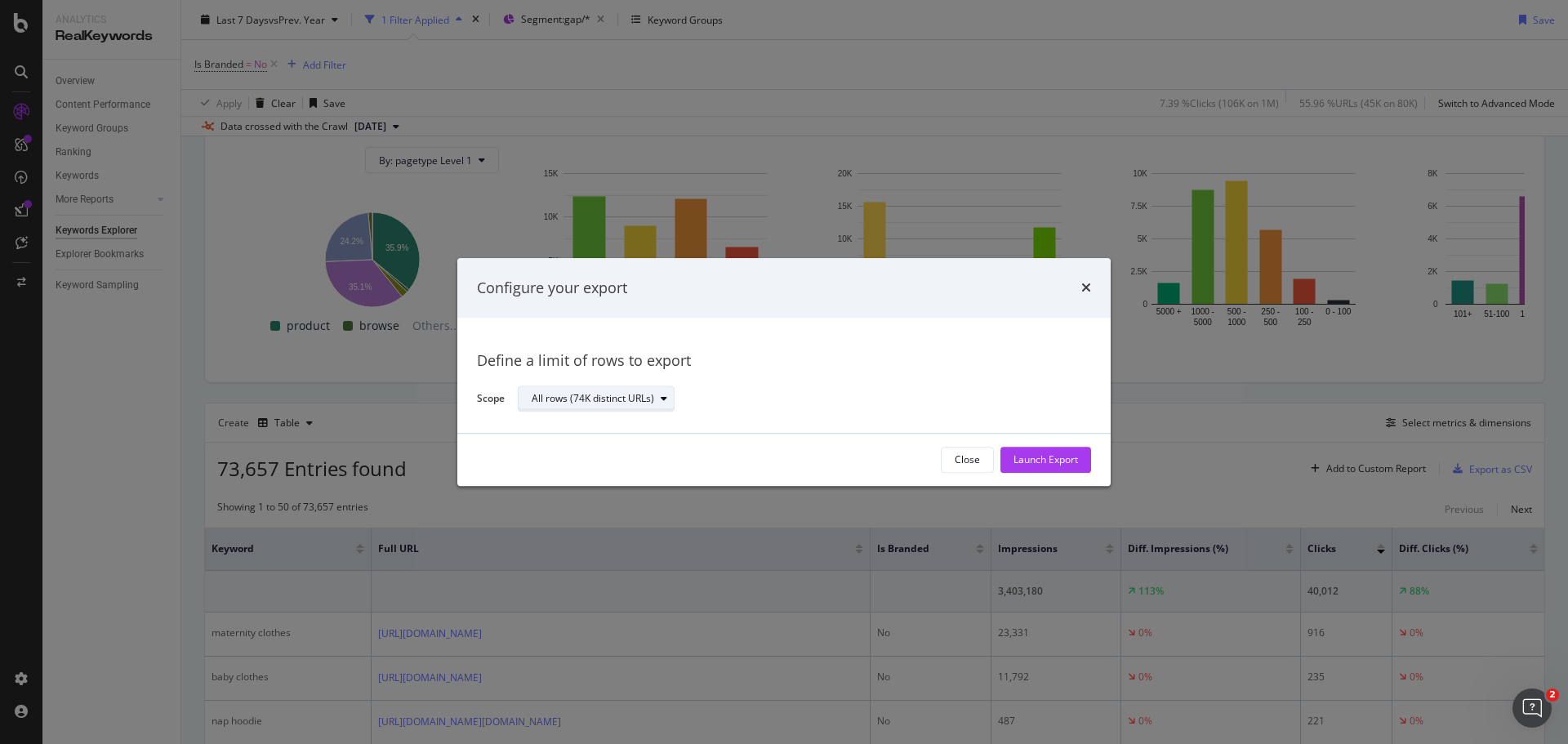
click at [615, 397] on div "All rows (74K distinct URLs)" at bounding box center [593, 399] width 122 height 10
click at [596, 448] on div "Define a limit" at bounding box center [568, 454] width 60 height 14
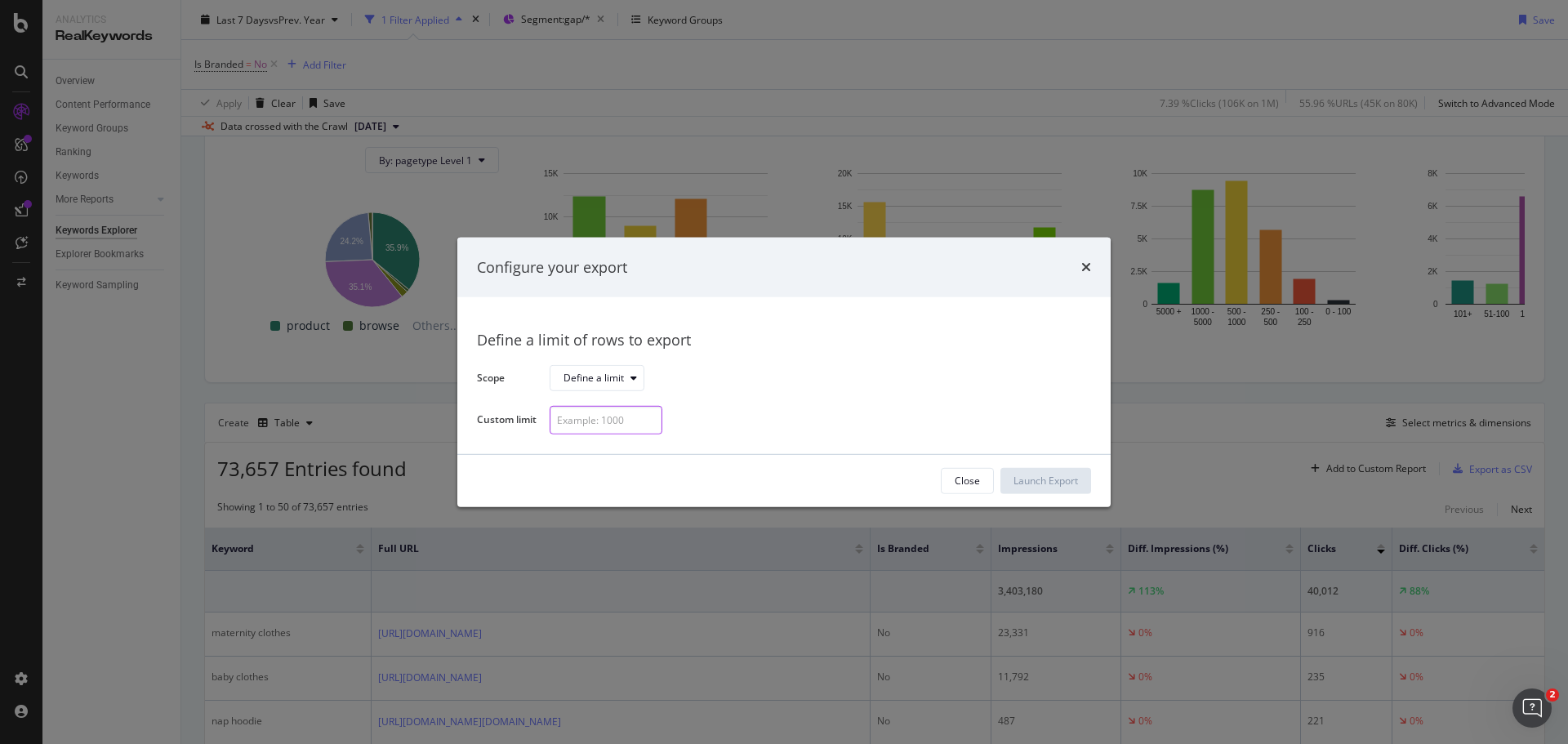
click at [598, 421] on input "modal" at bounding box center [606, 420] width 113 height 29
type input "300"
click at [1045, 488] on div "Launch Export" at bounding box center [1046, 481] width 65 height 14
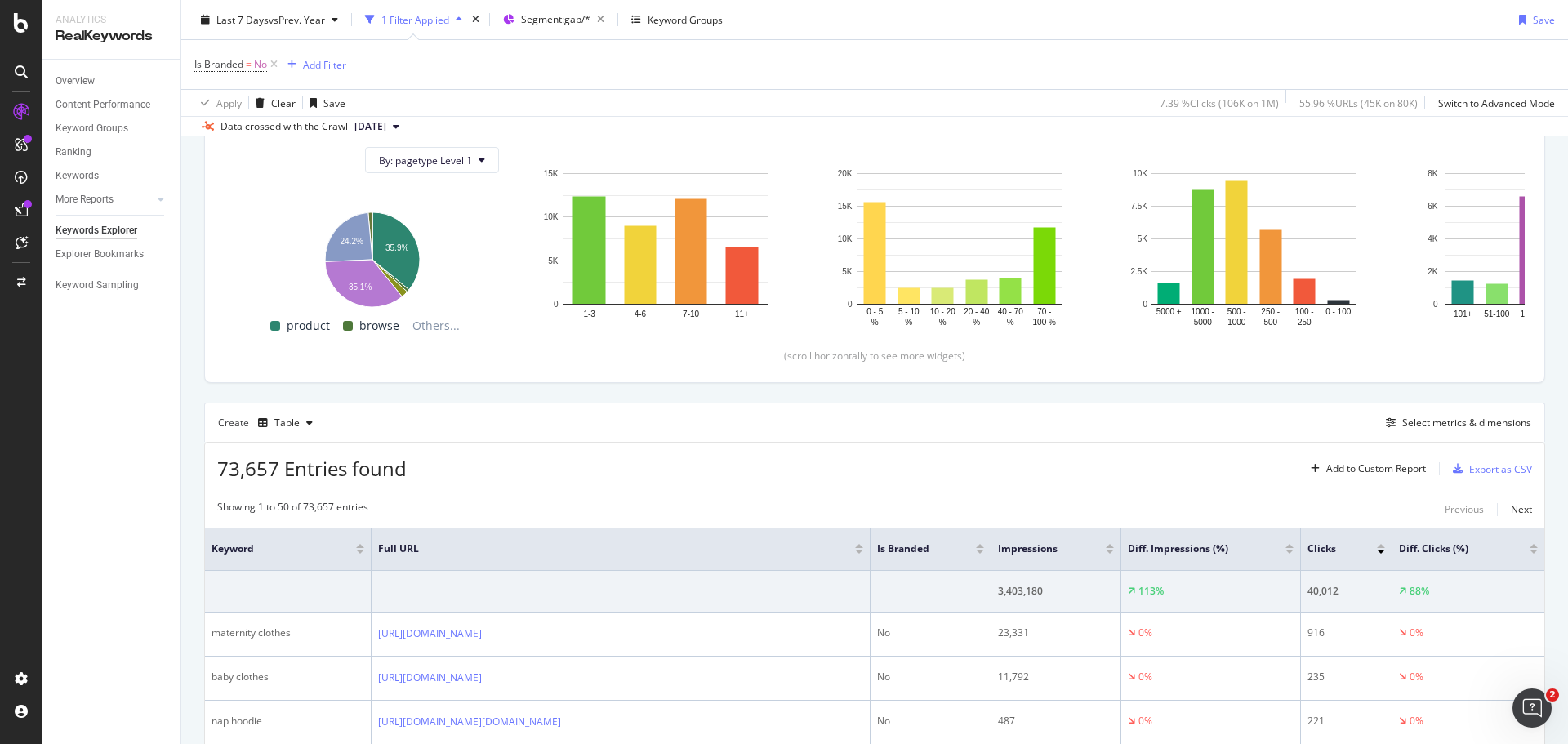
click at [1509, 469] on div "Export as CSV" at bounding box center [1501, 469] width 63 height 14
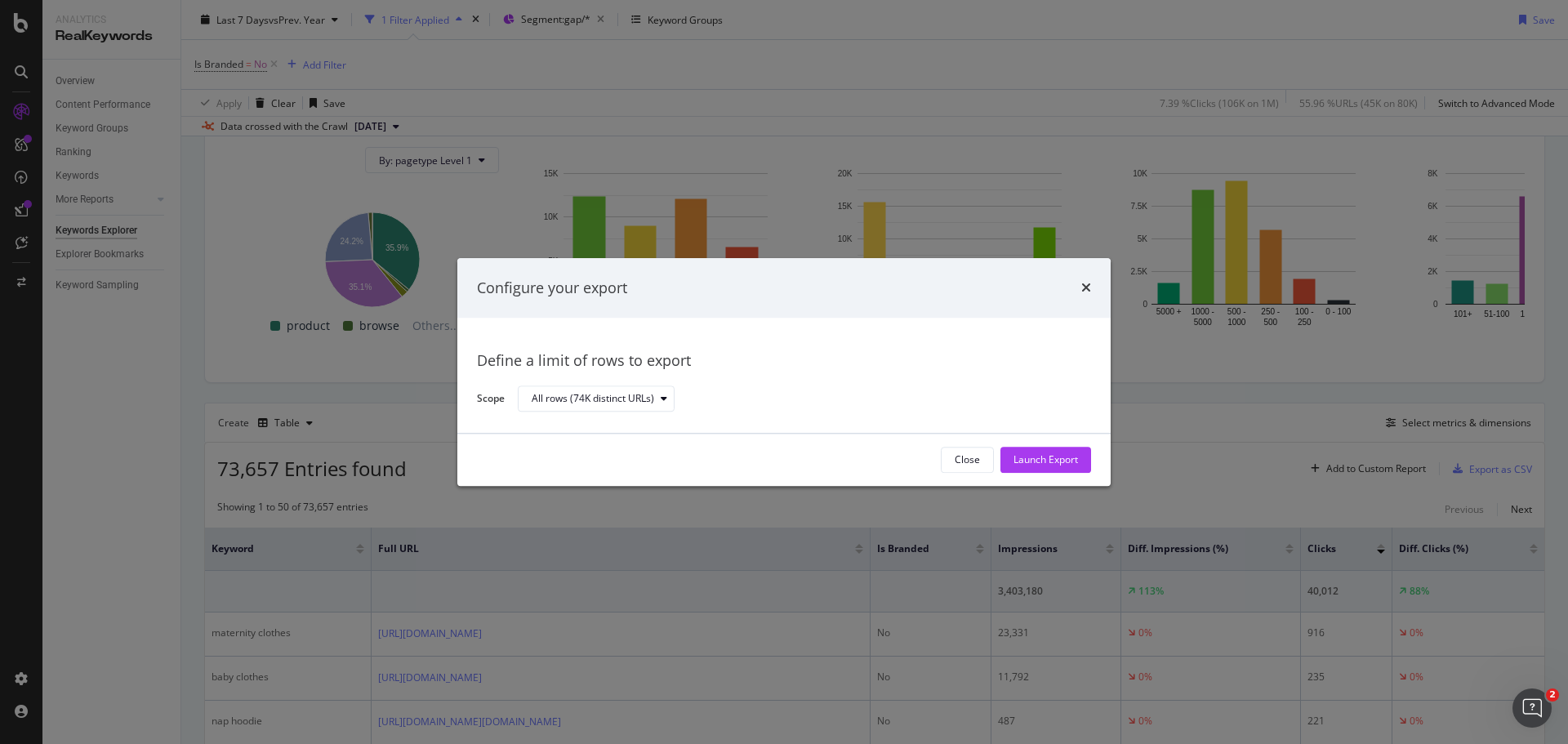
click at [641, 414] on div "Define a limit of rows to export Scope All rows (74K distinct URLs)" at bounding box center [784, 376] width 653 height 115
click at [645, 403] on div "All rows (74K distinct URLs)" at bounding box center [593, 399] width 122 height 10
click at [635, 446] on div "Define a limit" at bounding box center [604, 453] width 158 height 20
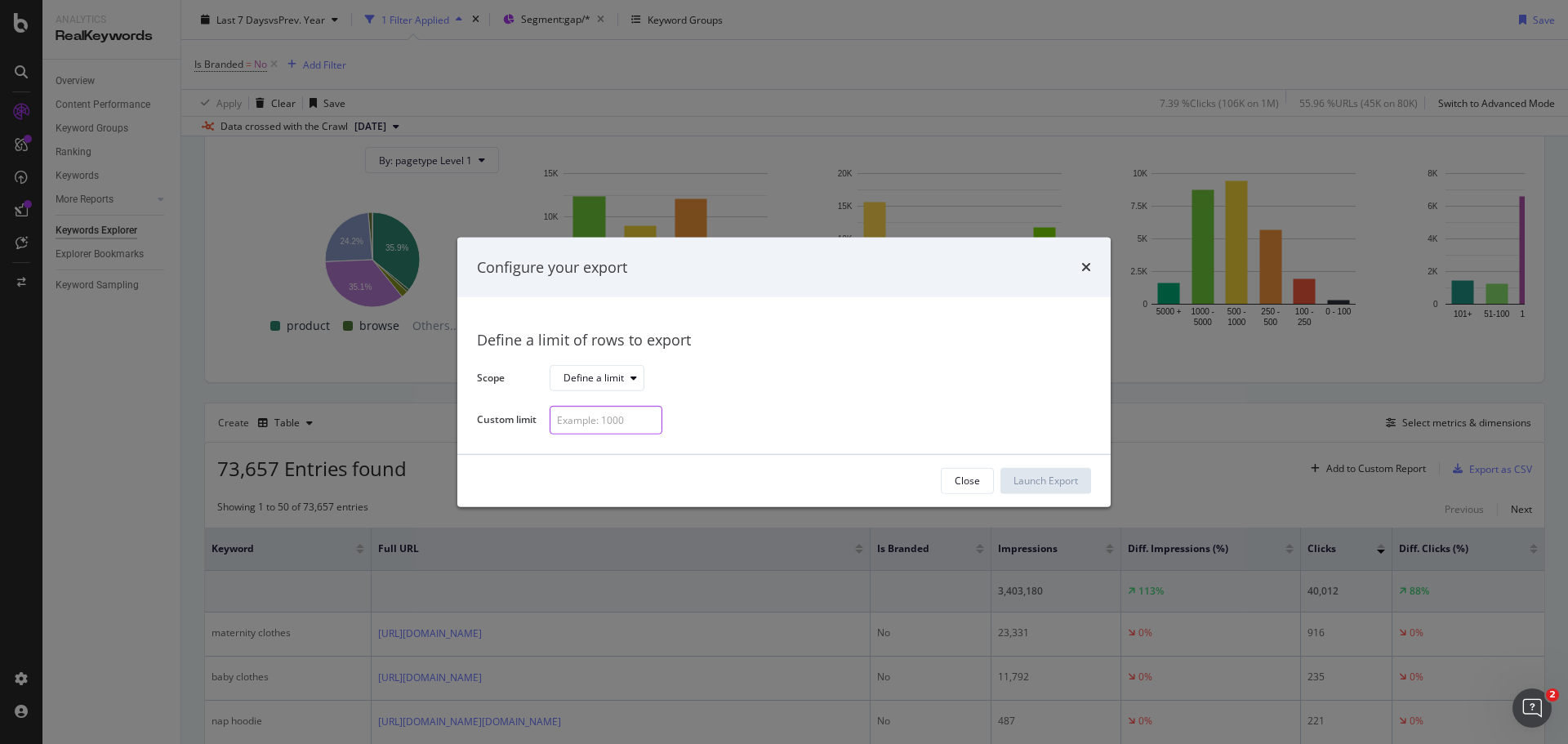
click at [632, 433] on input "modal" at bounding box center [606, 420] width 113 height 29
type input "300"
click at [1025, 485] on div "Launch Export" at bounding box center [1046, 481] width 65 height 14
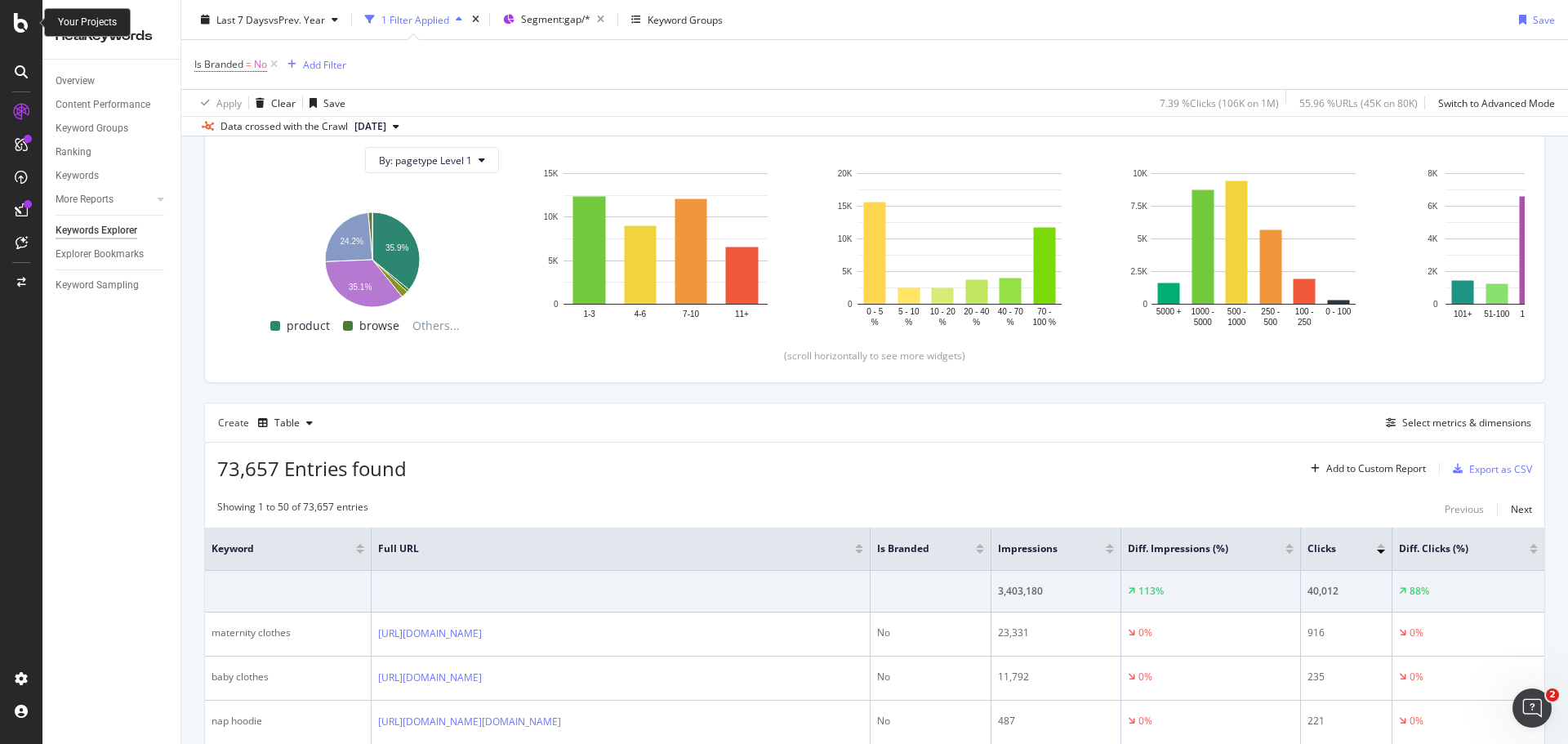
click at [22, 24] on icon at bounding box center [21, 23] width 15 height 19
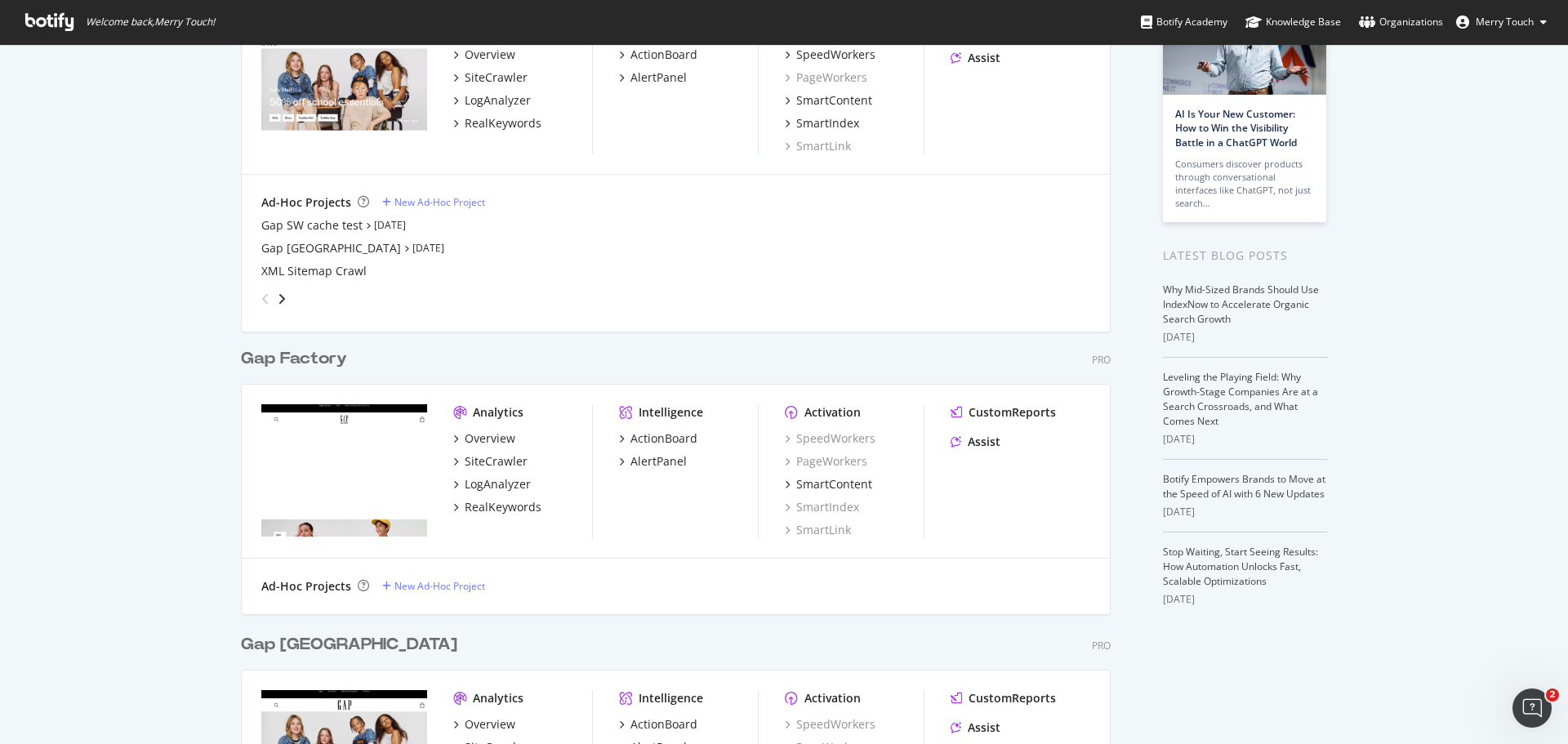
scroll to position [163, 0]
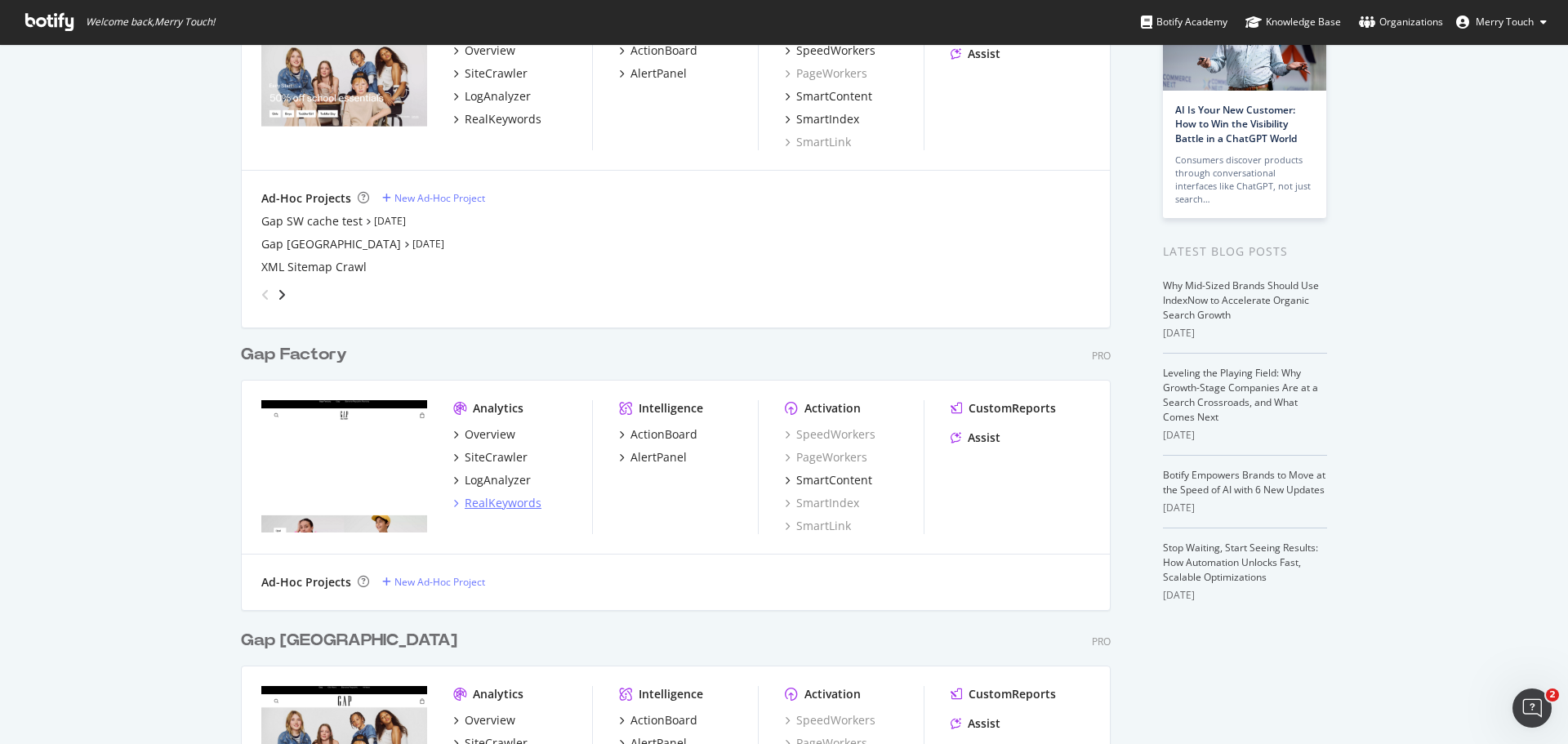
click at [481, 500] on div "RealKeywords" at bounding box center [503, 503] width 77 height 17
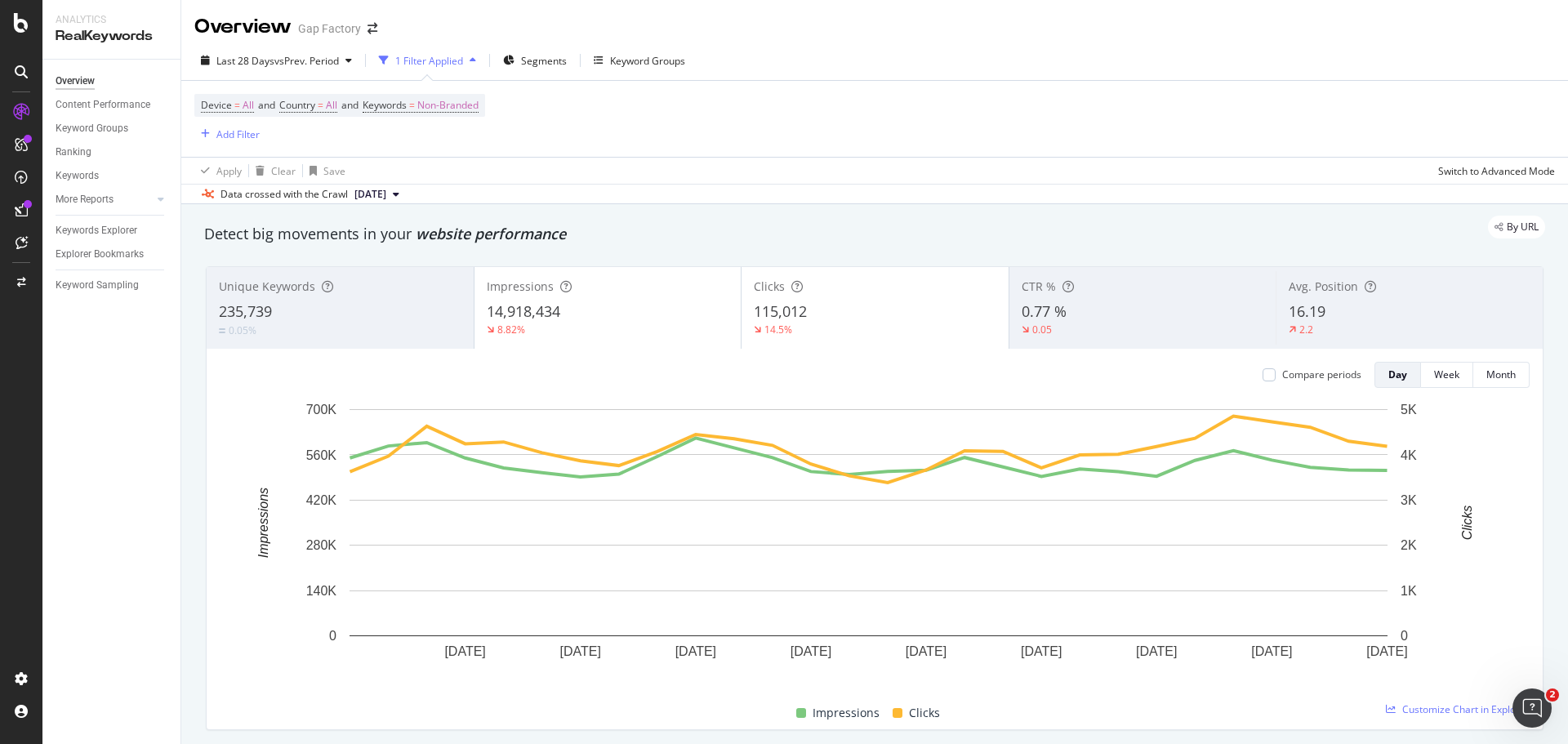
drag, startPoint x: 812, startPoint y: 39, endPoint x: 471, endPoint y: 73, distance: 342.7
click at [812, 39] on div "Overview Gap Factory" at bounding box center [875, 20] width 1387 height 41
click at [142, 231] on link "Keywords Explorer" at bounding box center [113, 231] width 114 height 17
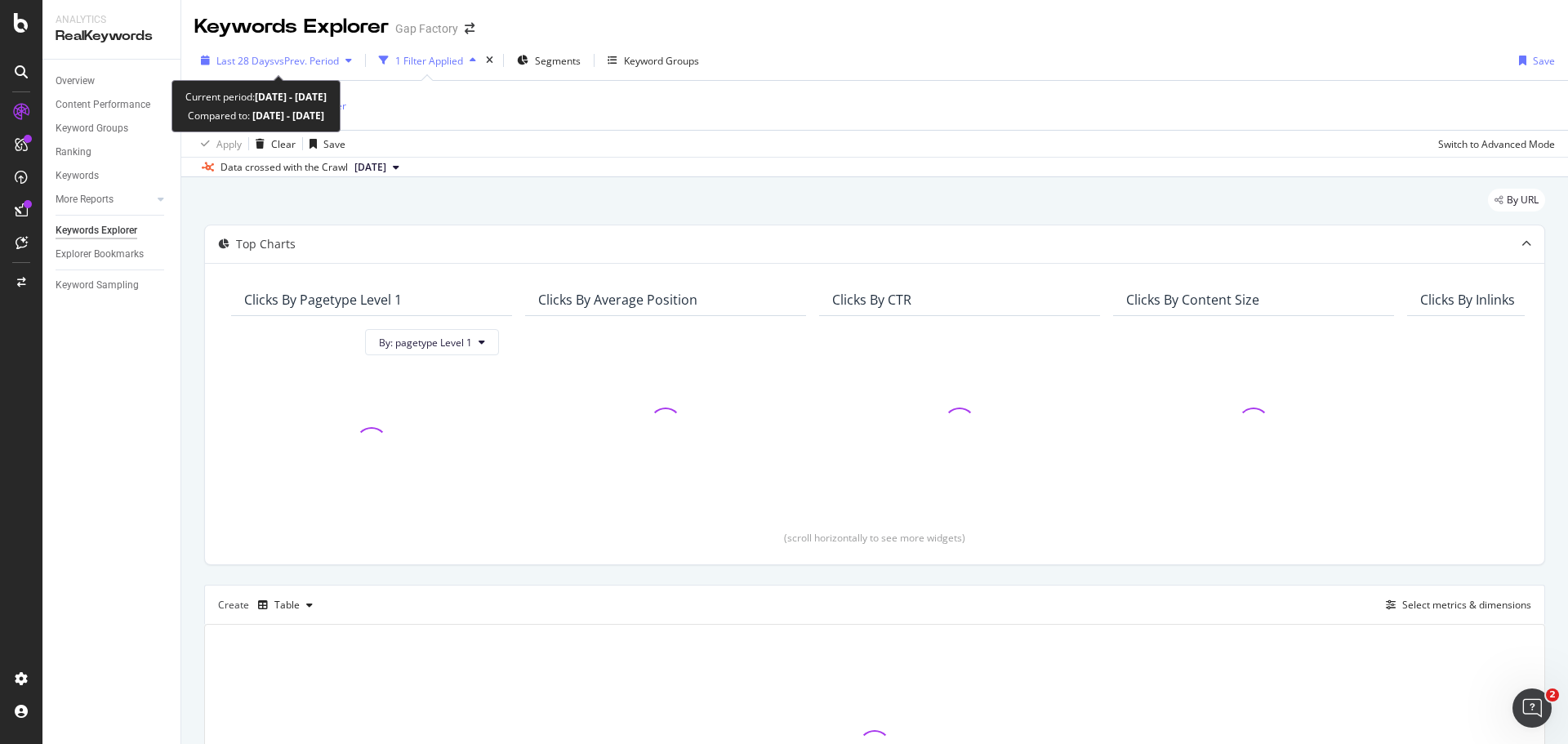
click at [282, 64] on span "vs Prev. Period" at bounding box center [307, 61] width 65 height 14
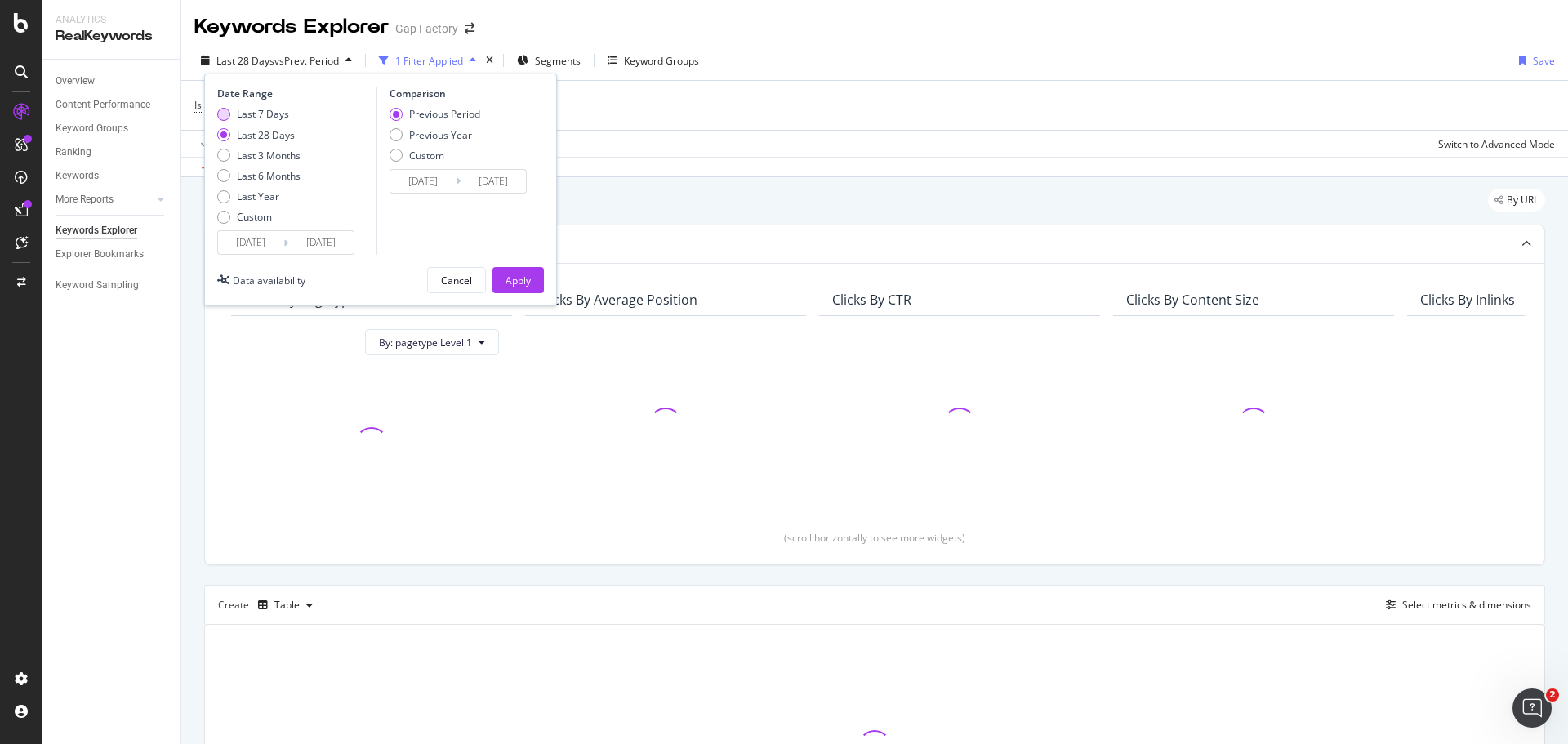
click at [225, 113] on div "Date Range Last 7 Days Last 28 Days Last 3 Months Last 6 Months Last Year Custo…" at bounding box center [294, 170] width 155 height 168
click at [225, 114] on div "Last 7 Days" at bounding box center [223, 114] width 13 height 13
type input "[DATE]"
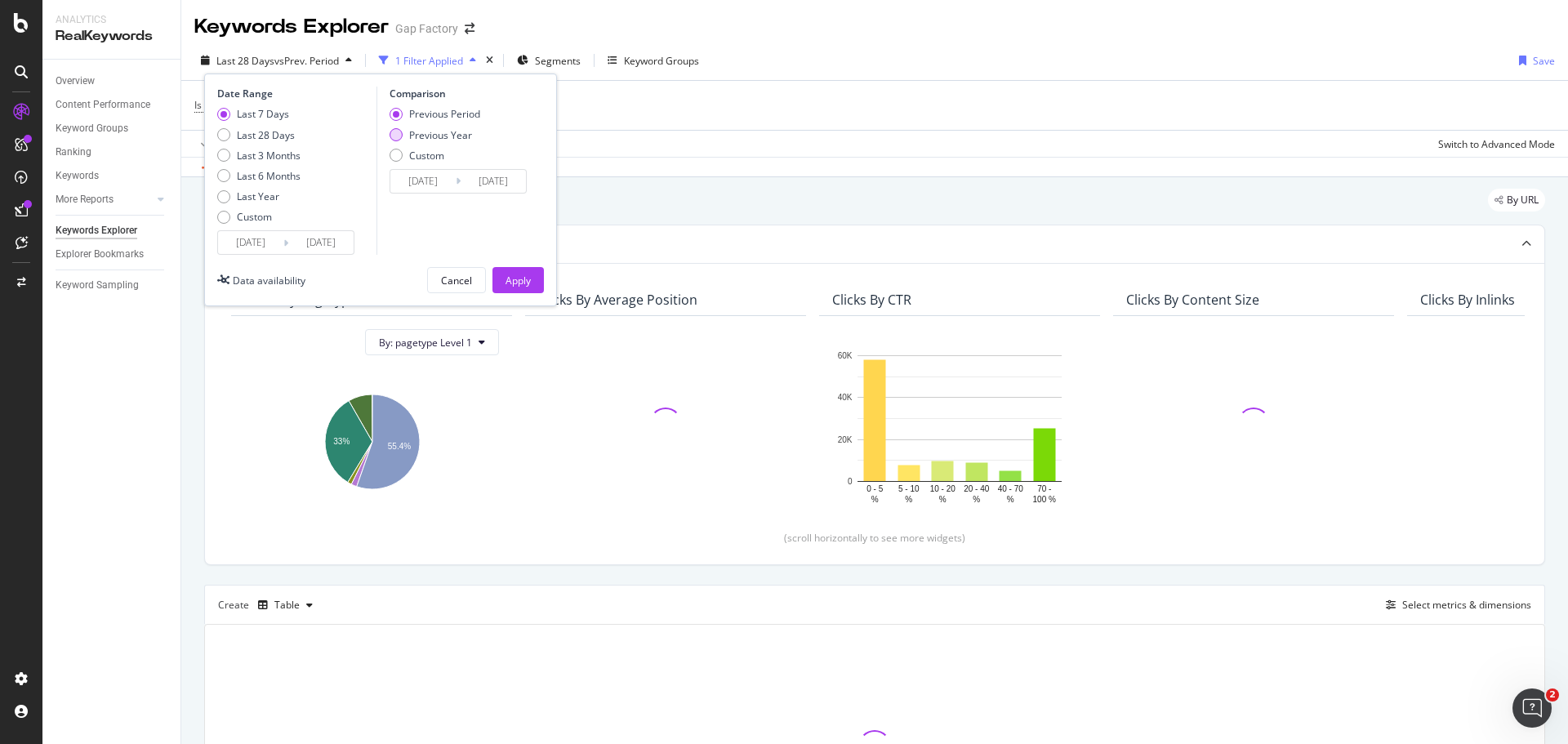
click at [448, 134] on div "Previous Year" at bounding box center [441, 136] width 63 height 14
type input "[DATE]"
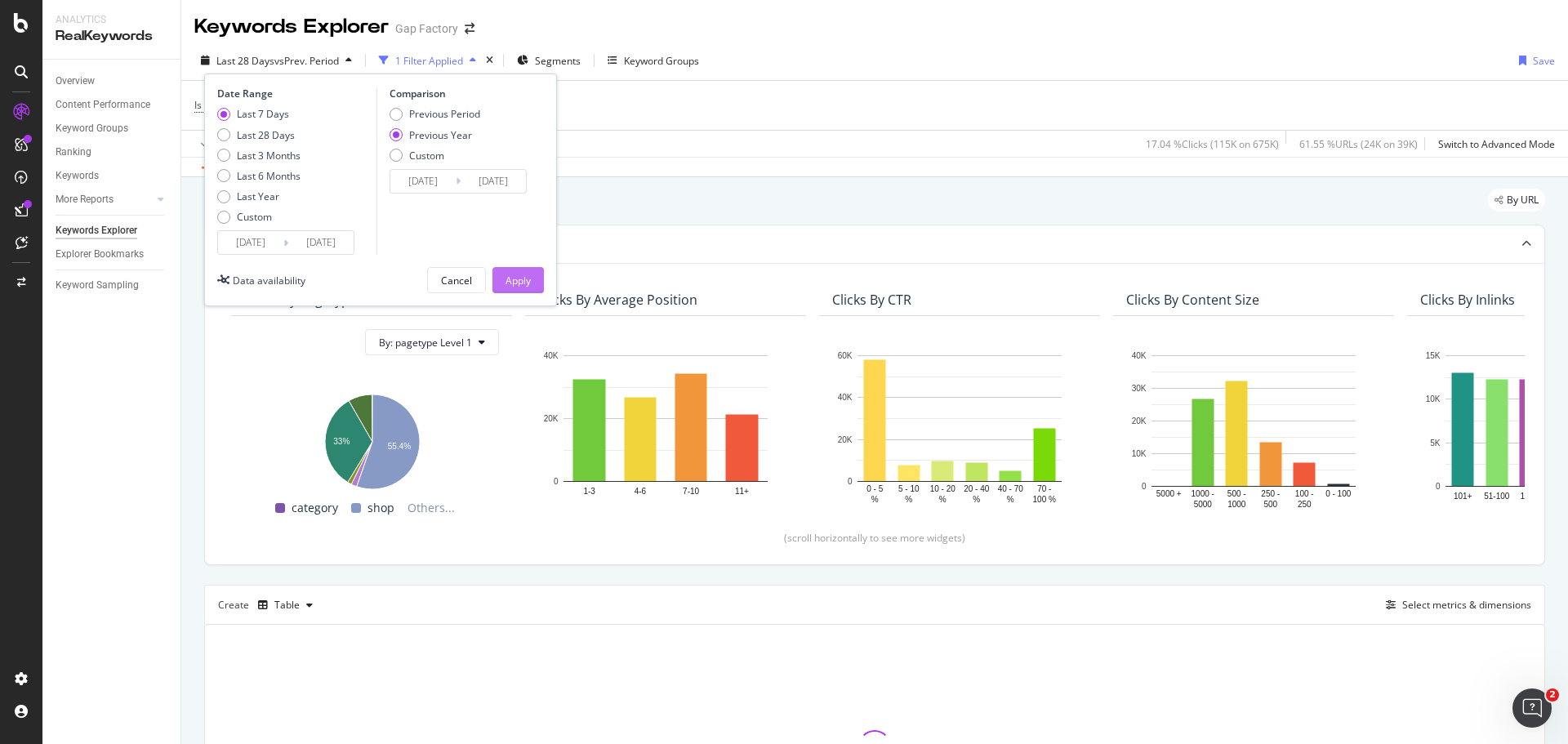
click at [511, 282] on div "Apply" at bounding box center [518, 281] width 25 height 14
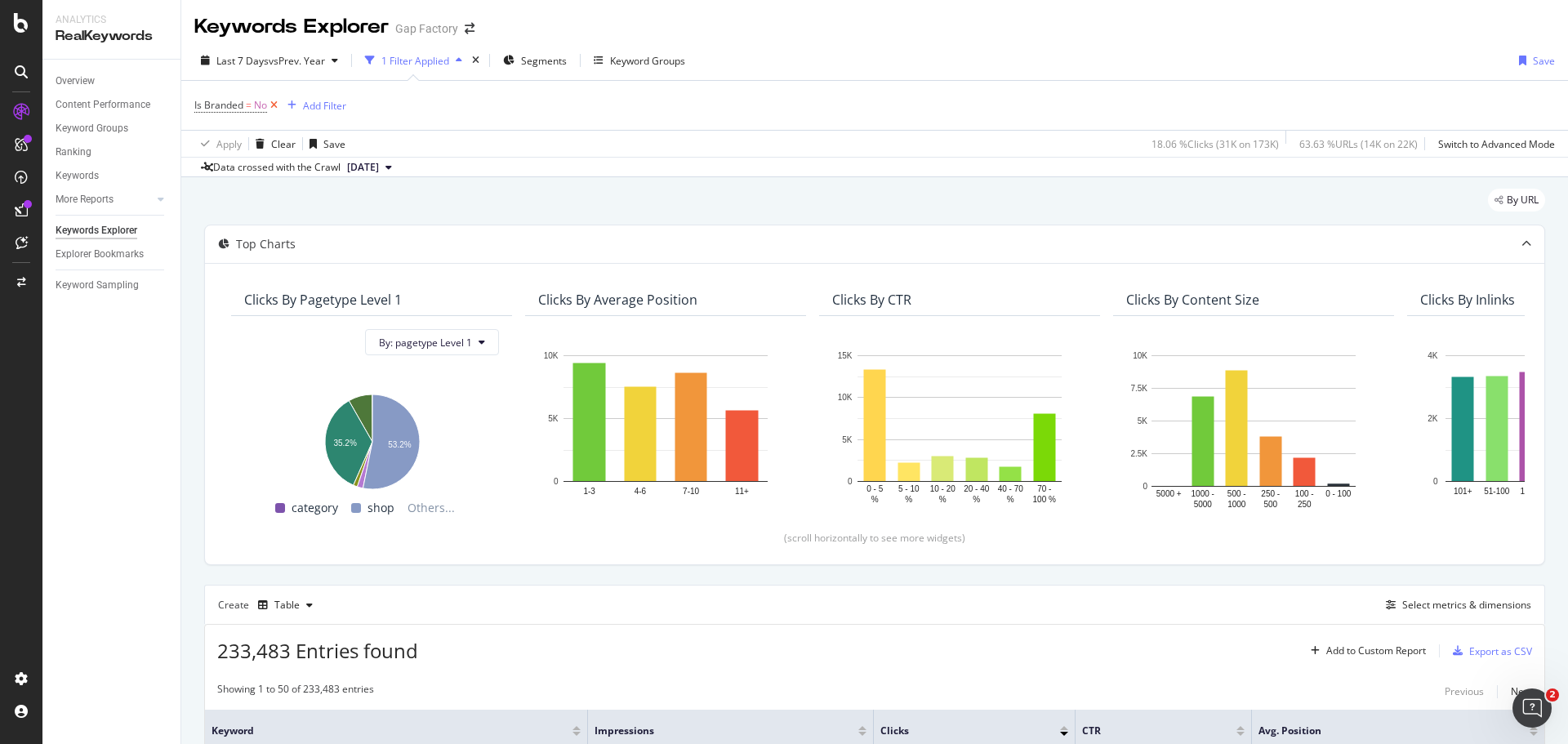
click at [275, 108] on icon at bounding box center [274, 105] width 14 height 17
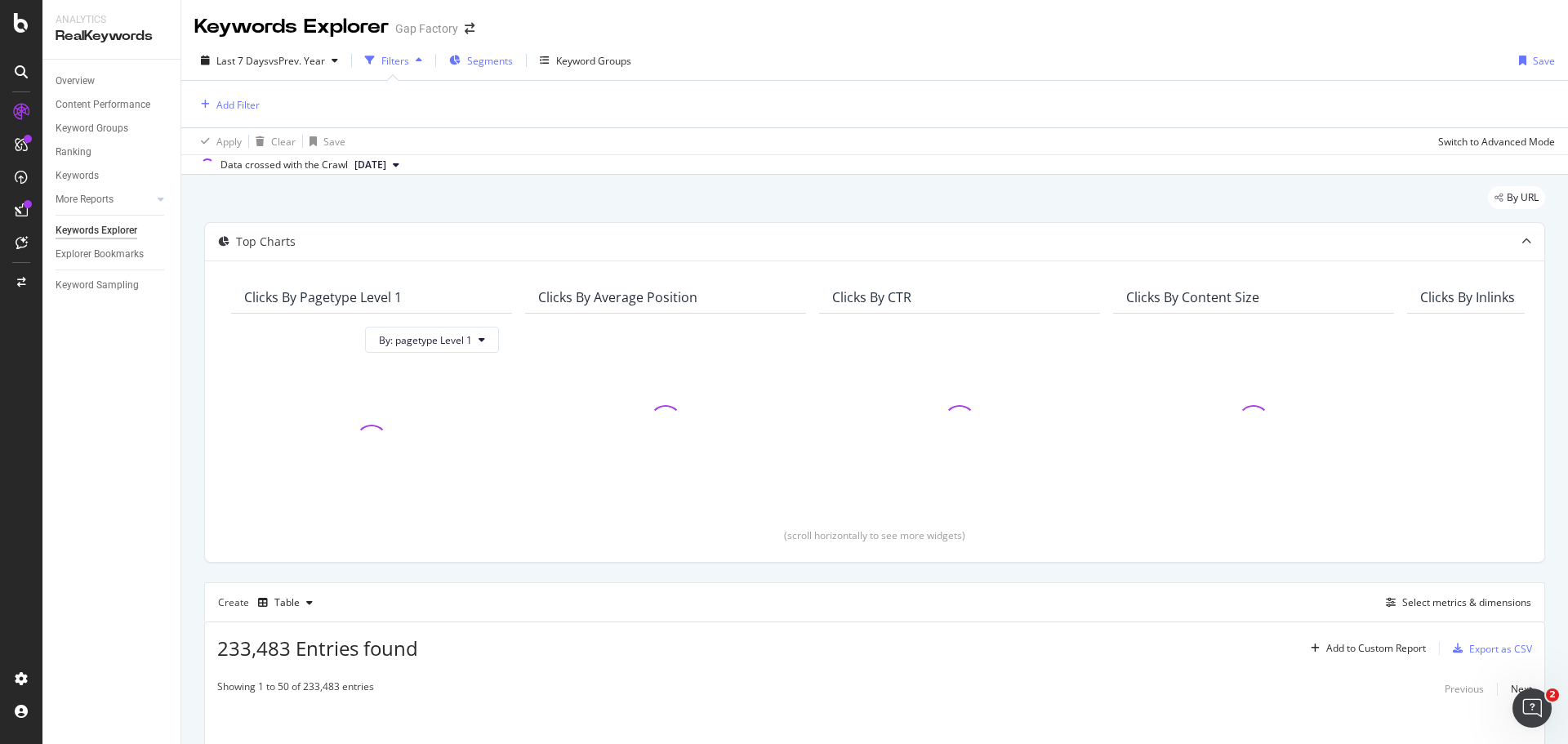
click at [477, 60] on span "Segments" at bounding box center [490, 61] width 45 height 14
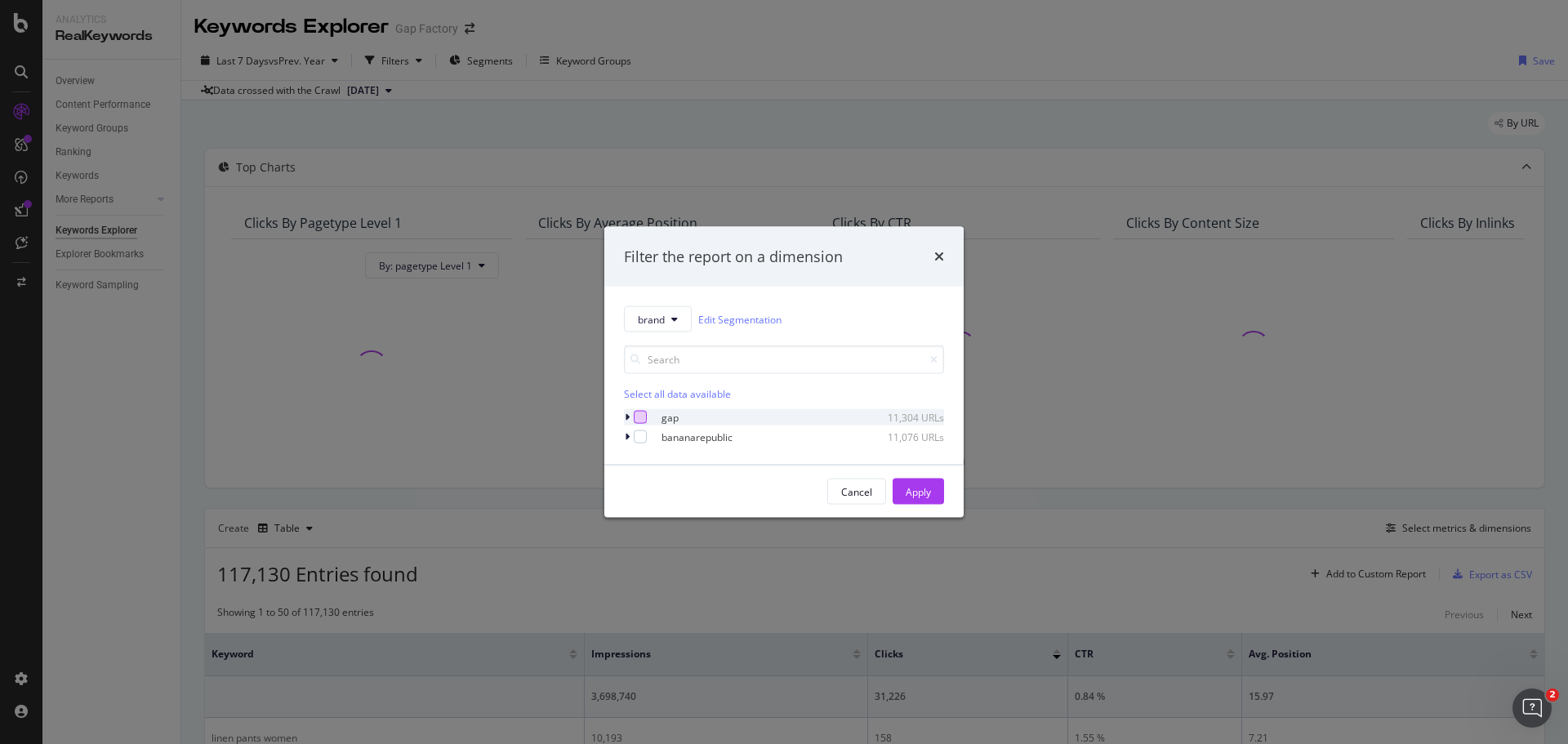
click at [642, 419] on div "modal" at bounding box center [640, 417] width 13 height 13
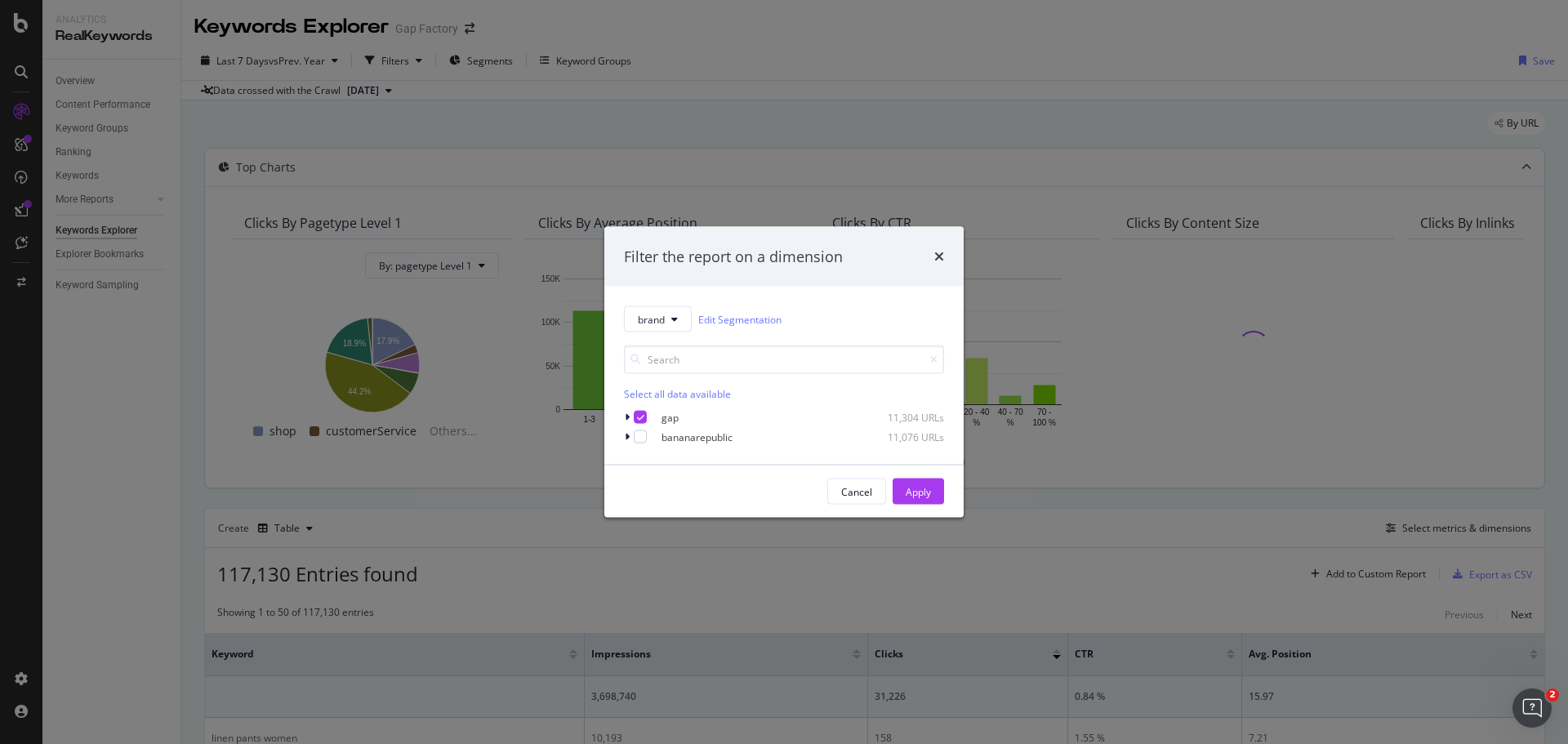
click at [900, 487] on button "Apply" at bounding box center [918, 491] width 52 height 26
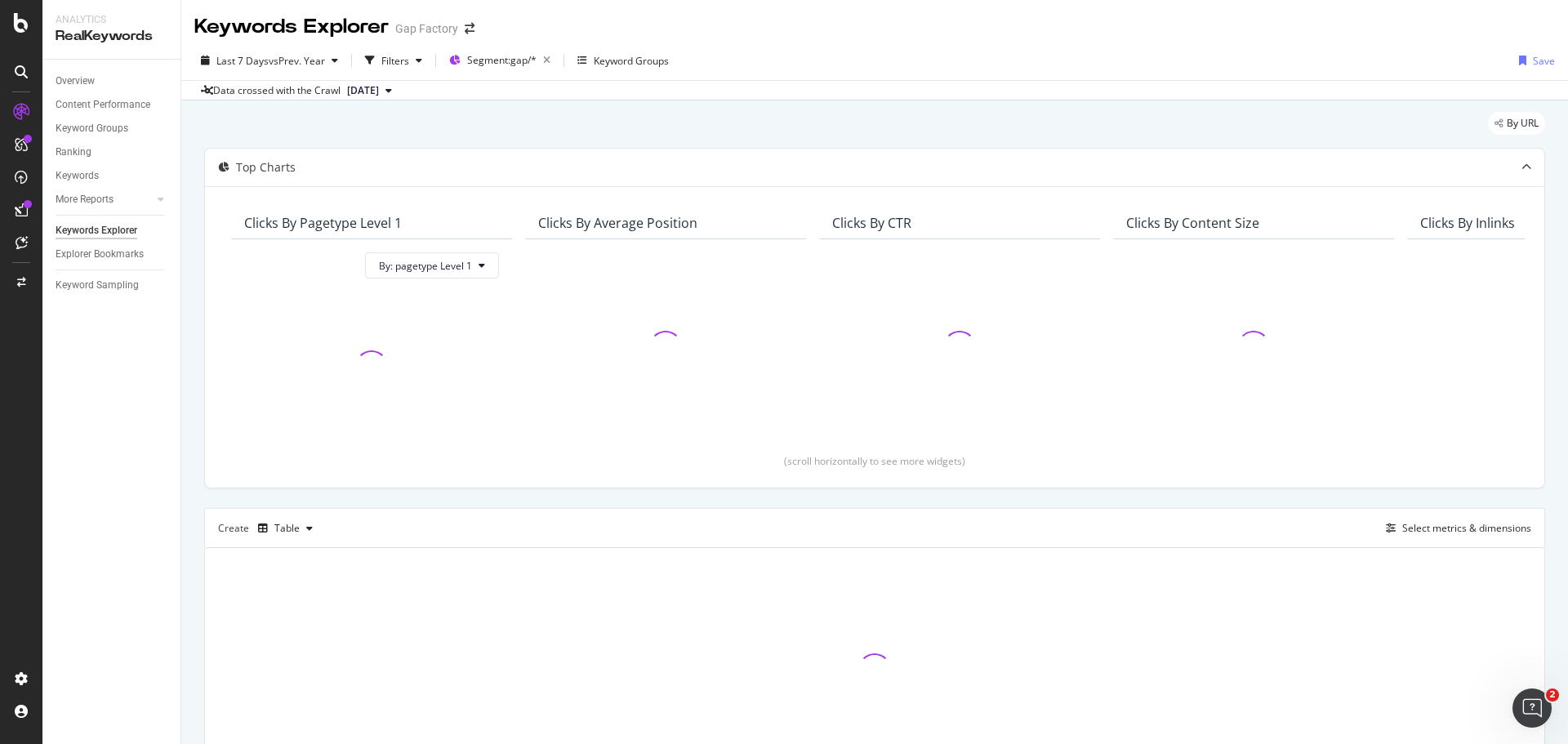
click at [820, 45] on div "Last 7 Days vs Prev. Year Filters Segment: gap/* Keyword Groups Save Data cross…" at bounding box center [875, 71] width 1387 height 59
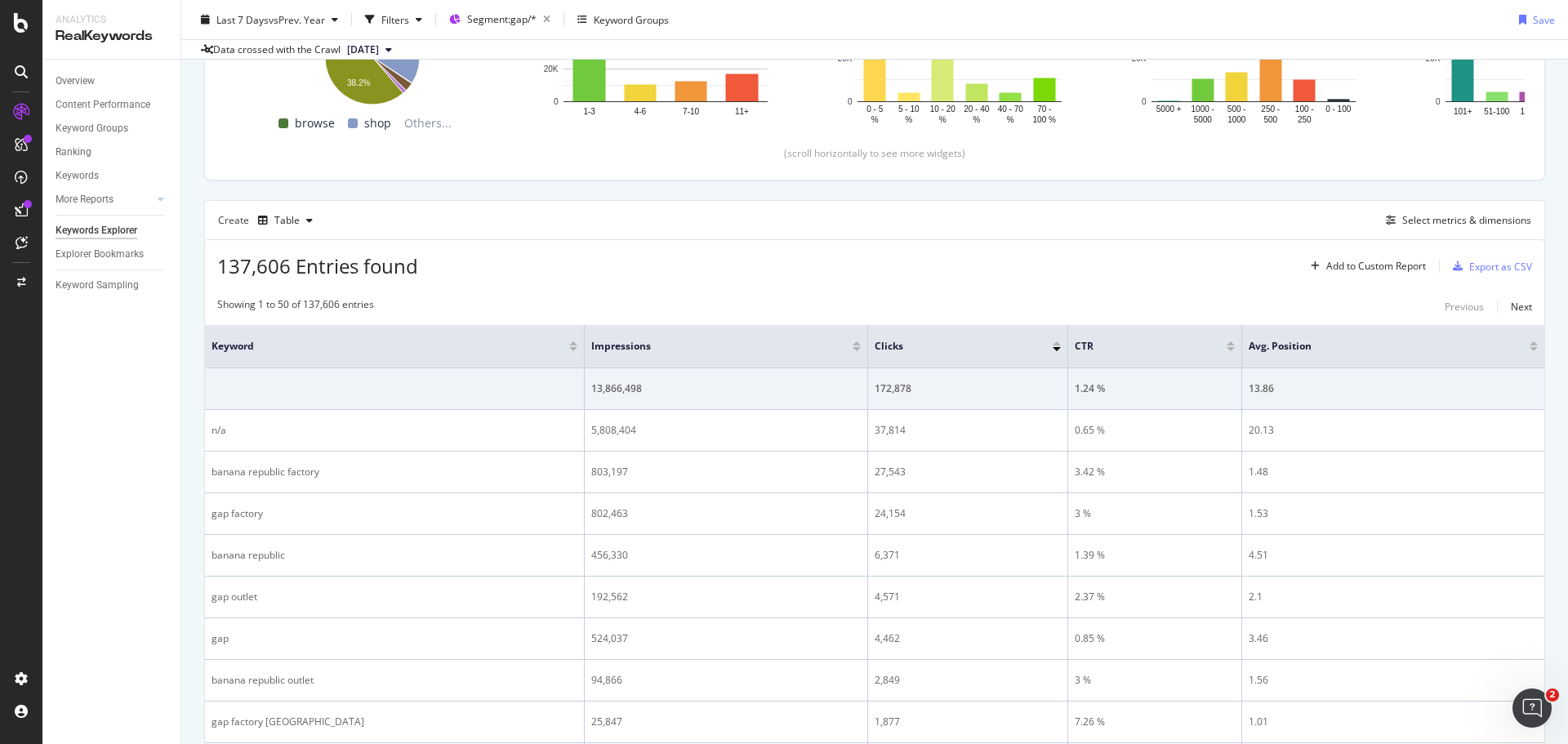
scroll to position [327, 0]
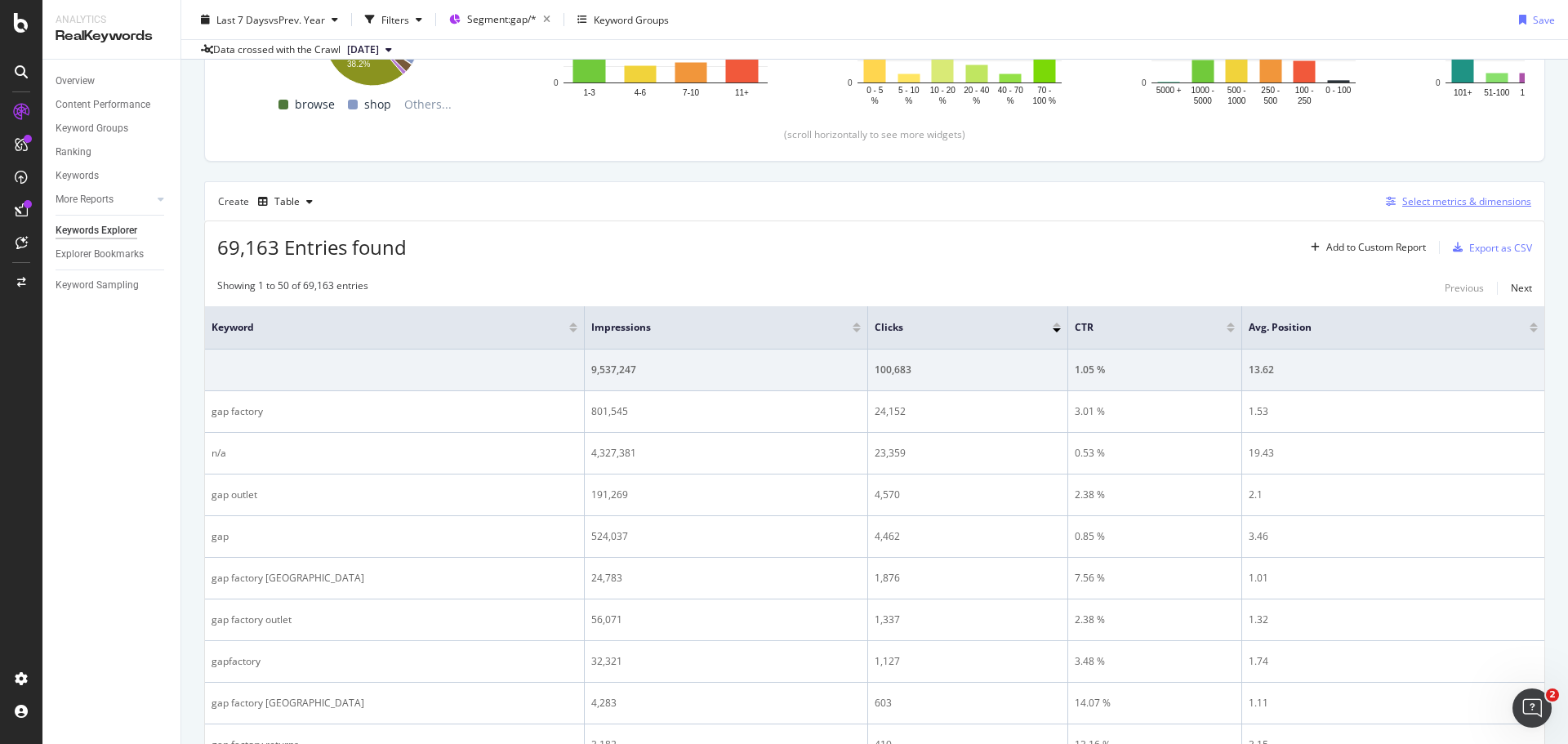
click at [1445, 207] on div "Select metrics & dimensions" at bounding box center [1467, 201] width 129 height 14
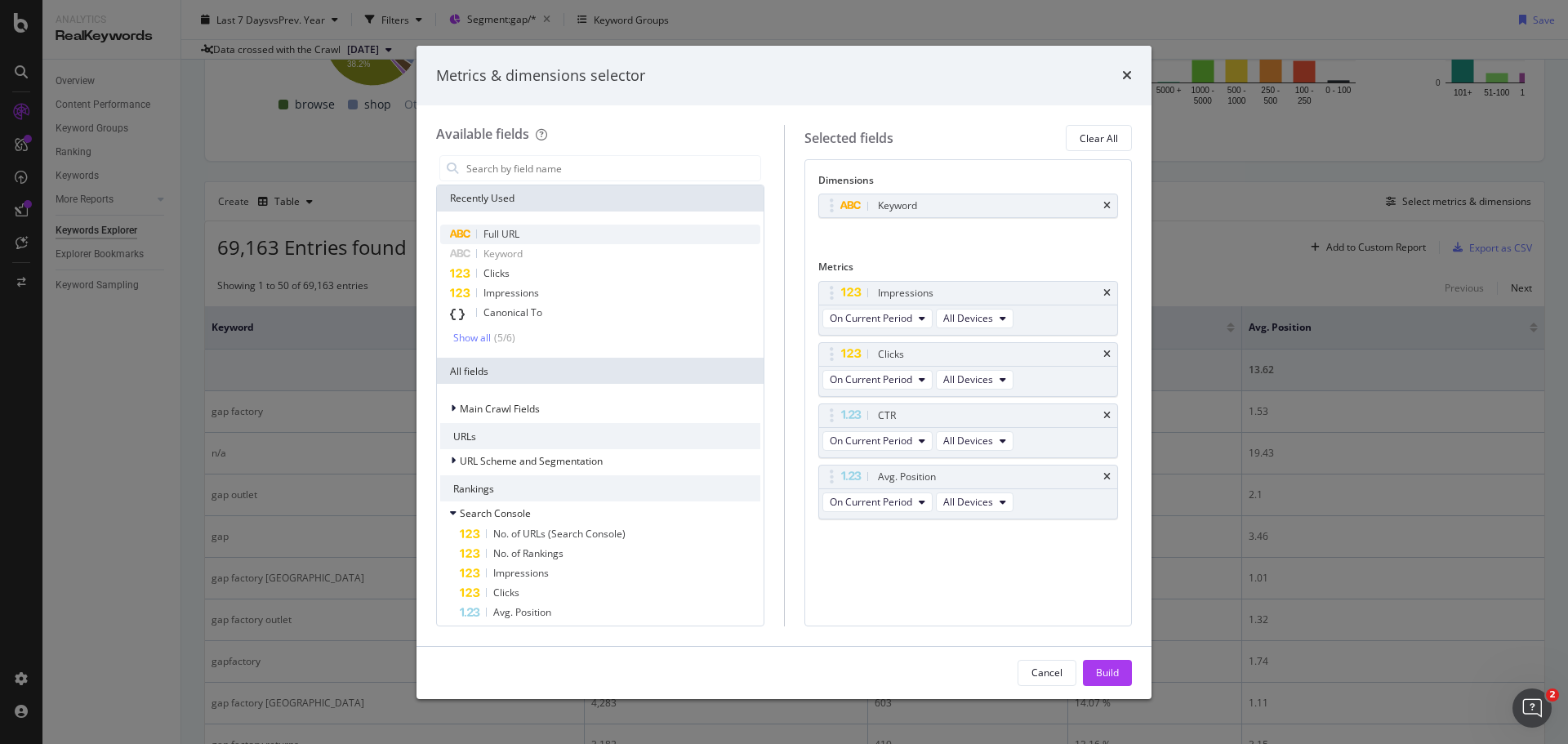
click at [552, 228] on div "Full URL" at bounding box center [600, 234] width 320 height 19
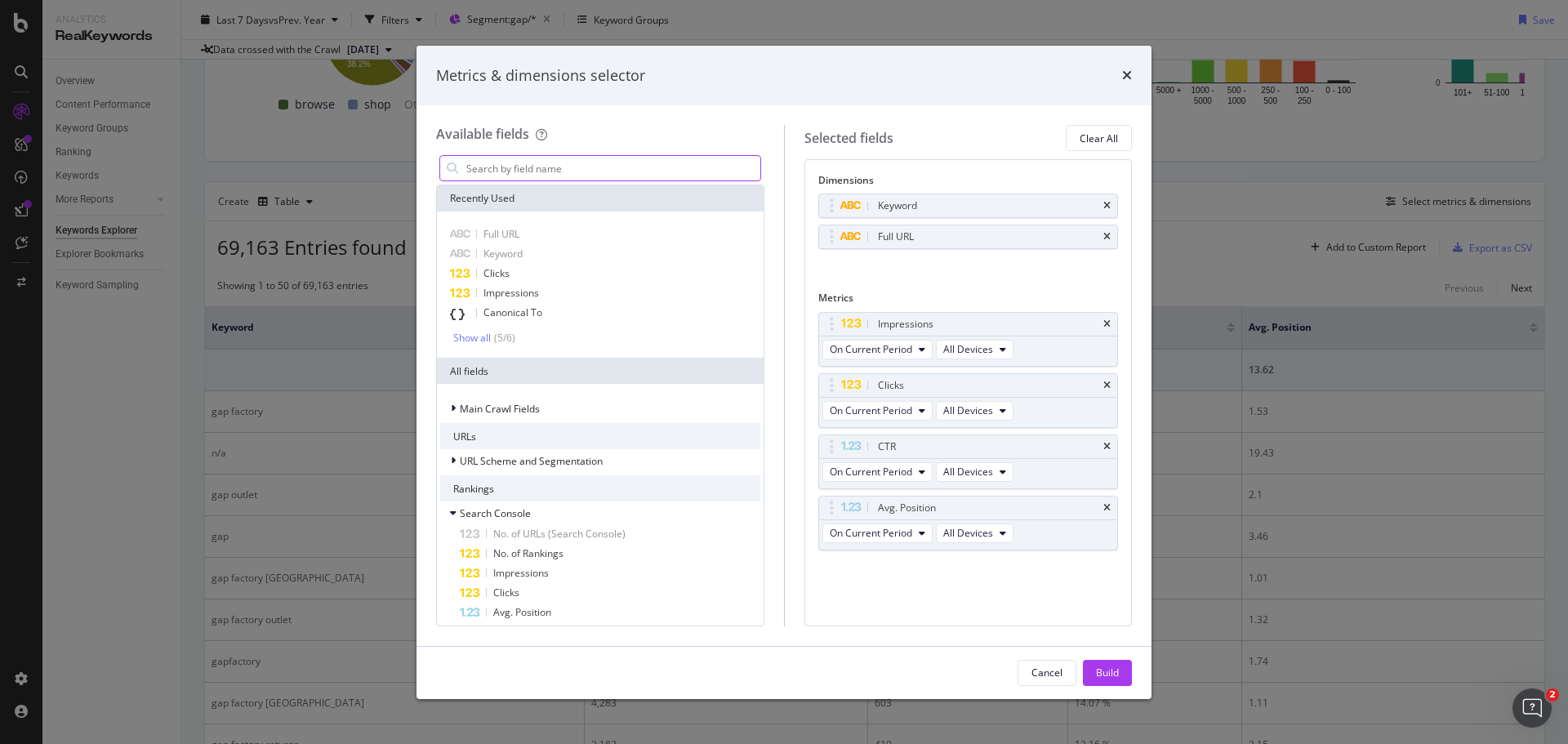
click at [552, 172] on input "modal" at bounding box center [612, 168] width 296 height 24
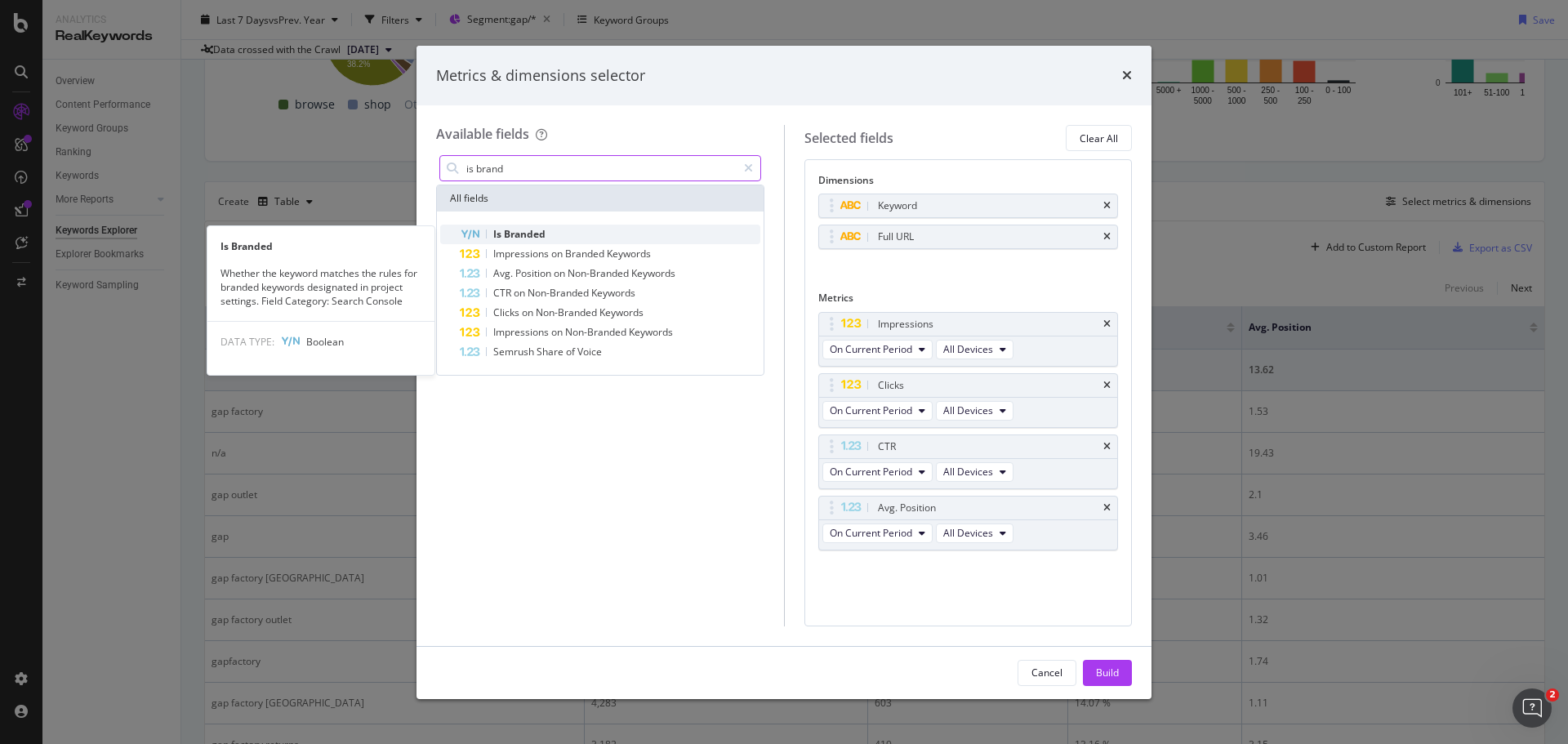
type input "is brand"
click at [541, 229] on span "Branded" at bounding box center [525, 234] width 42 height 14
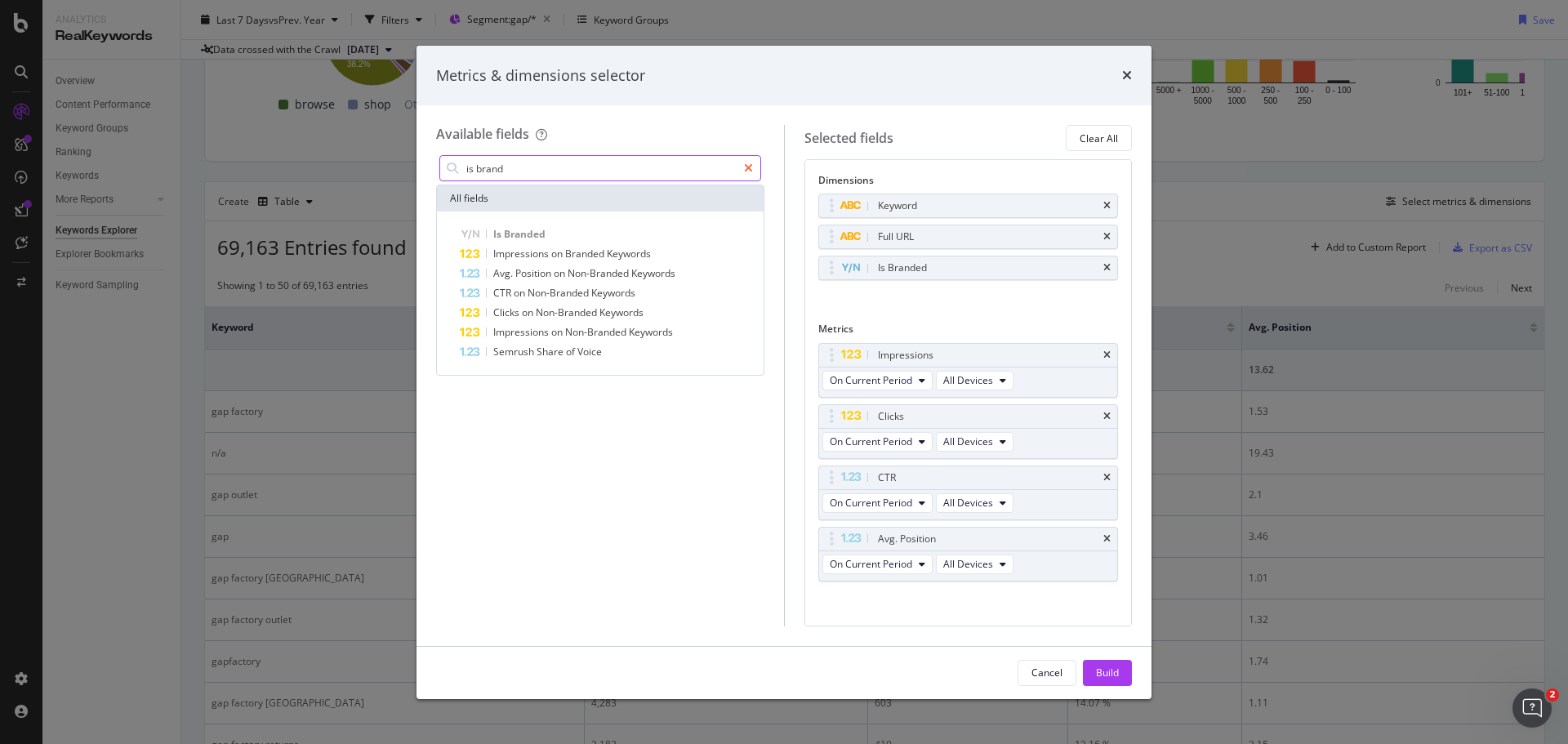
click at [744, 167] on icon "modal" at bounding box center [749, 168] width 9 height 11
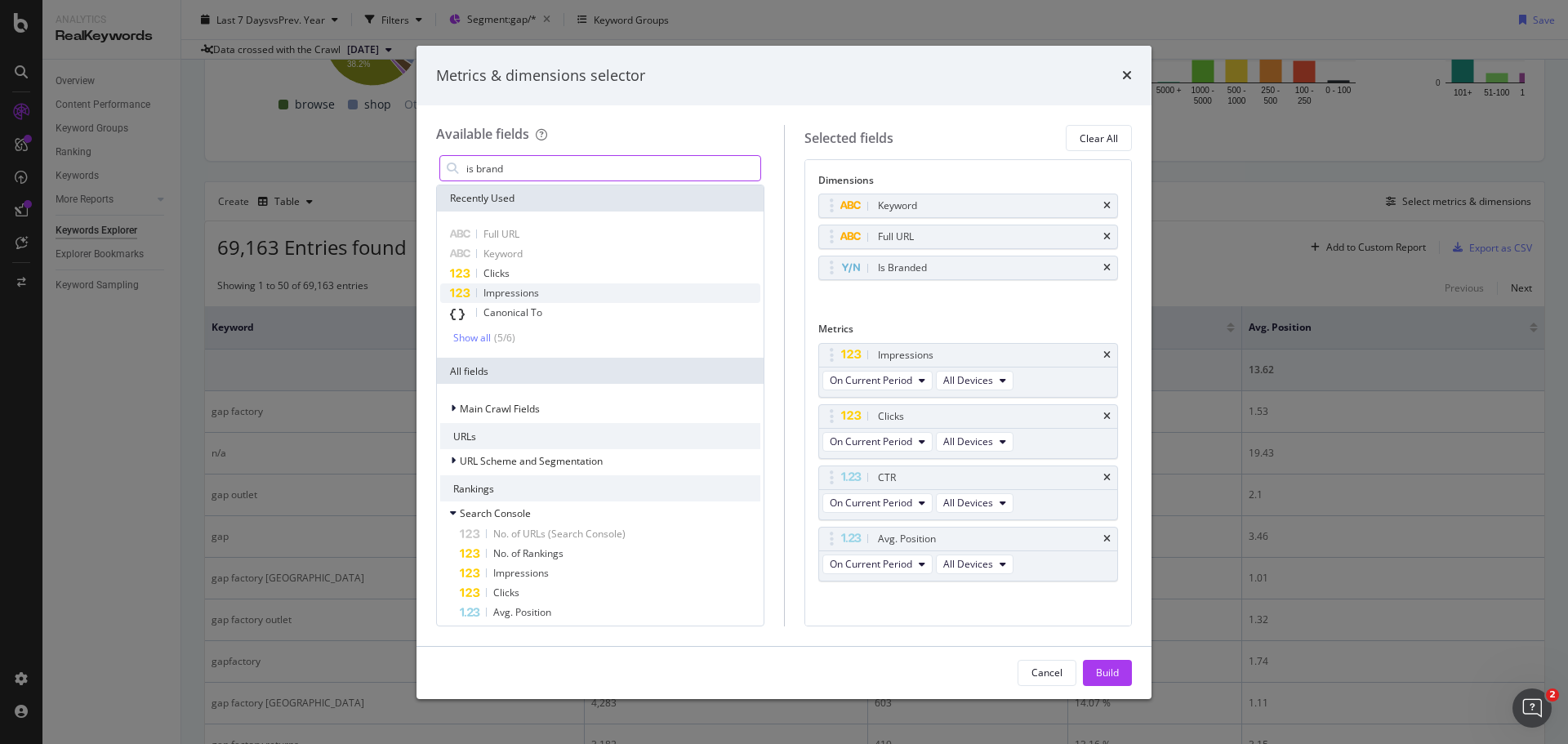
click at [528, 296] on span "Impressions" at bounding box center [512, 293] width 56 height 14
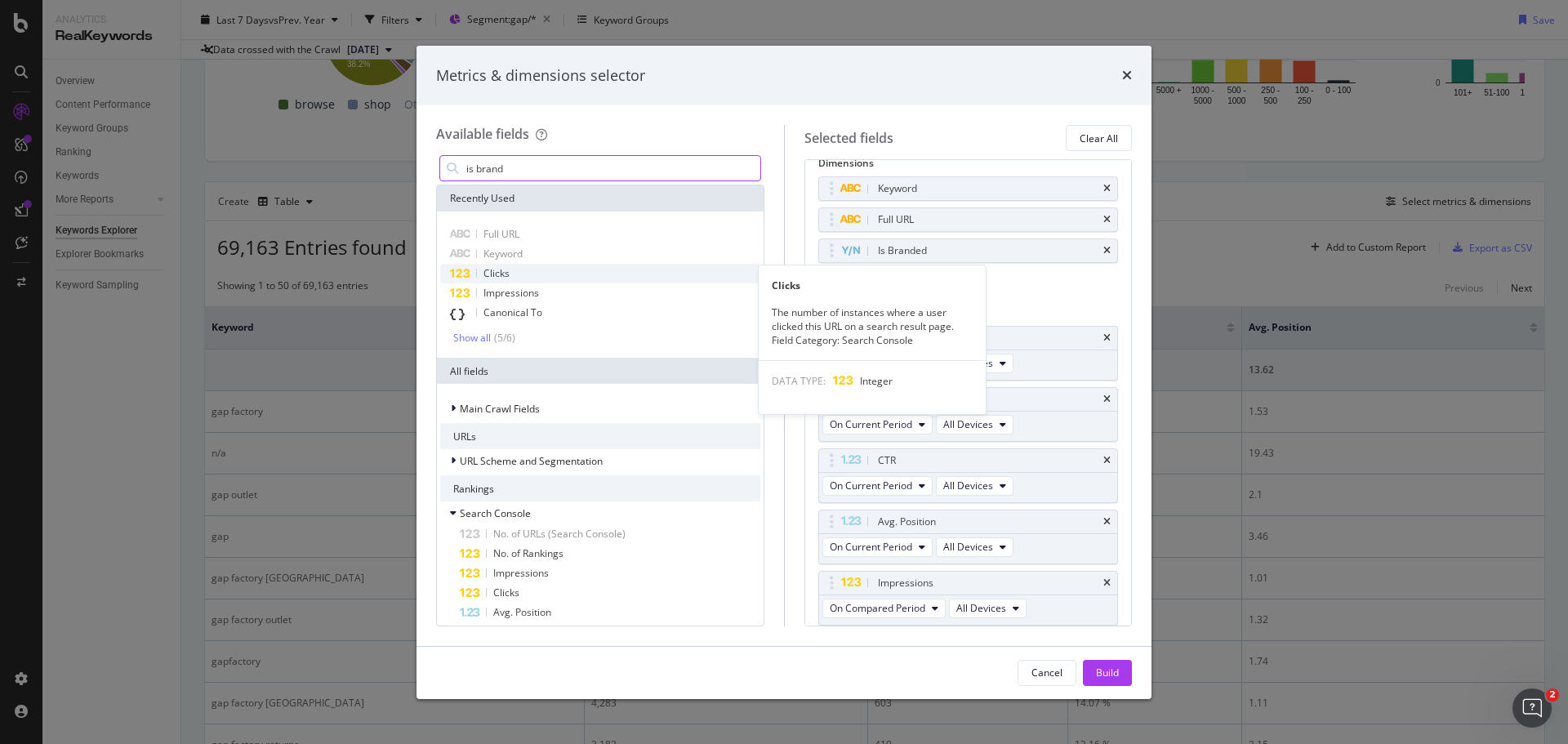
click at [526, 272] on div "Clicks" at bounding box center [600, 274] width 320 height 19
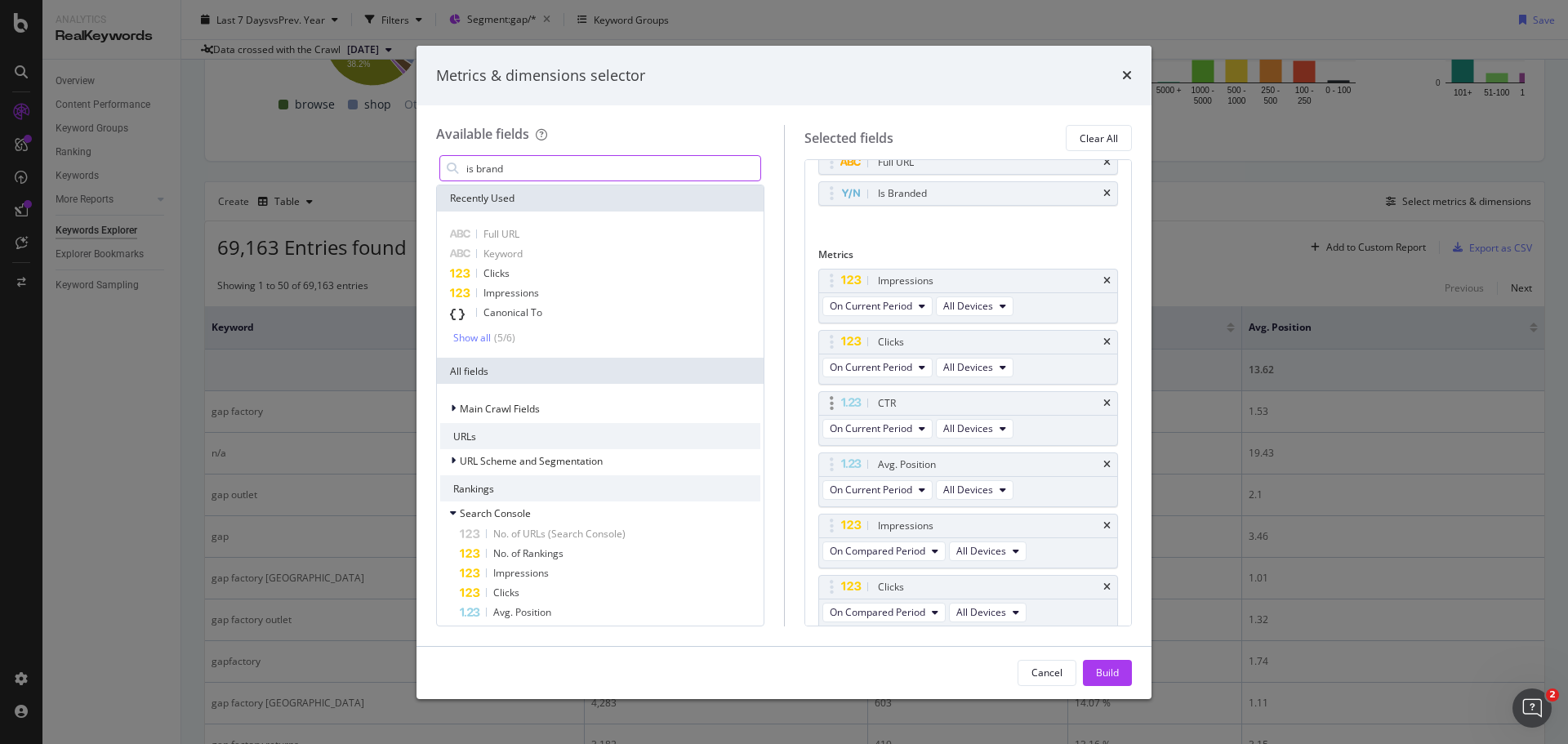
scroll to position [79, 0]
click at [1104, 400] on icon "times" at bounding box center [1107, 399] width 7 height 10
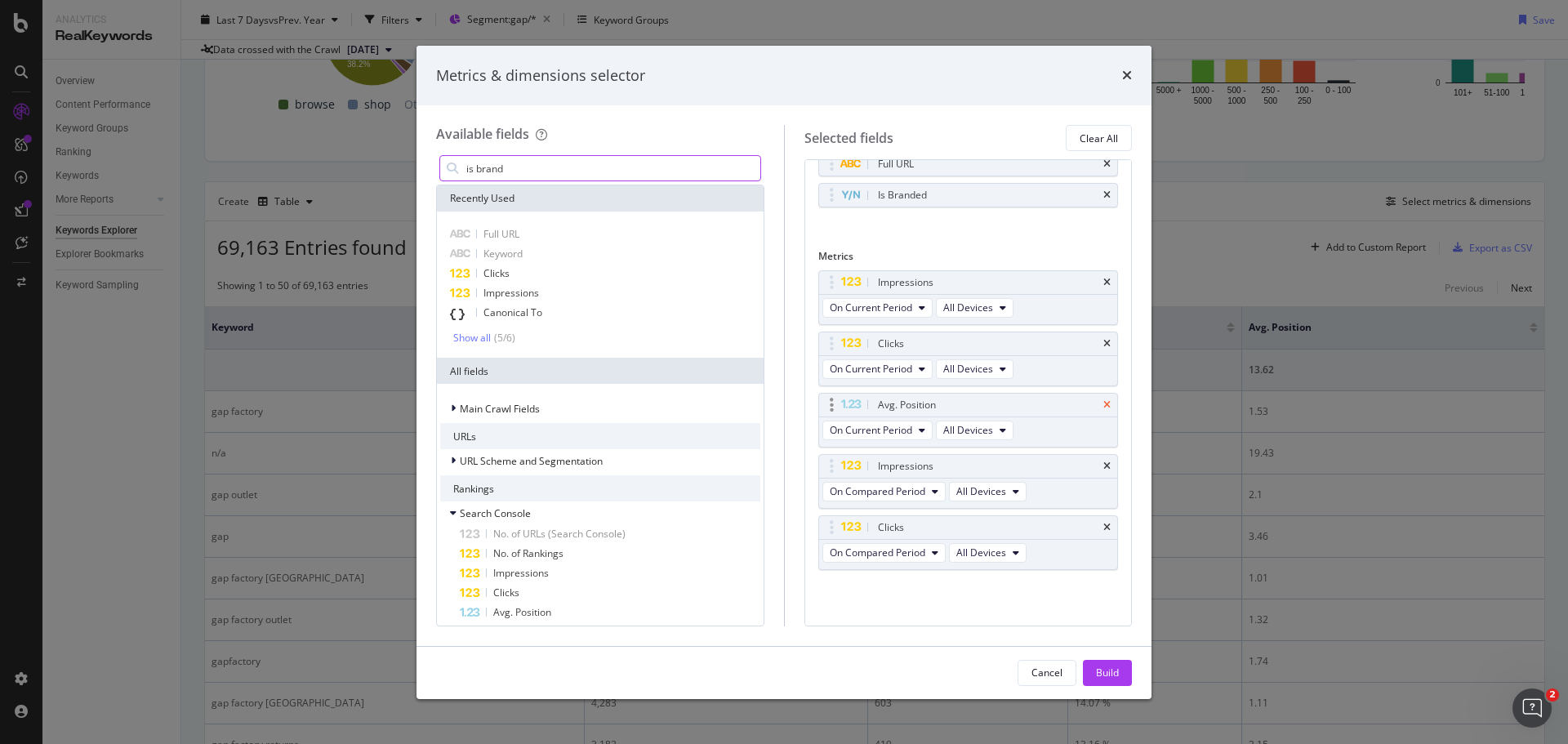
click at [1104, 401] on icon "times" at bounding box center [1107, 405] width 7 height 10
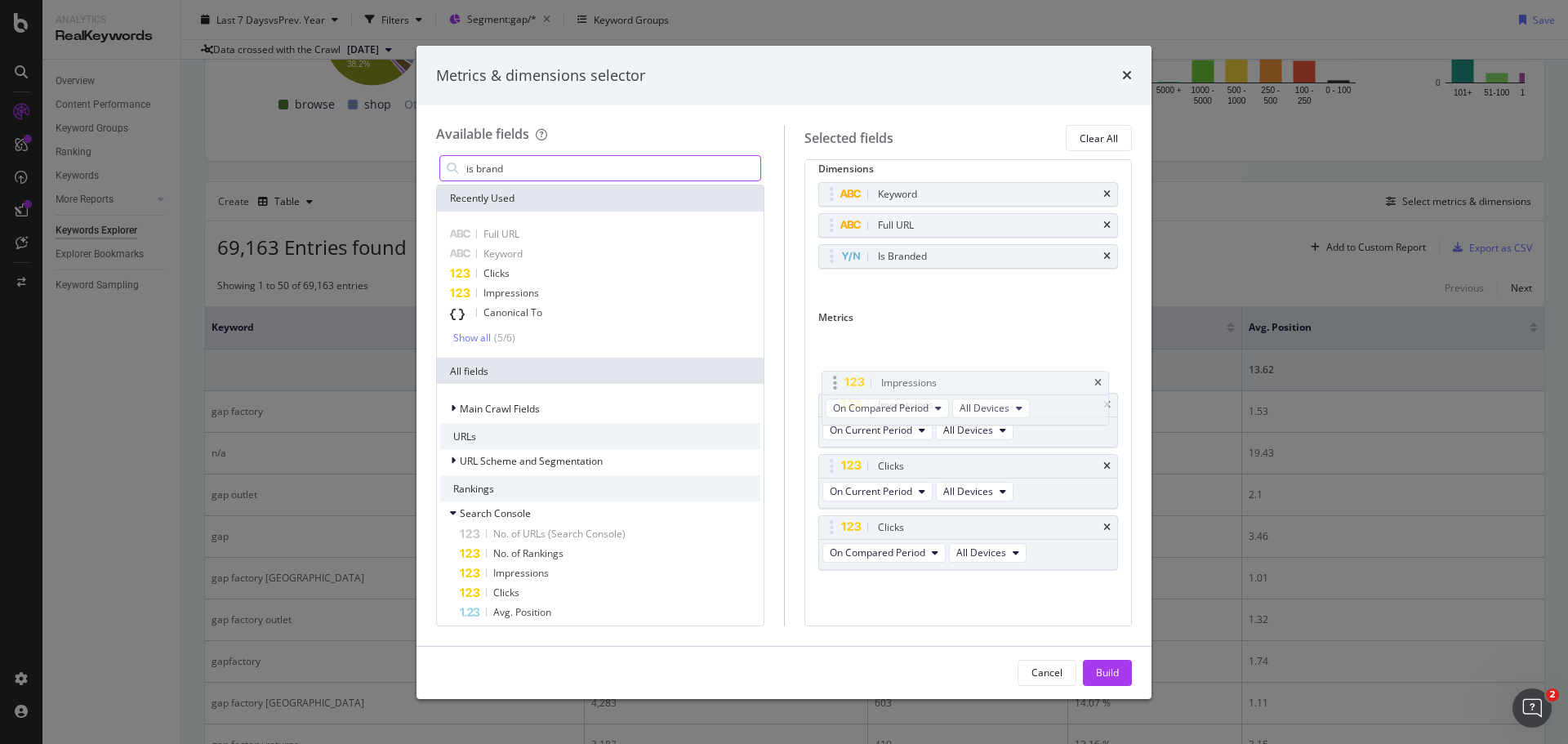
drag, startPoint x: 838, startPoint y: 407, endPoint x: 841, endPoint y: 379, distance: 28.2
click at [841, 379] on body "Analytics RealKeywords Overview Content Performance Keyword Groups Ranking Keyw…" at bounding box center [784, 372] width 1568 height 744
drag, startPoint x: 830, startPoint y: 393, endPoint x: 841, endPoint y: 344, distance: 50.2
click at [829, 346] on body "Analytics RealKeywords Overview Content Performance Keyword Groups Ranking Keyw…" at bounding box center [784, 372] width 1568 height 744
click at [930, 435] on button "On Compared Period" at bounding box center [884, 430] width 123 height 19
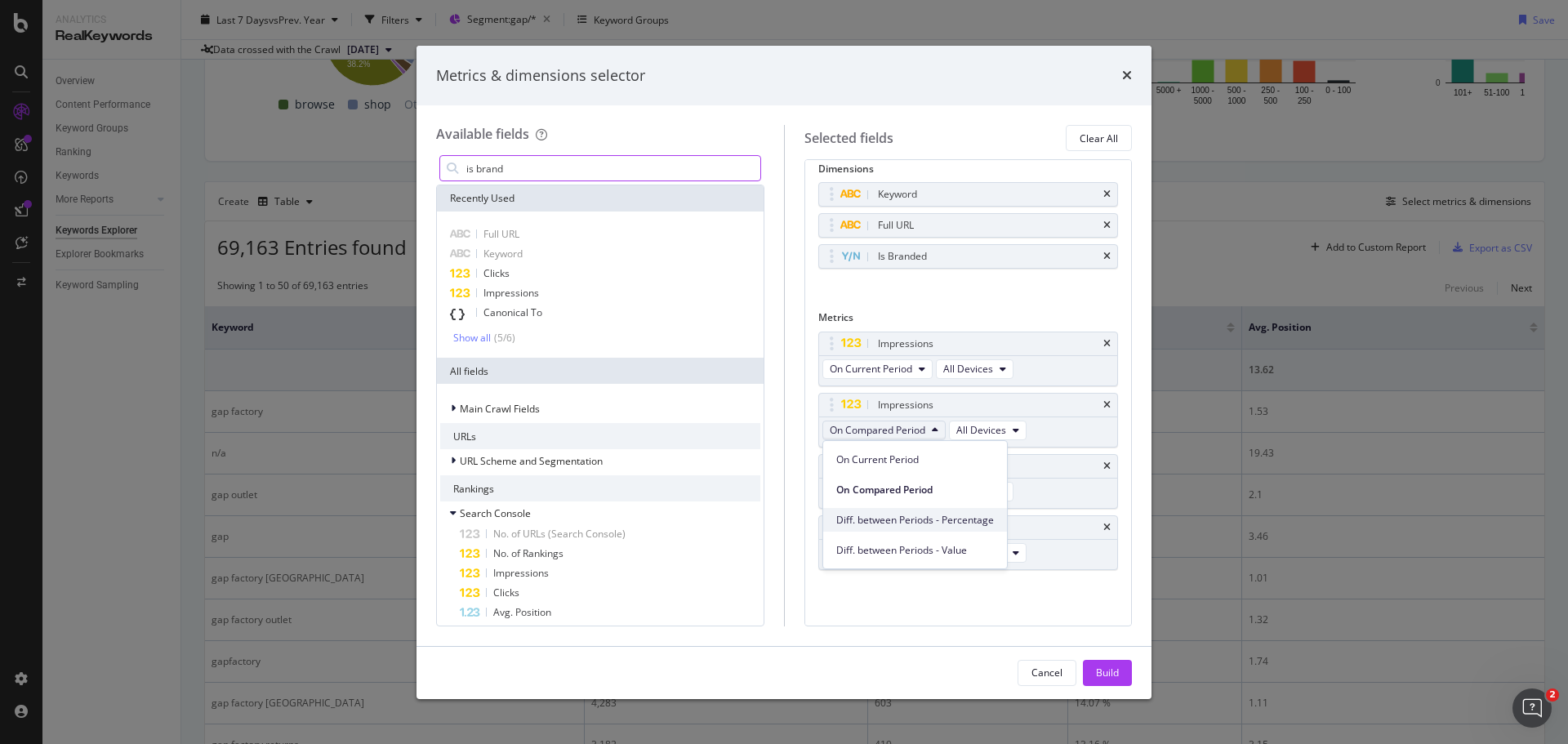
click at [958, 527] on div "Diff. between Periods - Percentage" at bounding box center [916, 519] width 184 height 24
click at [923, 555] on span "On Compared Period" at bounding box center [877, 553] width 95 height 14
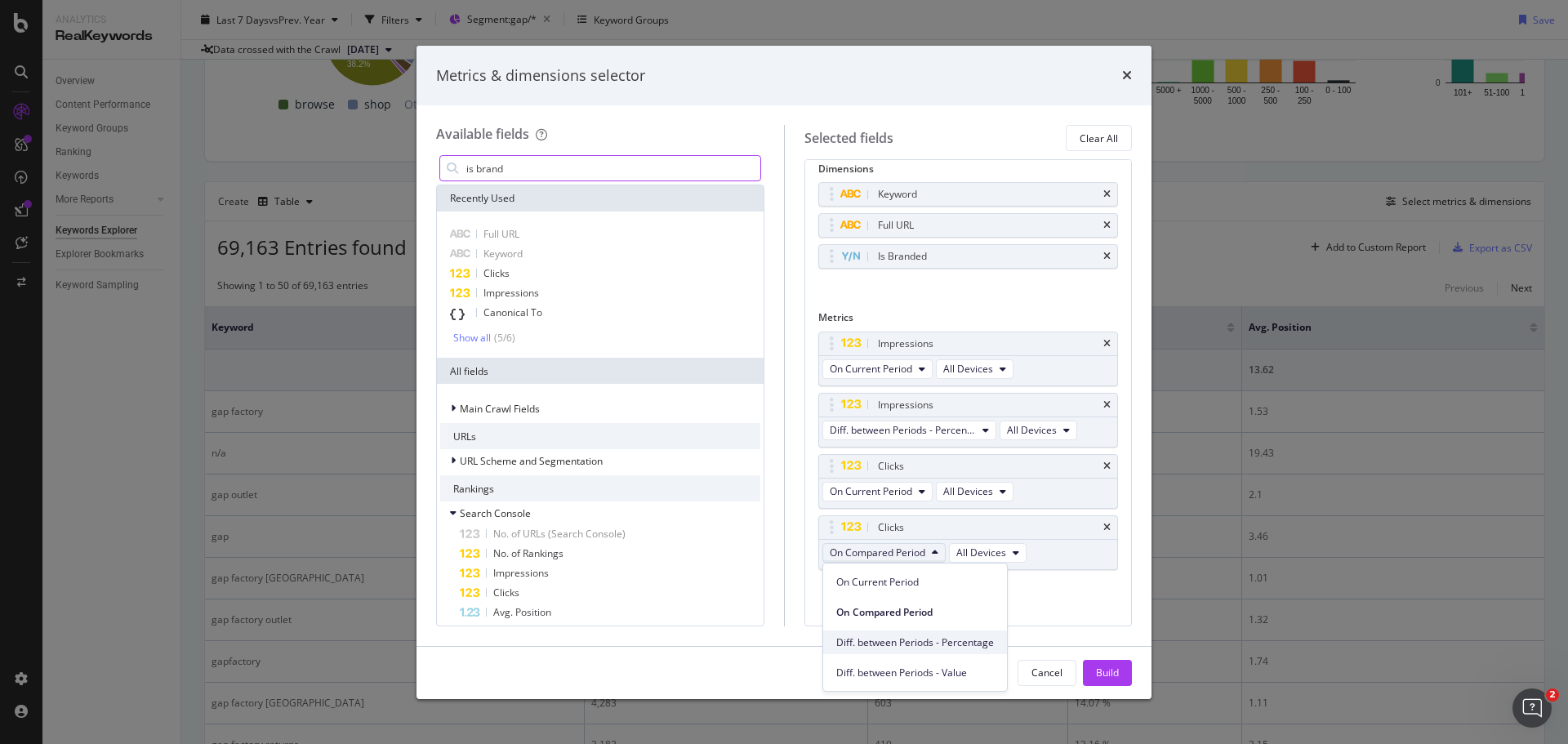
click at [942, 639] on span "Diff. between Periods - Percentage" at bounding box center [915, 643] width 157 height 15
click at [1109, 672] on div "Build" at bounding box center [1108, 672] width 23 height 14
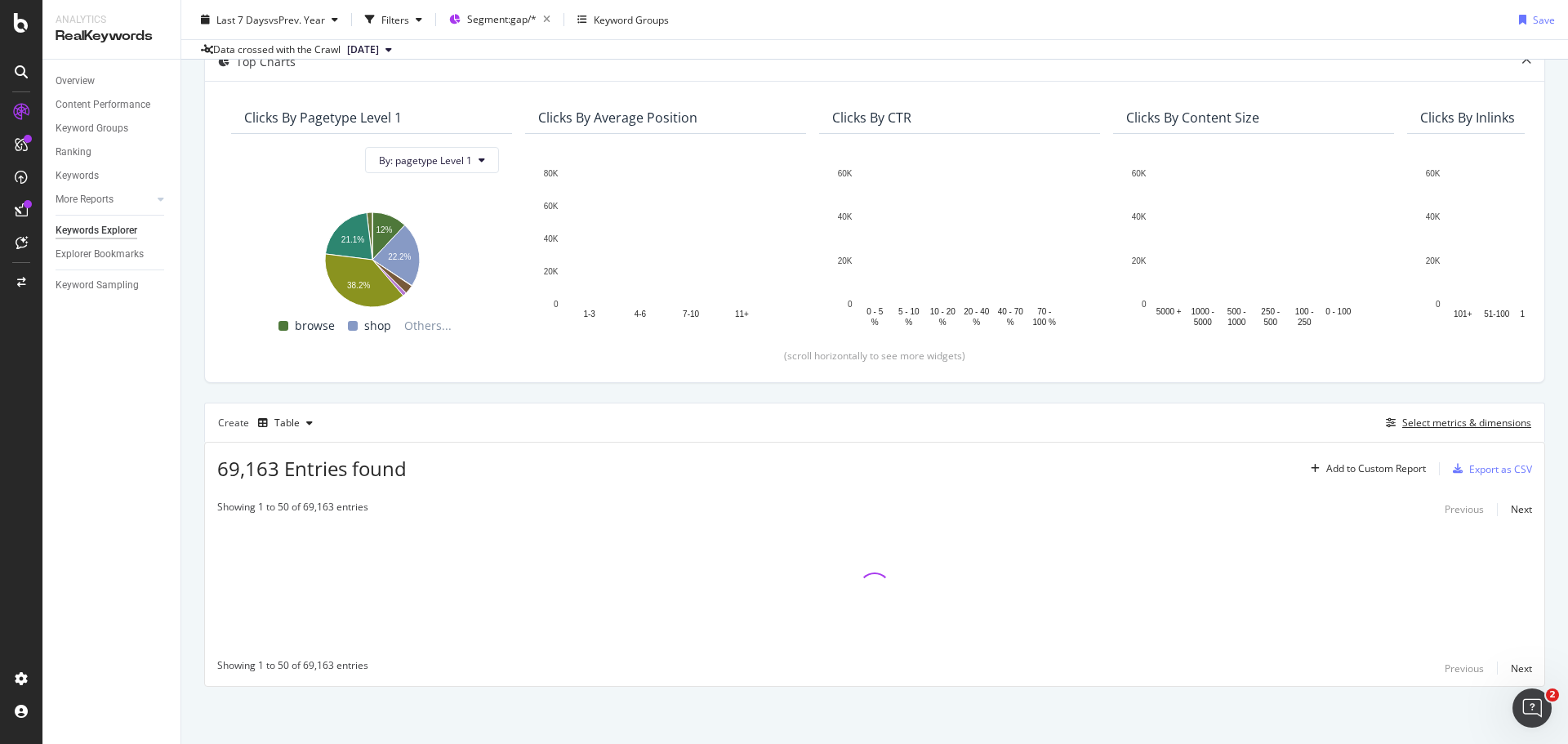
scroll to position [105, 0]
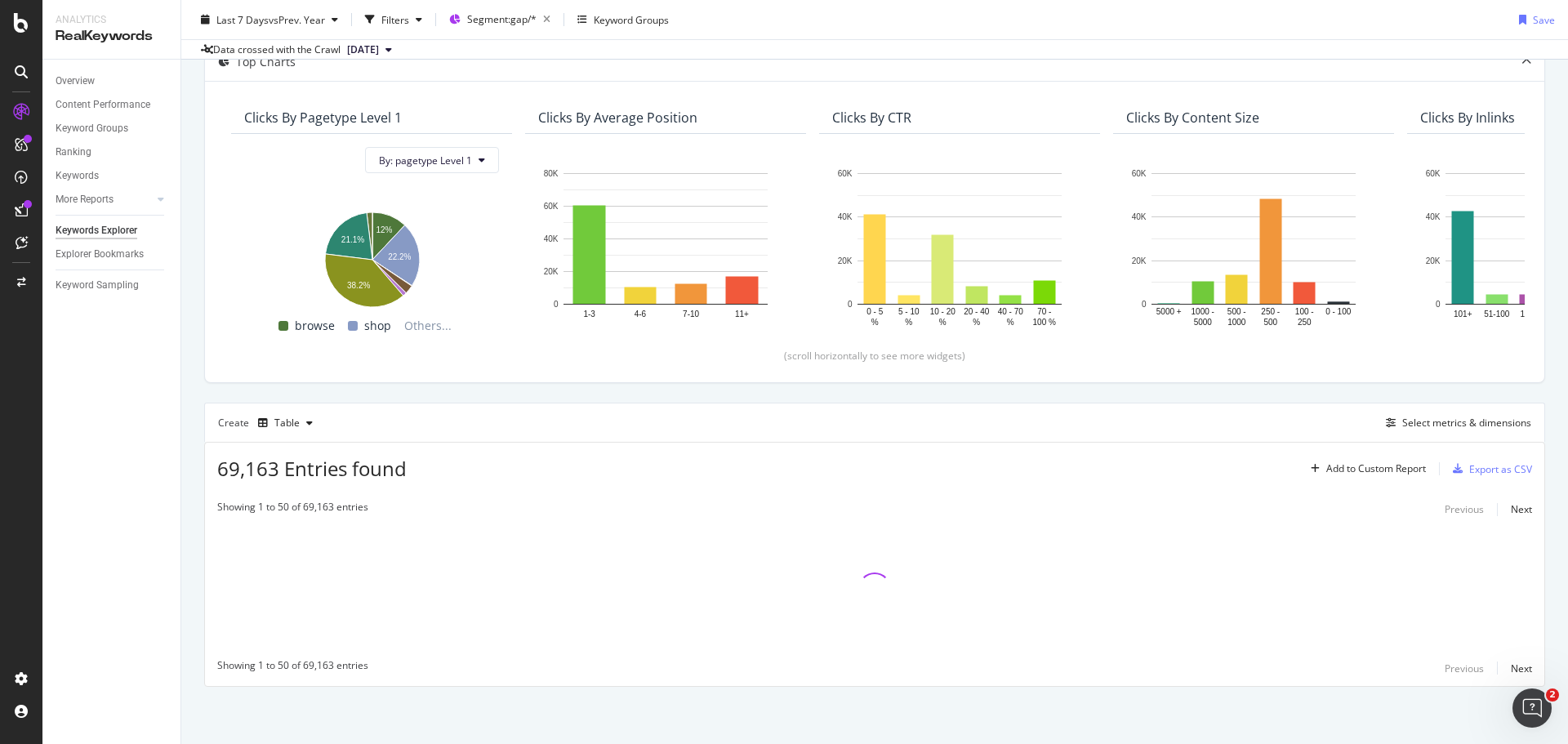
click at [1055, 24] on div "Last 7 Days vs Prev. Year Filters Segment: gap/* Keyword Groups Save" at bounding box center [875, 22] width 1387 height 32
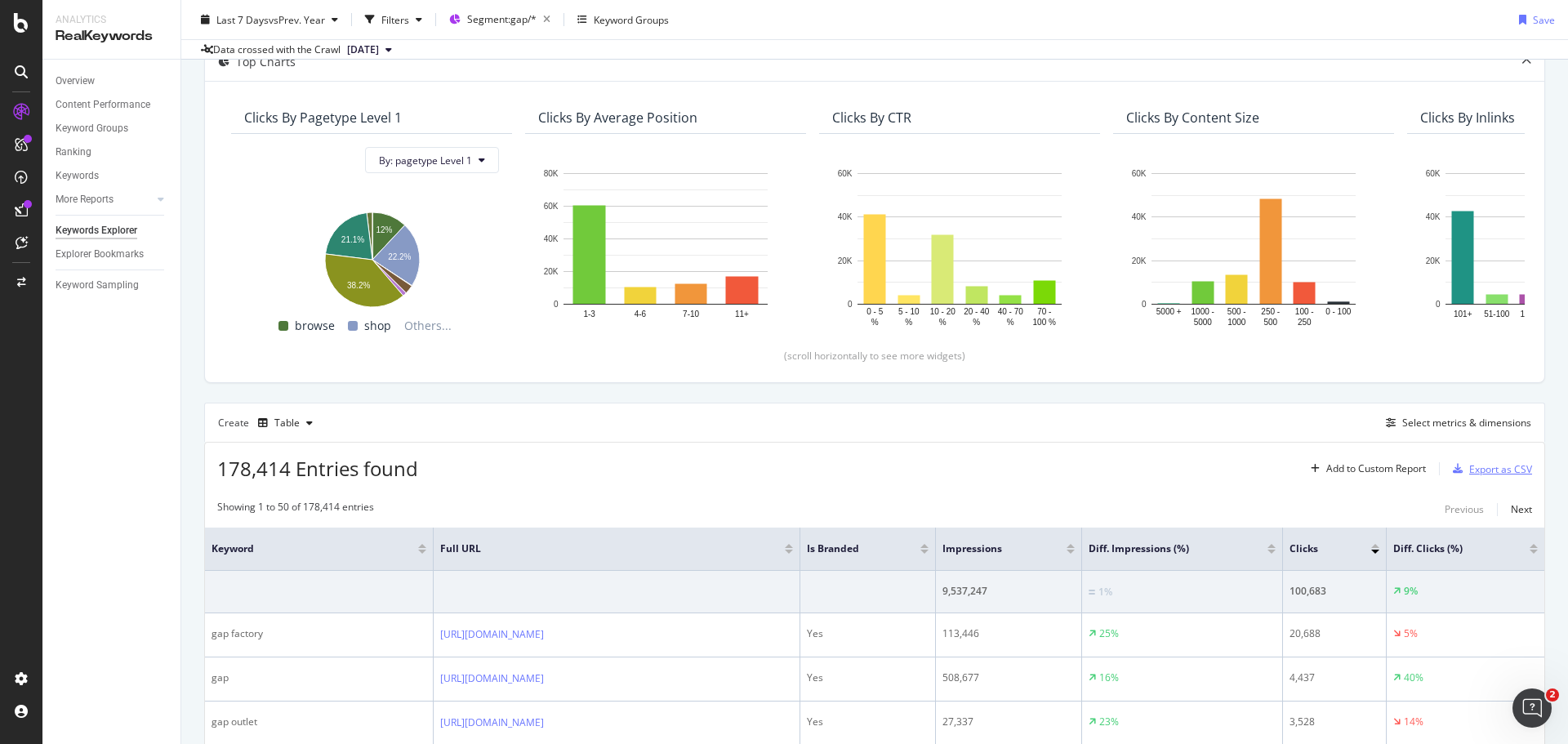
click at [1511, 477] on div "Export as CSV" at bounding box center [1489, 469] width 86 height 24
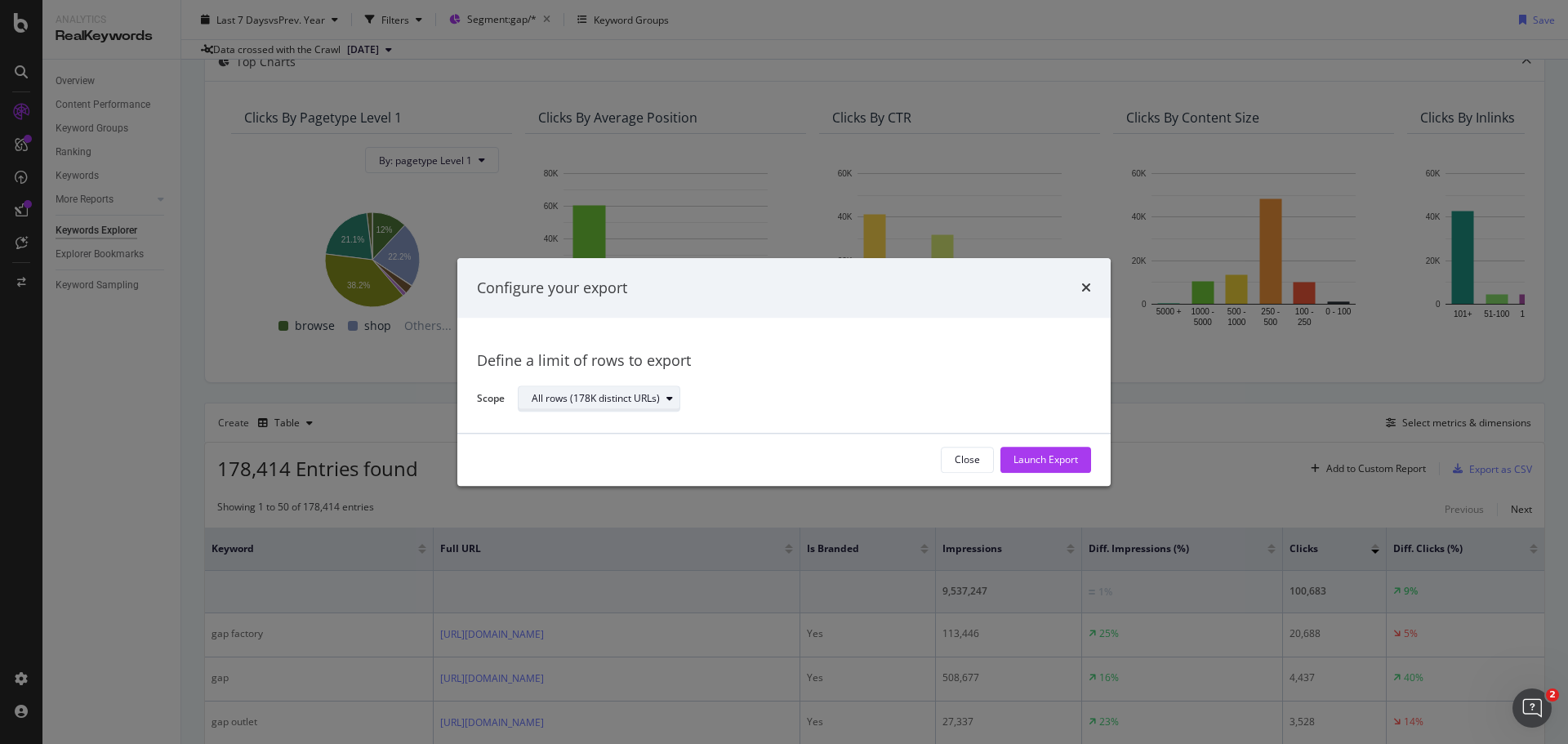
click at [626, 400] on div "All rows (178K distinct URLs)" at bounding box center [596, 399] width 129 height 10
click at [676, 457] on div "Define a limit" at bounding box center [608, 453] width 164 height 20
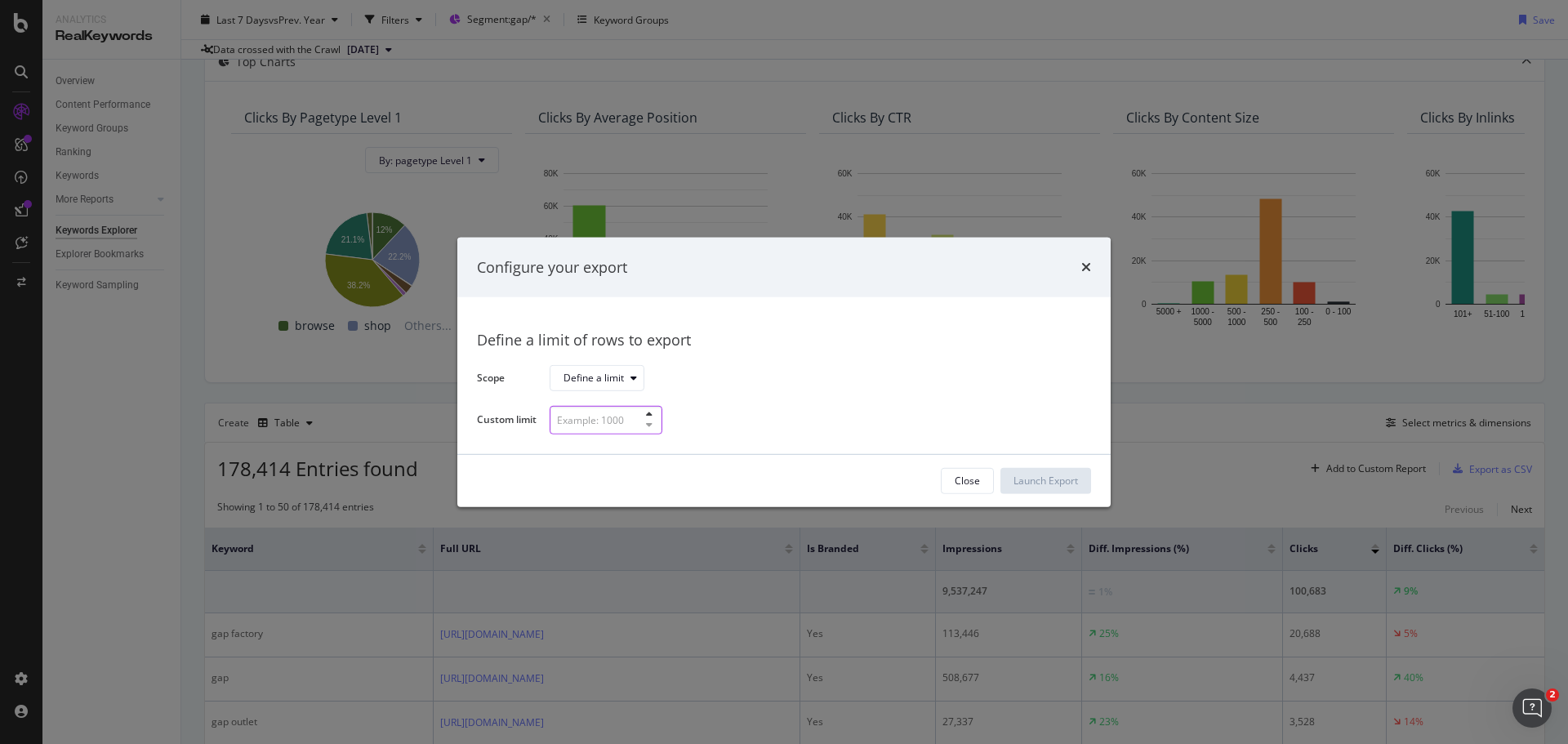
click at [610, 419] on input "modal" at bounding box center [606, 420] width 113 height 29
type input "300"
click at [1065, 477] on div "Launch Export" at bounding box center [1046, 481] width 65 height 14
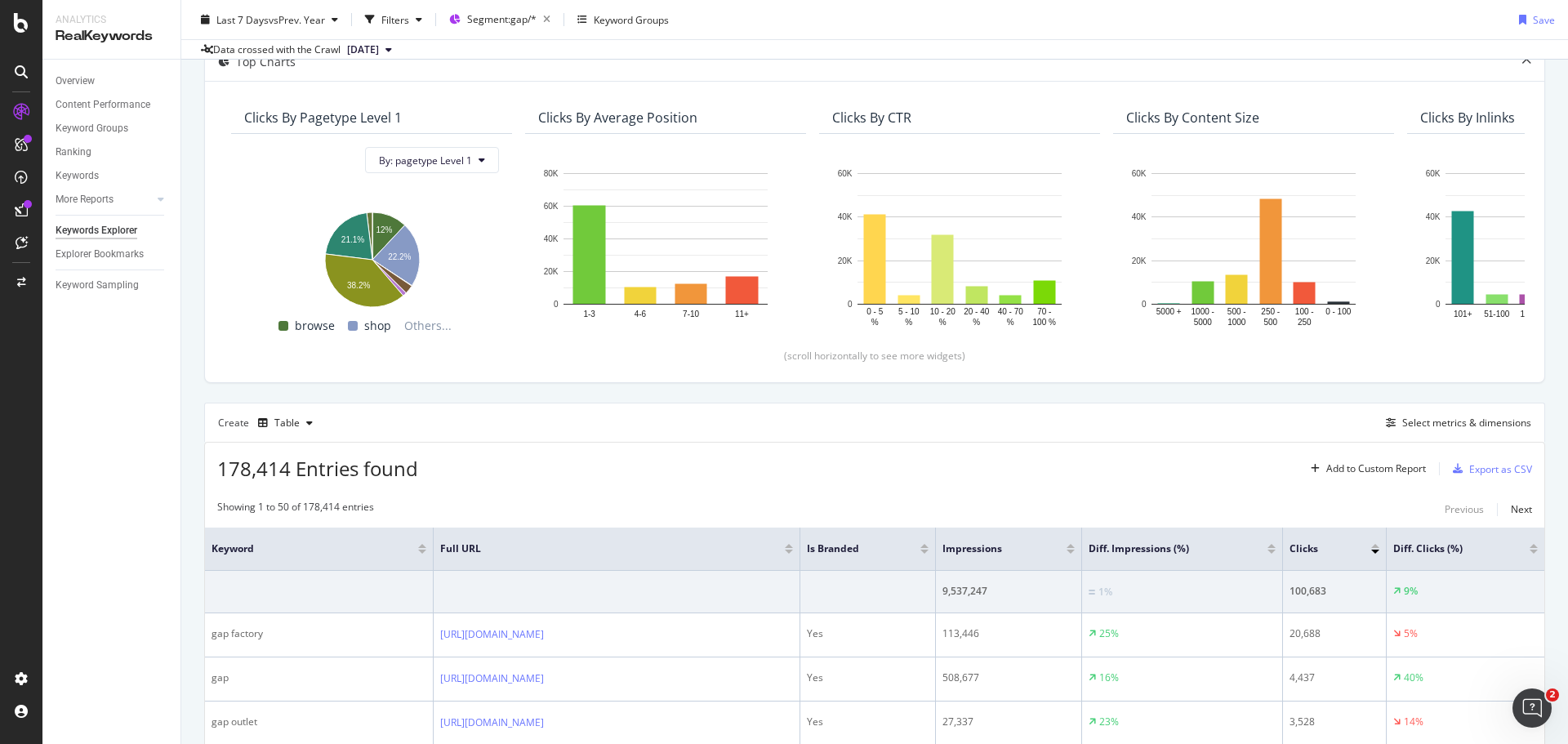
click at [1001, 38] on div "Last 7 Days vs Prev. Year Filters Segment: gap/* Keyword Groups Save" at bounding box center [875, 22] width 1387 height 32
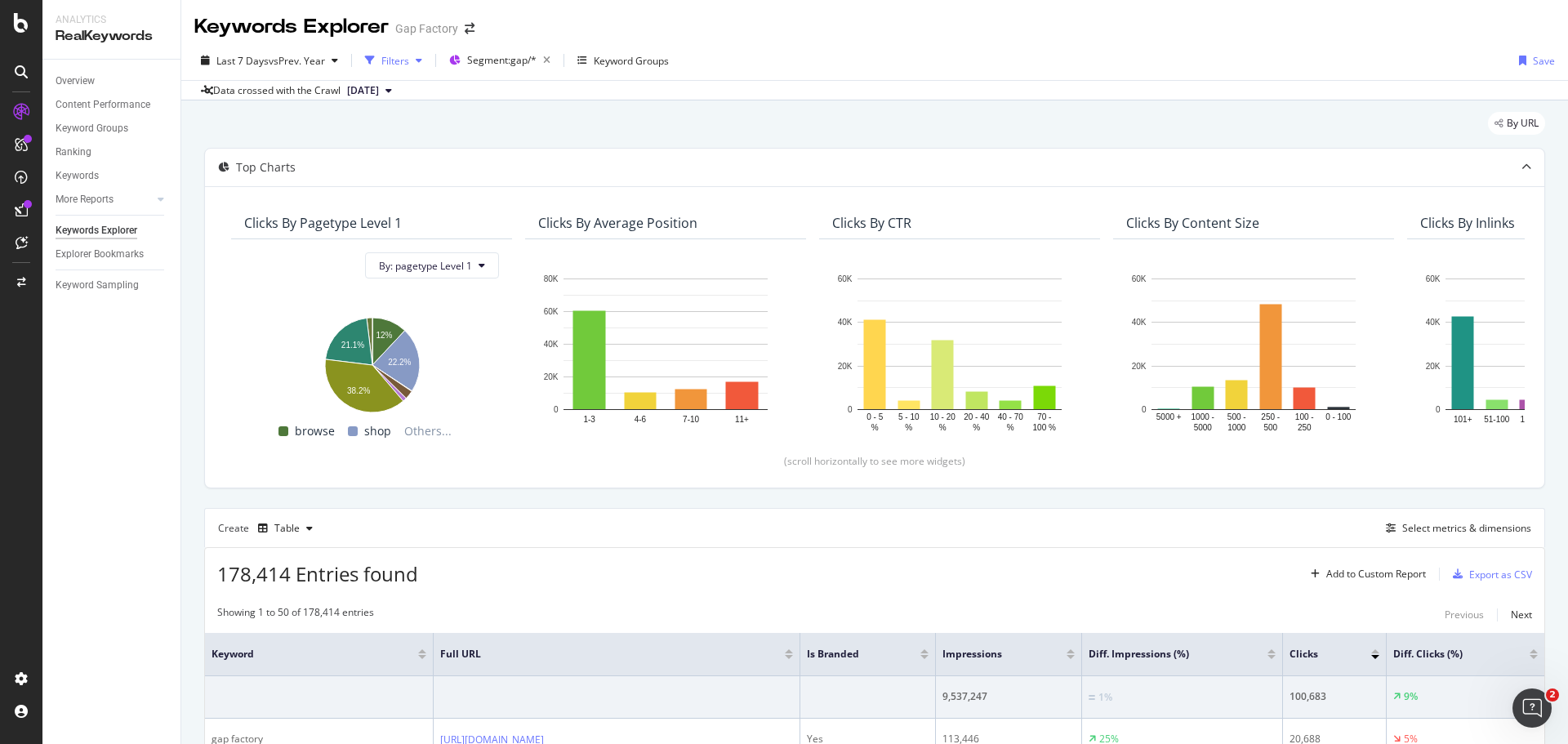
click at [387, 64] on div "Filters" at bounding box center [395, 61] width 28 height 14
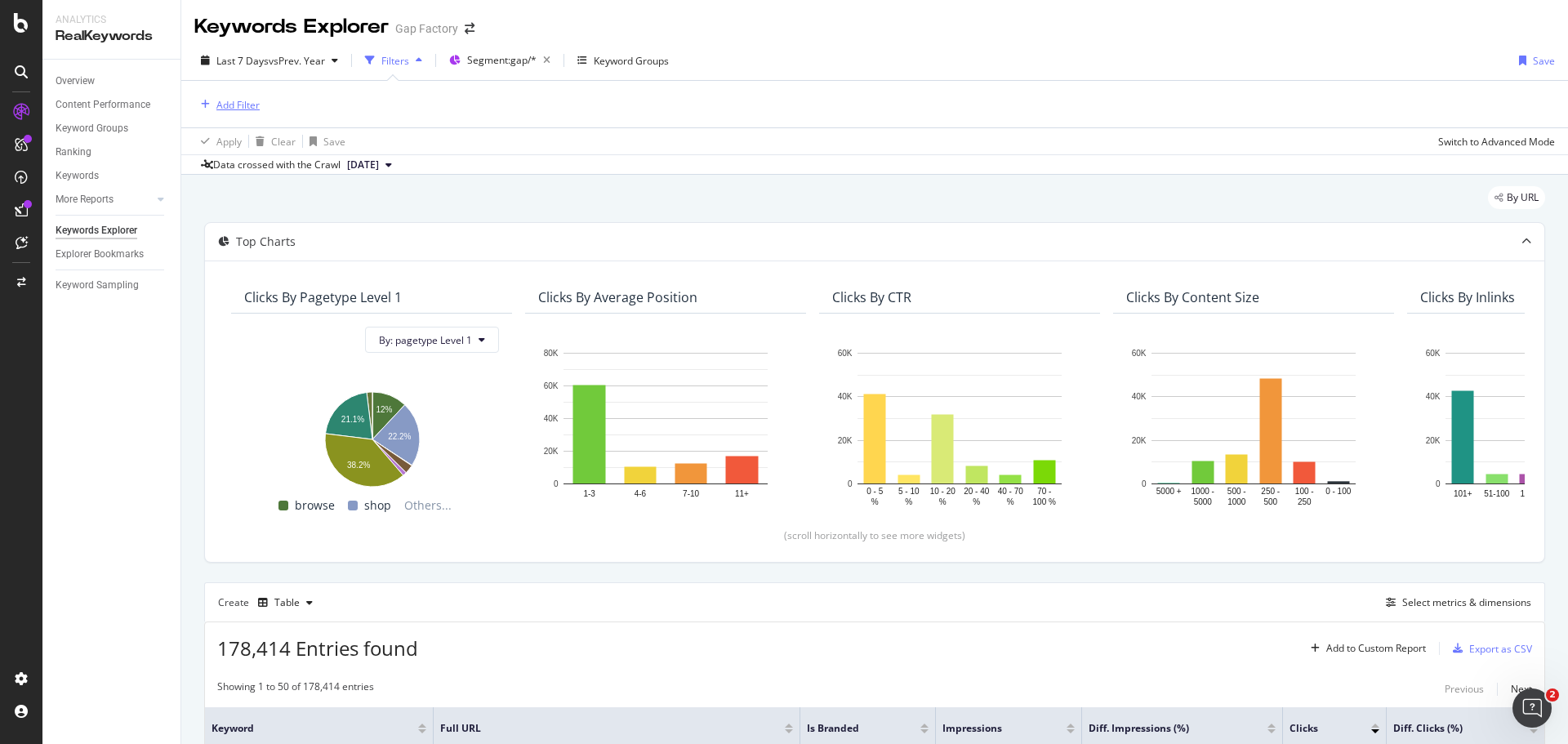
click at [229, 105] on div "Add Filter" at bounding box center [239, 105] width 44 height 14
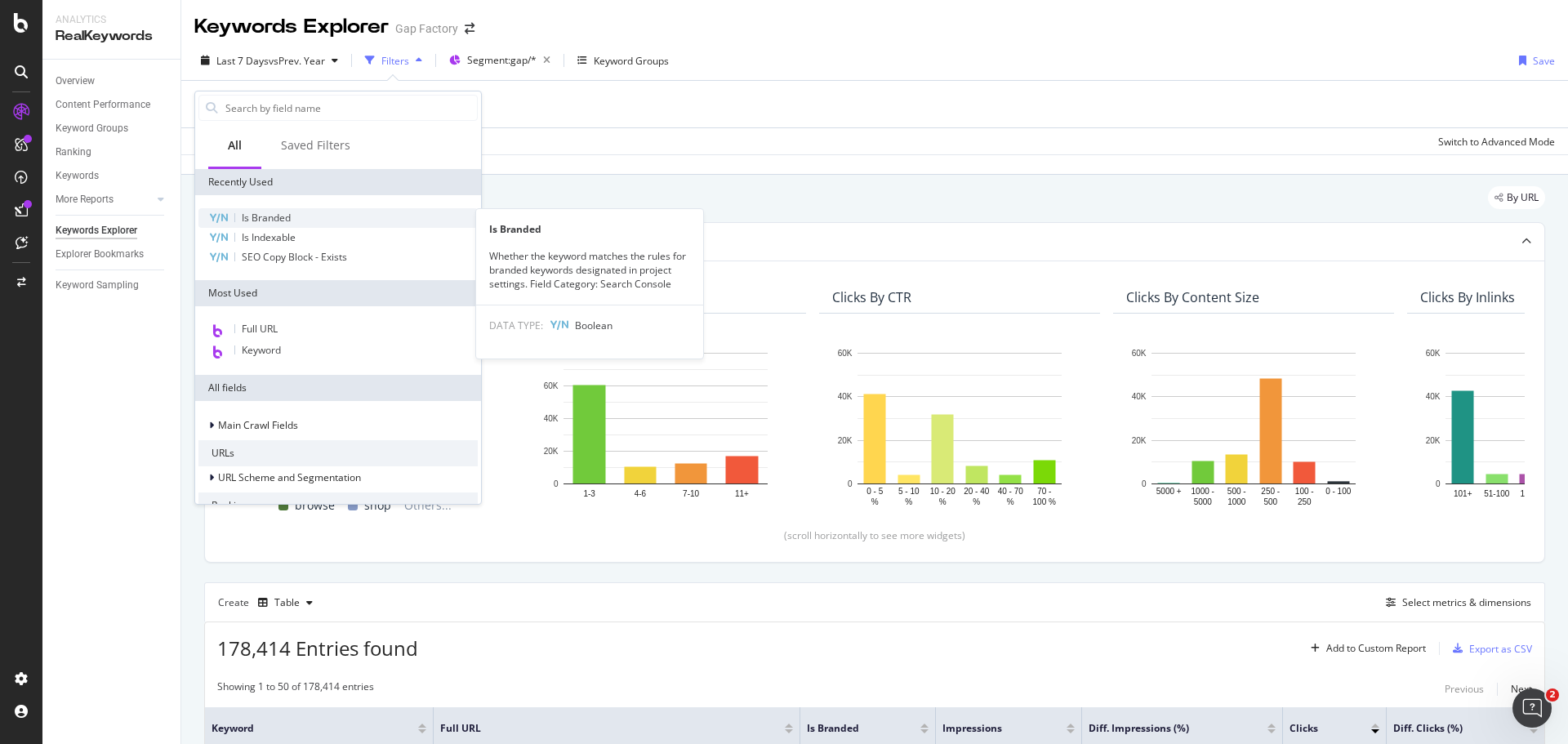
click at [284, 215] on span "Is Branded" at bounding box center [266, 218] width 49 height 14
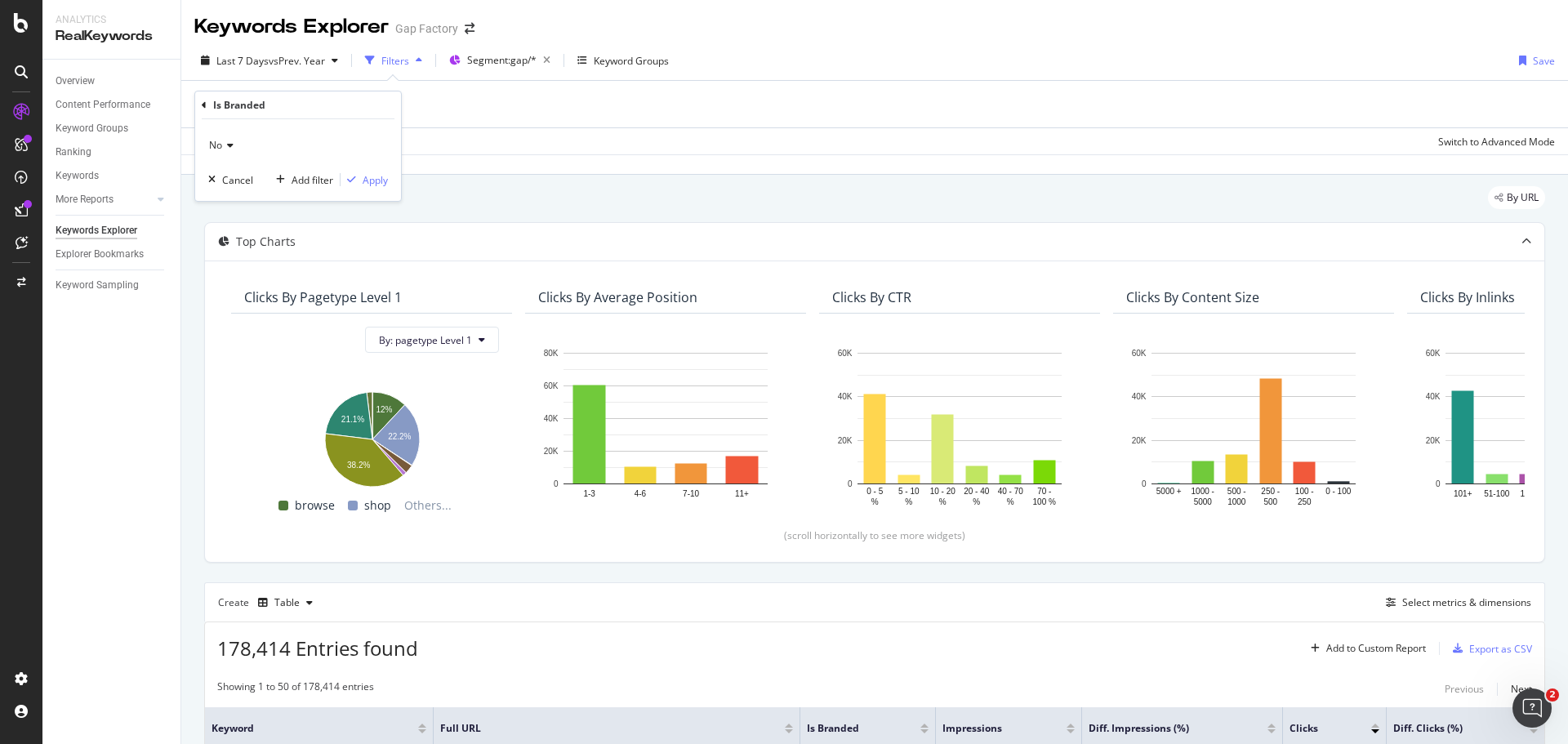
click at [237, 148] on div "No" at bounding box center [297, 145] width 179 height 26
click at [237, 174] on div "Yes" at bounding box center [300, 178] width 175 height 21
click at [377, 177] on div "Apply" at bounding box center [375, 180] width 25 height 14
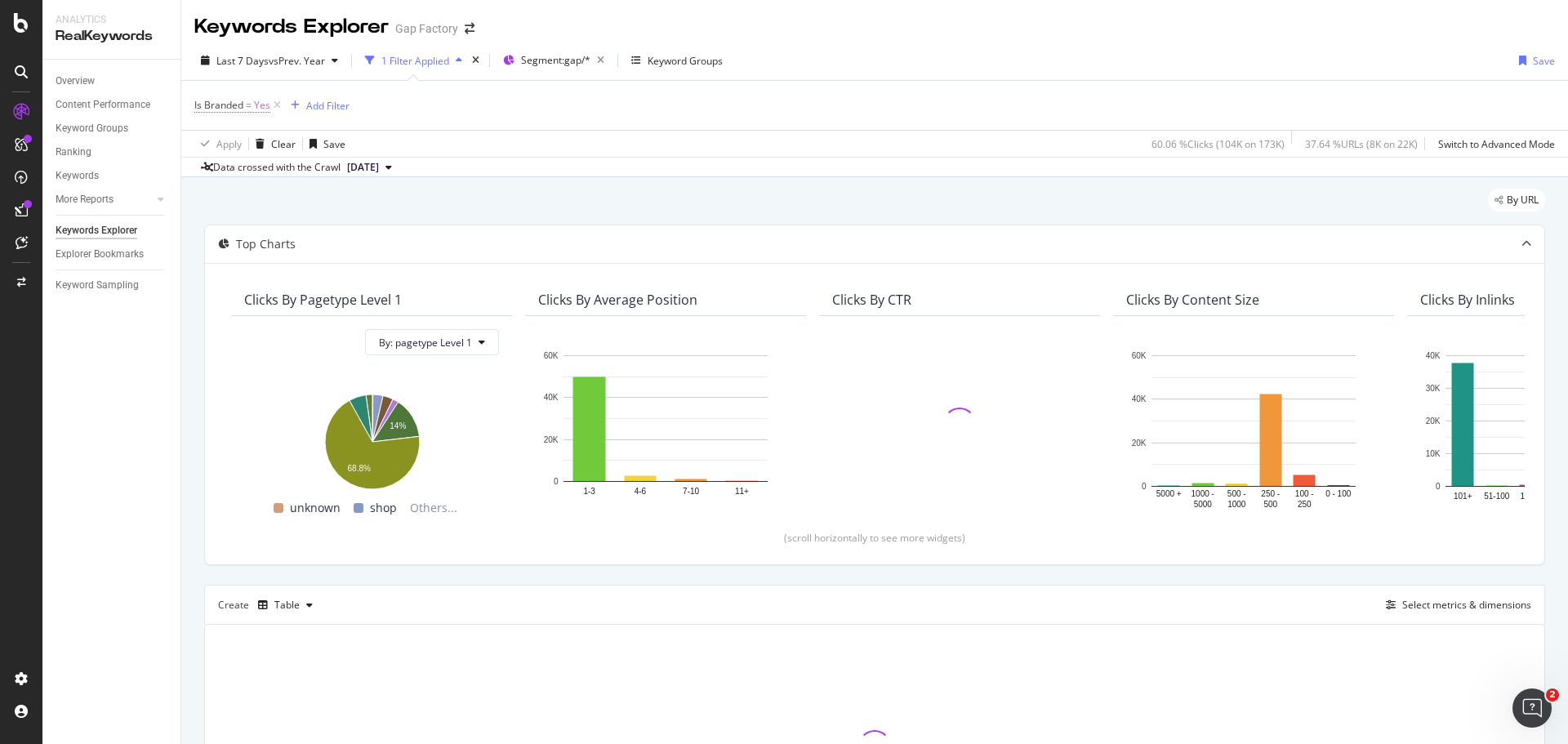
click at [229, 105] on span "Is Branded" at bounding box center [219, 105] width 49 height 14
click at [237, 141] on div "Yes" at bounding box center [297, 143] width 179 height 26
click at [239, 194] on div "No" at bounding box center [300, 198] width 175 height 21
click at [370, 177] on div "Apply" at bounding box center [375, 178] width 25 height 14
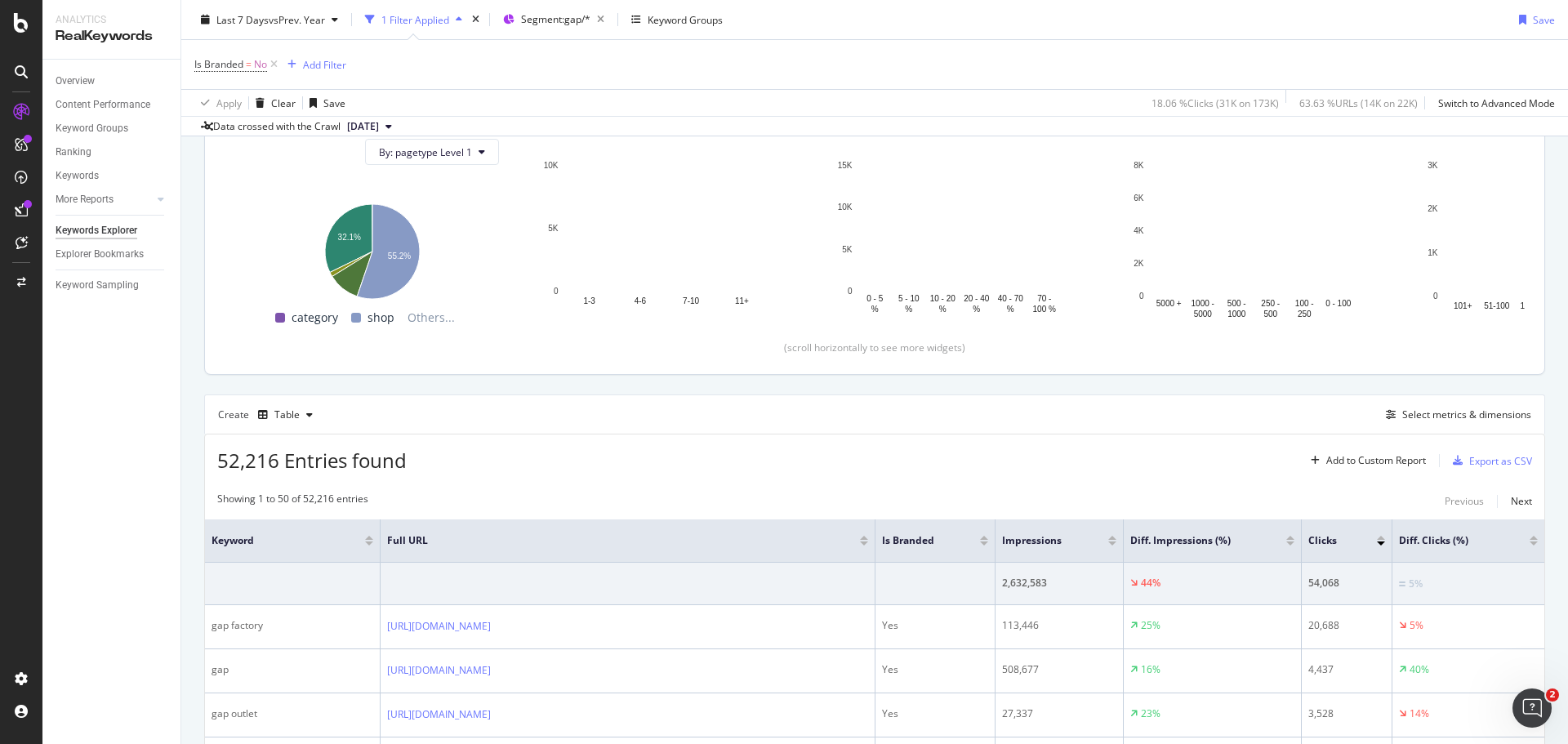
scroll to position [245, 0]
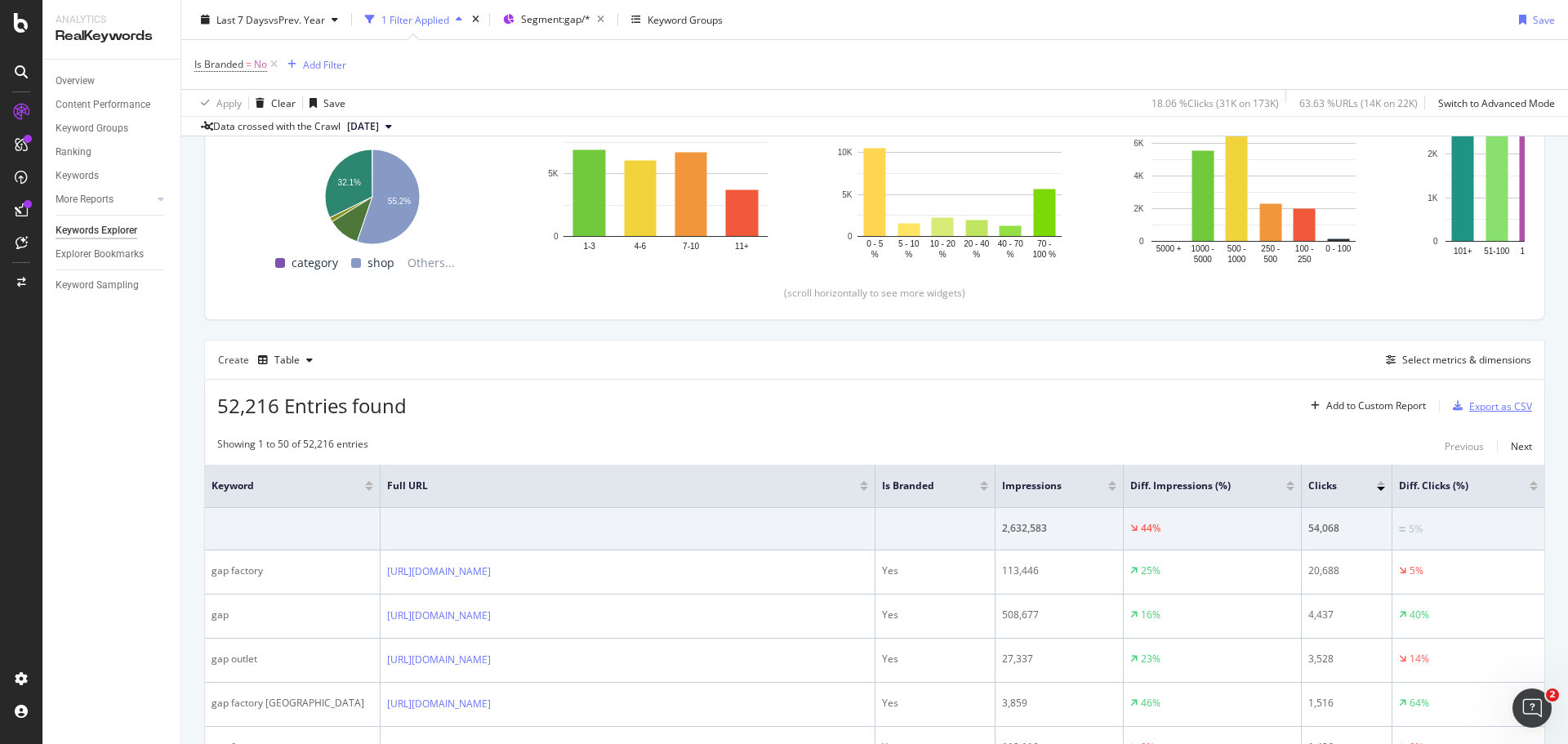
click at [1482, 407] on div "Export as CSV" at bounding box center [1501, 407] width 63 height 14
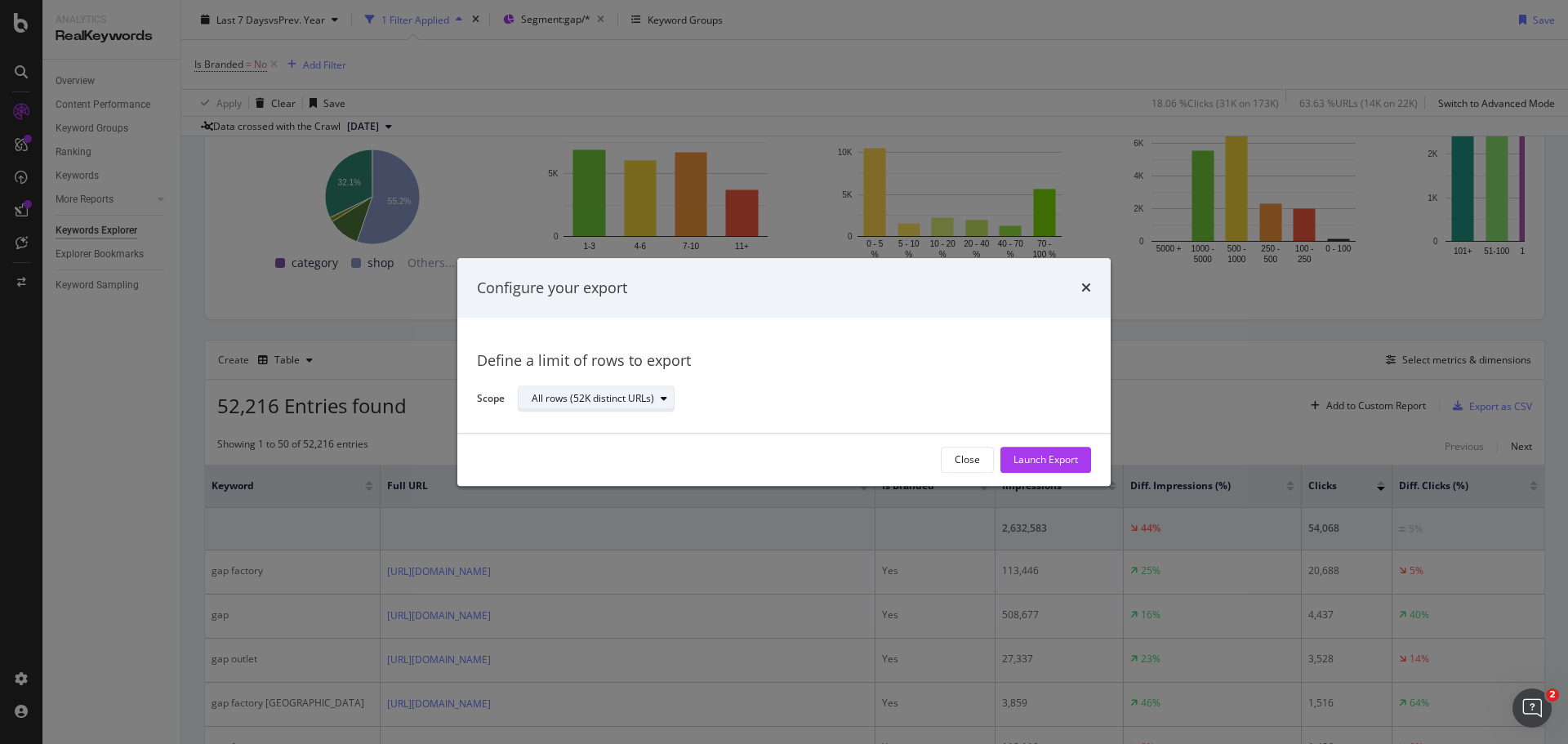
click at [599, 394] on div "All rows (52K distinct URLs)" at bounding box center [593, 399] width 122 height 10
click at [583, 449] on div "Define a limit" at bounding box center [568, 454] width 60 height 14
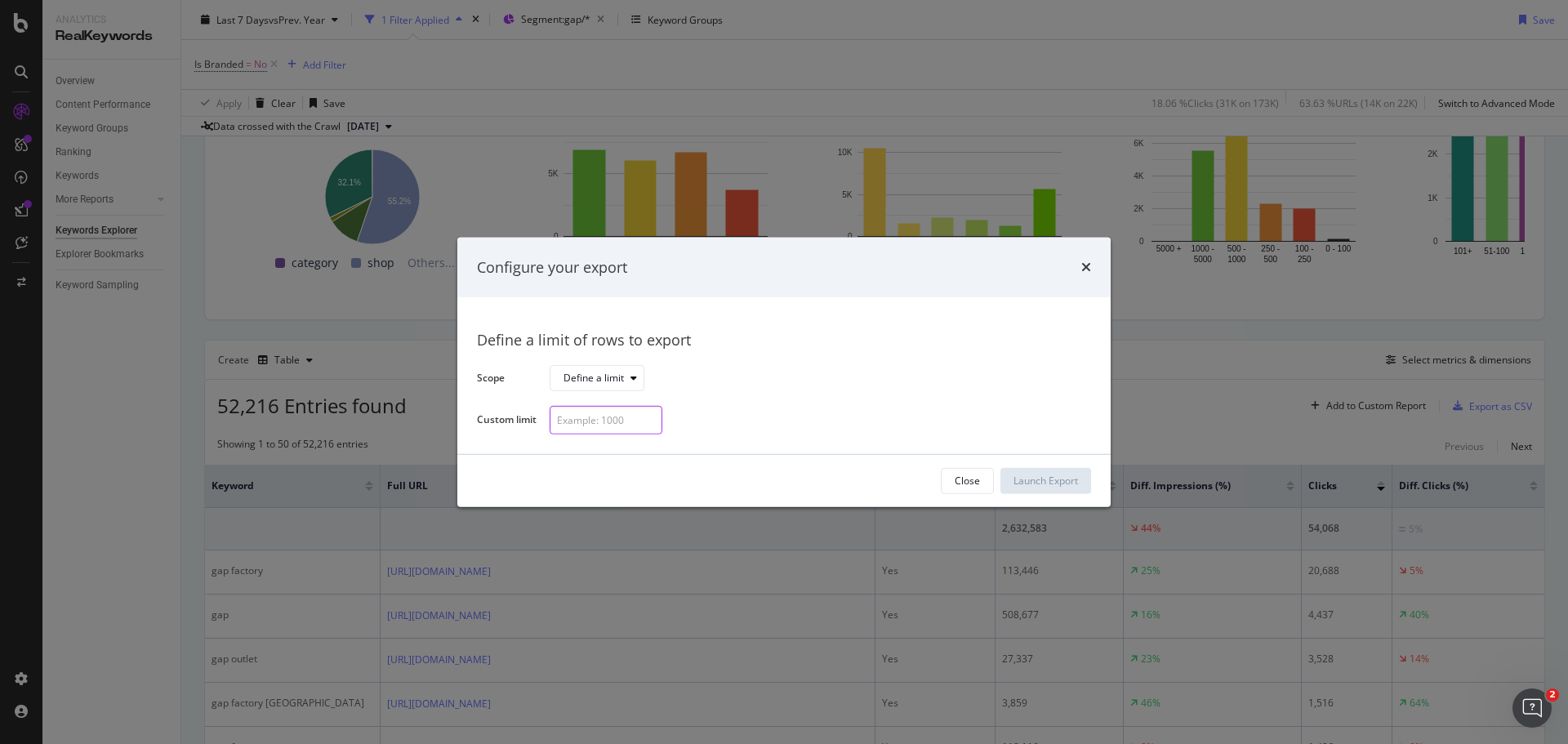
click at [591, 420] on input "modal" at bounding box center [606, 420] width 113 height 29
type input "300"
click at [1027, 486] on div "Launch Export" at bounding box center [1046, 481] width 65 height 14
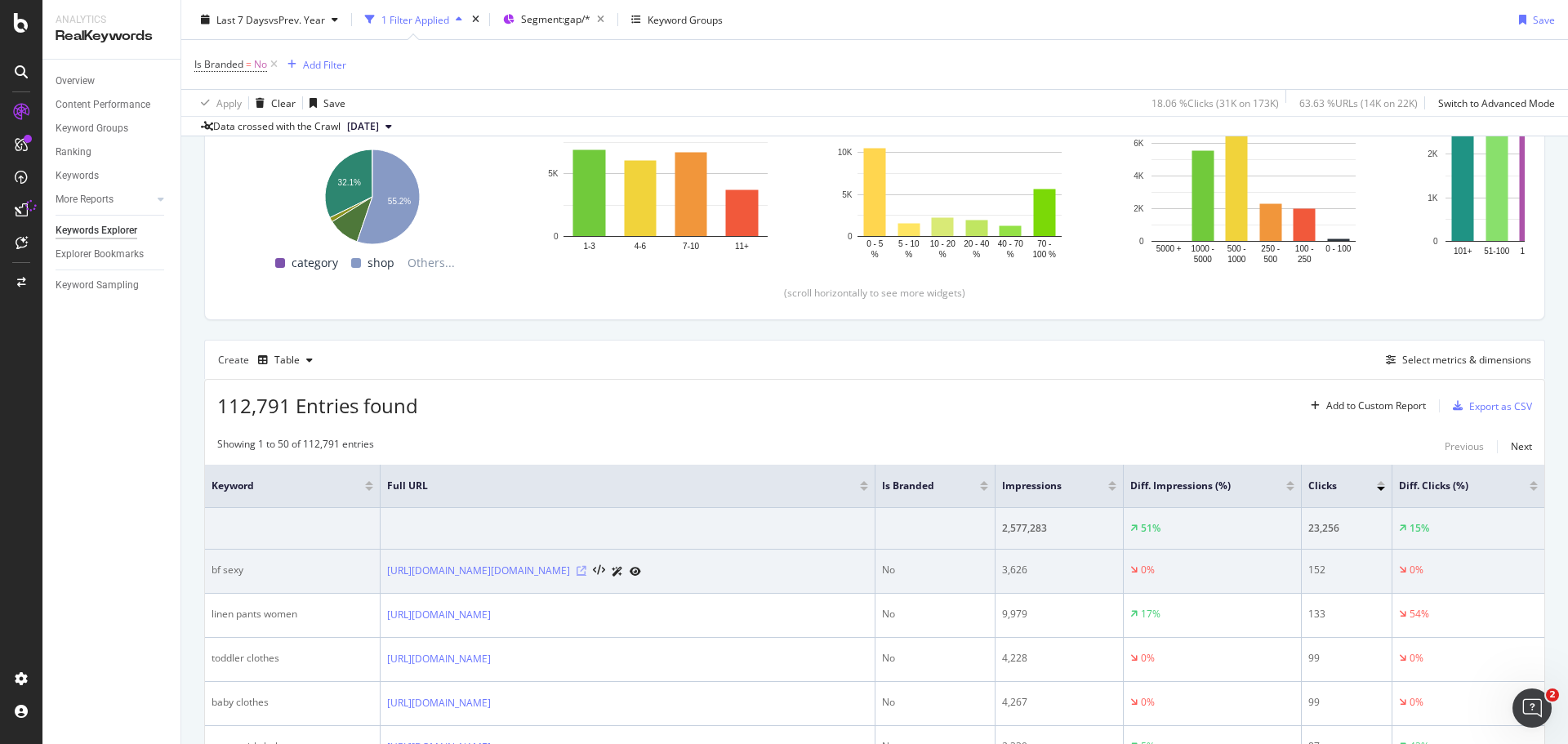
click at [587, 570] on icon at bounding box center [581, 570] width 10 height 10
